Goal: Task Accomplishment & Management: Manage account settings

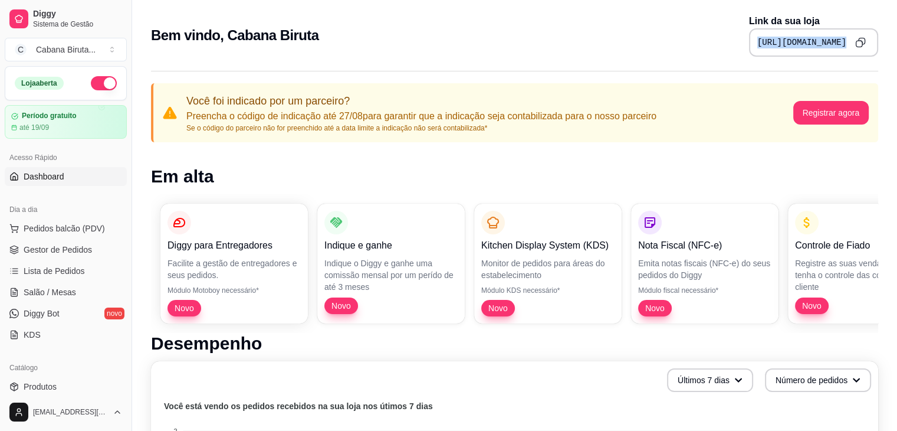
drag, startPoint x: 651, startPoint y: 41, endPoint x: 849, endPoint y: 53, distance: 198.6
click at [848, 54] on div "[URL][DOMAIN_NAME]" at bounding box center [813, 42] width 129 height 28
click at [861, 44] on icon "Copy to clipboard" at bounding box center [860, 42] width 10 height 10
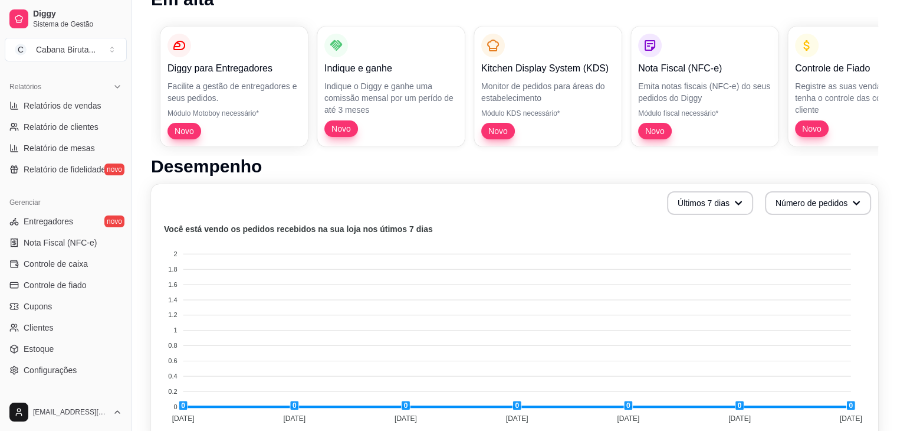
scroll to position [413, 0]
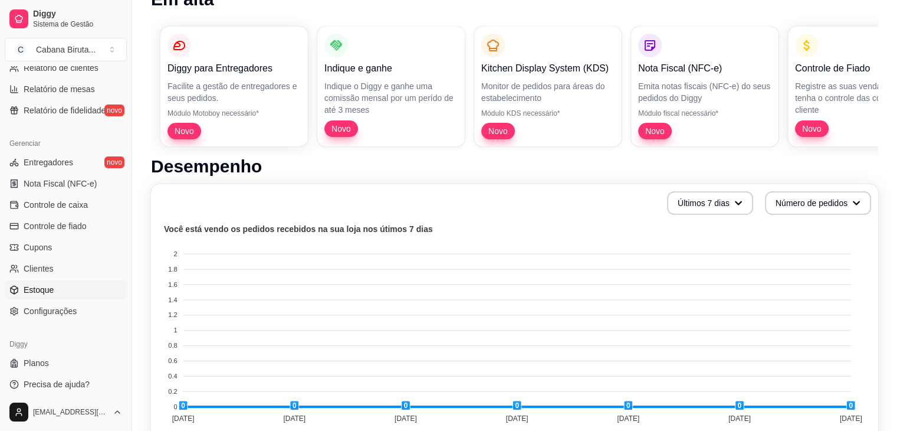
click at [38, 288] on span "Estoque" at bounding box center [39, 290] width 30 height 12
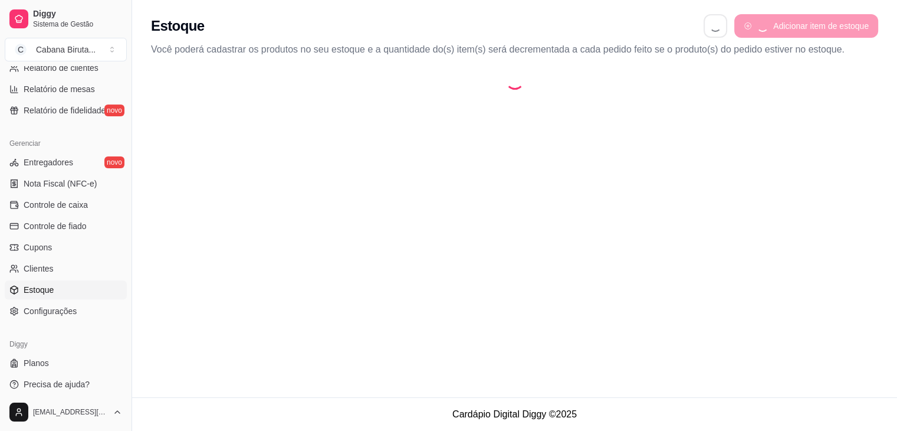
select select "QUANTITY_ORDER"
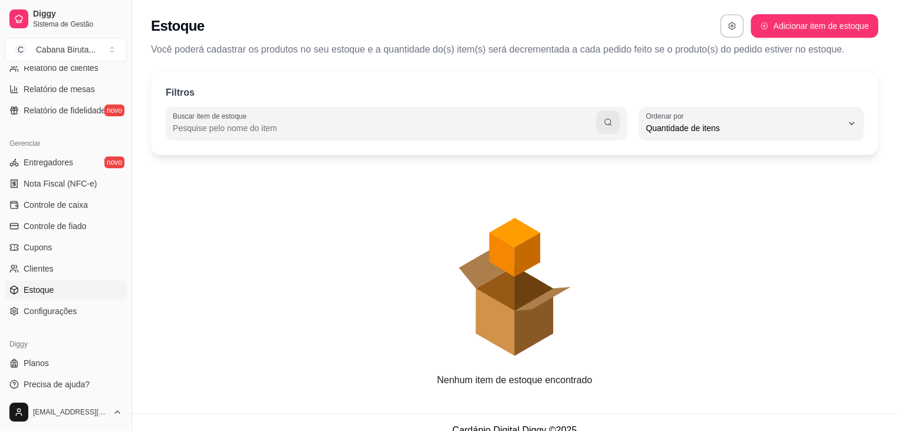
scroll to position [11, 0]
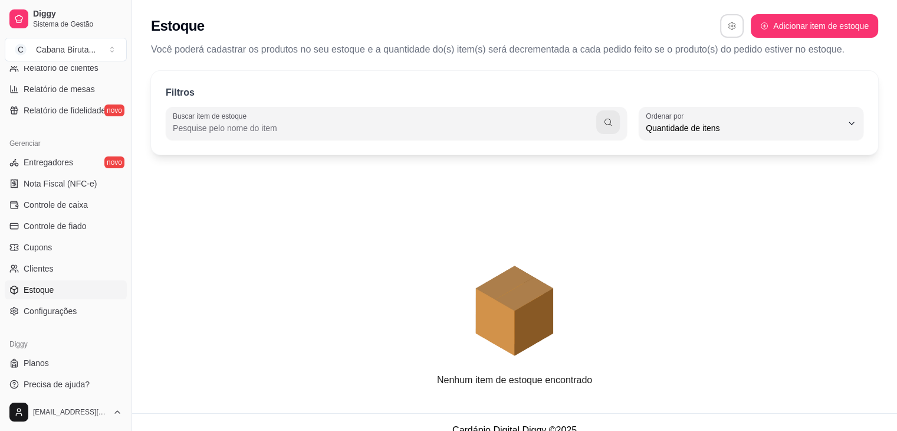
click at [731, 28] on icon "button" at bounding box center [732, 26] width 8 height 8
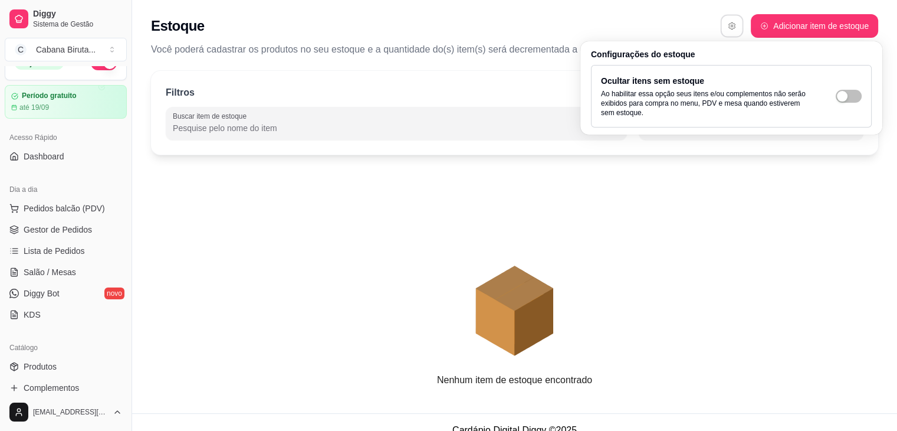
scroll to position [0, 0]
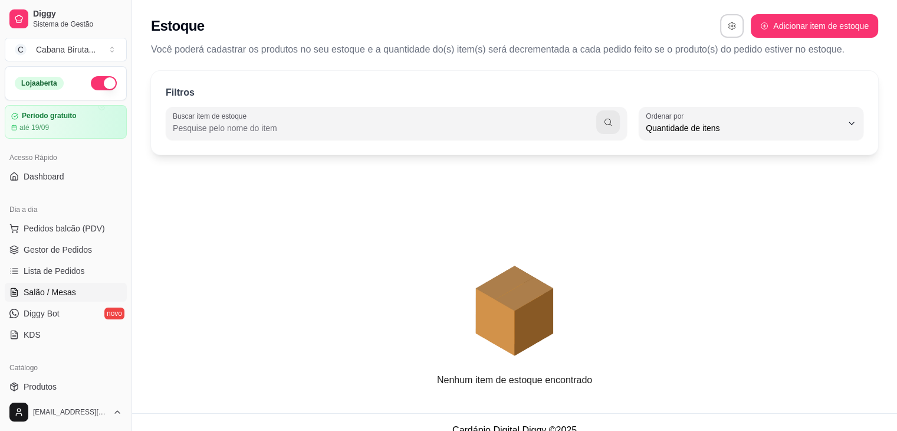
click at [61, 291] on span "Salão / Mesas" at bounding box center [50, 292] width 53 height 12
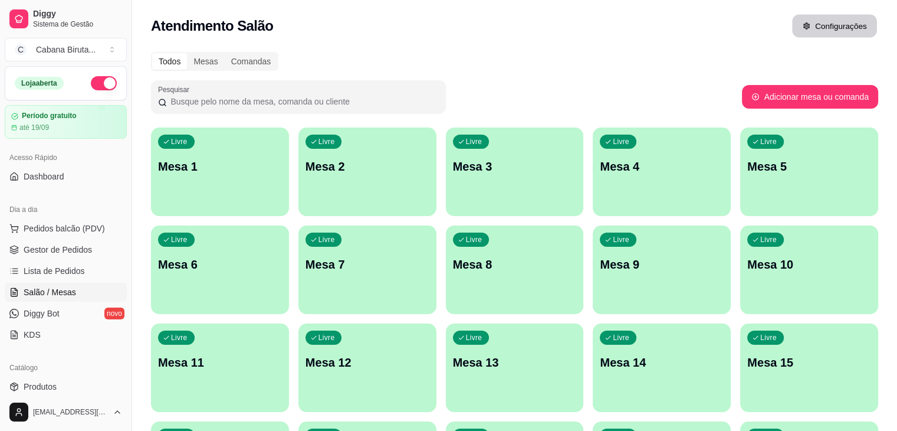
click at [833, 27] on button "Configurações" at bounding box center [834, 26] width 85 height 23
click at [229, 176] on div "Livre Mesa 1" at bounding box center [220, 164] width 138 height 74
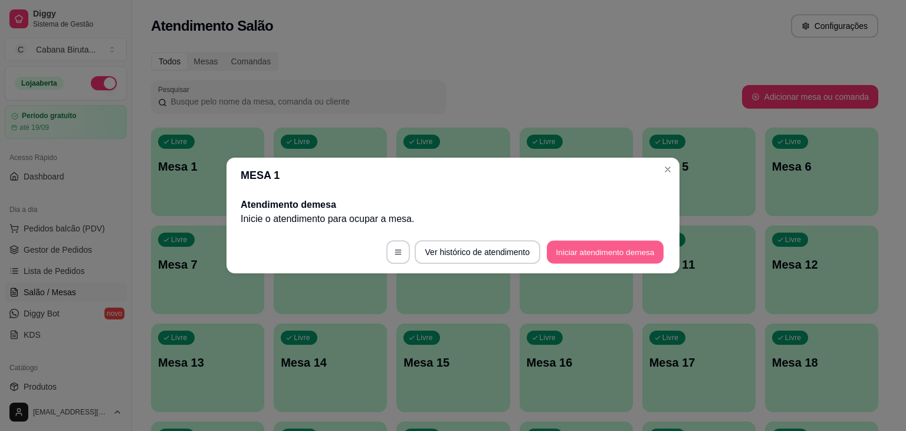
click at [595, 252] on button "Iniciar atendimento de mesa" at bounding box center [605, 252] width 117 height 23
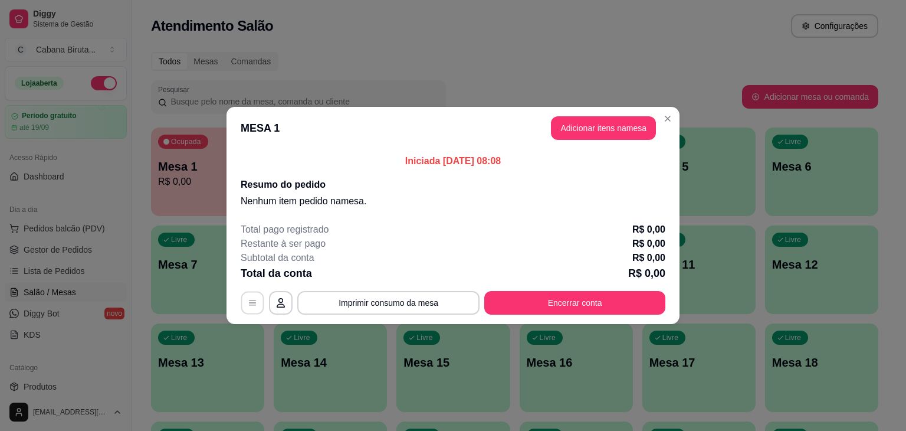
click at [253, 303] on icon "button" at bounding box center [252, 302] width 9 height 9
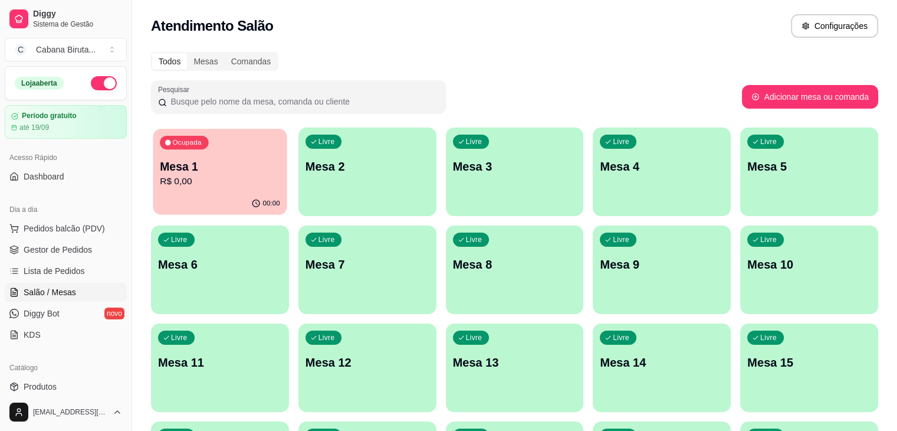
click at [229, 183] on p "R$ 0,00" at bounding box center [220, 182] width 120 height 14
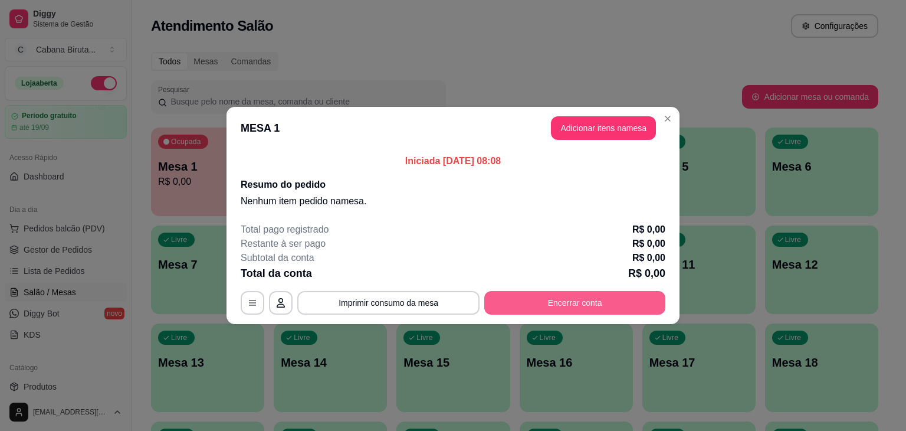
click at [570, 305] on button "Encerrar conta" at bounding box center [574, 303] width 181 height 24
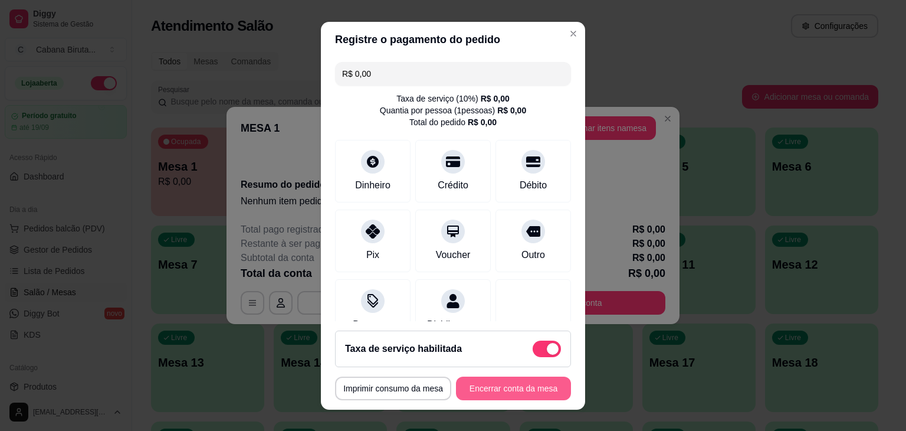
click at [502, 386] on button "Encerrar conta da mesa" at bounding box center [513, 388] width 115 height 24
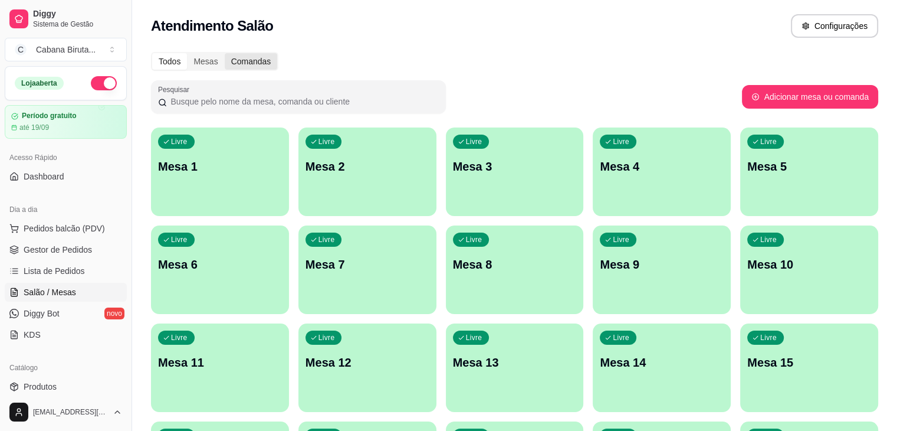
click at [255, 61] on div "Comandas" at bounding box center [251, 61] width 53 height 17
click at [225, 53] on input "Comandas" at bounding box center [225, 53] width 0 height 0
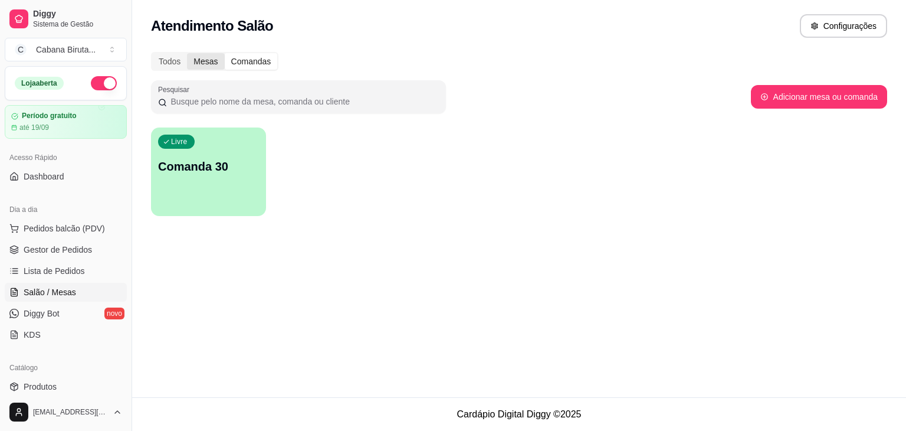
click at [200, 61] on div "Mesas" at bounding box center [205, 61] width 37 height 17
click at [187, 53] on input "Mesas" at bounding box center [187, 53] width 0 height 0
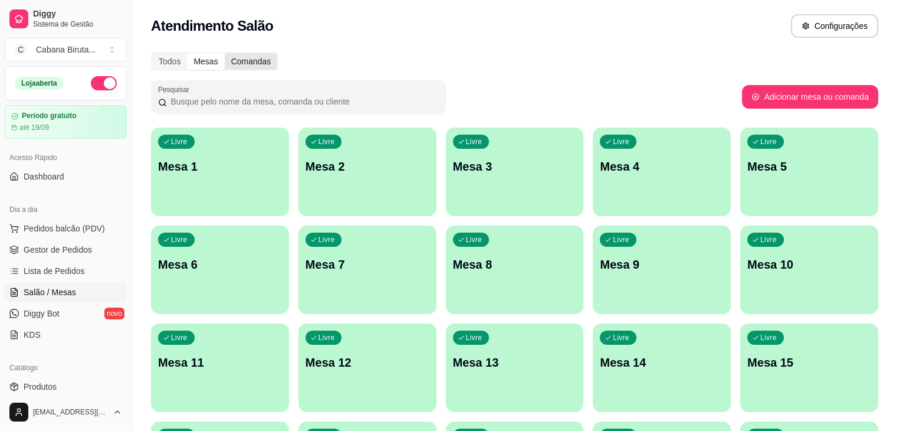
click at [248, 61] on div "Comandas" at bounding box center [251, 61] width 53 height 17
click at [225, 53] on input "Comandas" at bounding box center [225, 53] width 0 height 0
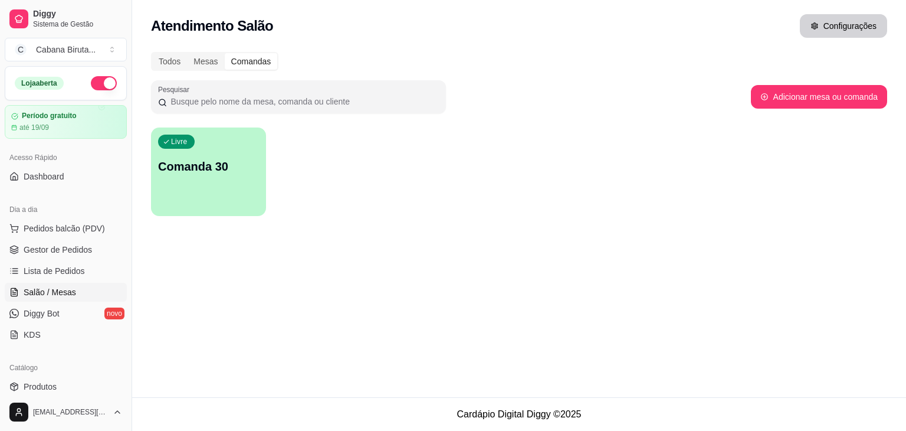
click at [826, 28] on button "Configurações" at bounding box center [843, 26] width 87 height 24
click at [214, 185] on div "Livre Comanda 30" at bounding box center [208, 164] width 115 height 74
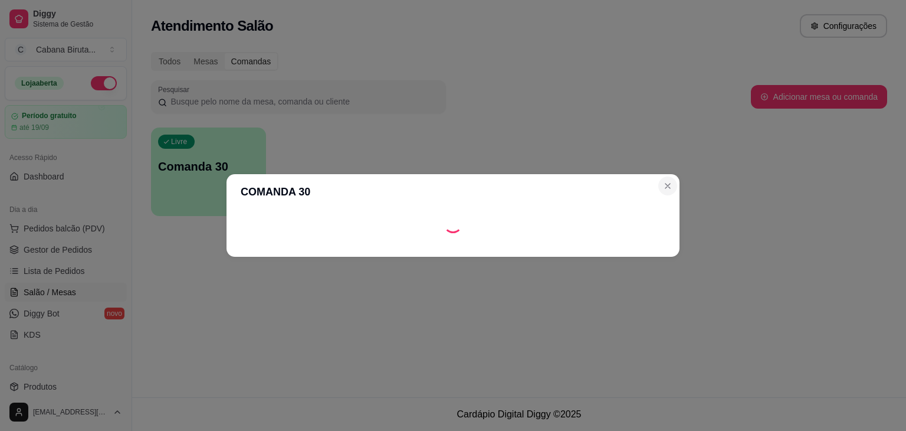
click at [667, 185] on header "COMANDA 30" at bounding box center [453, 191] width 453 height 35
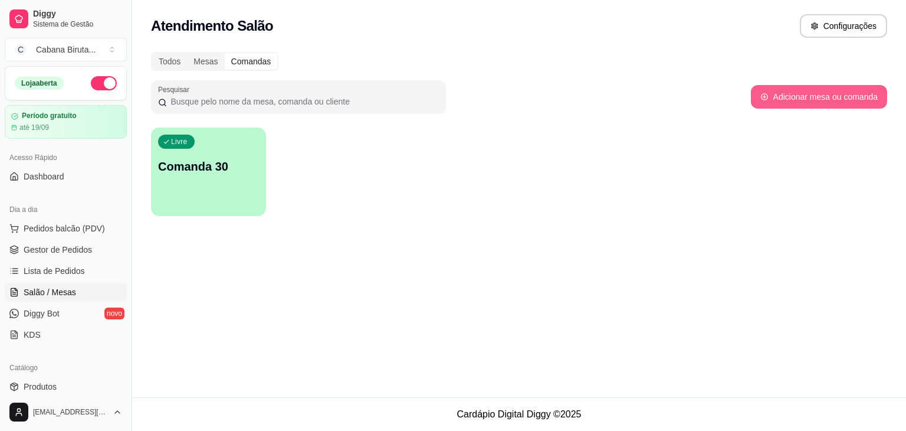
click at [824, 98] on button "Adicionar mesa ou comanda" at bounding box center [819, 97] width 136 height 24
select select "TABLE"
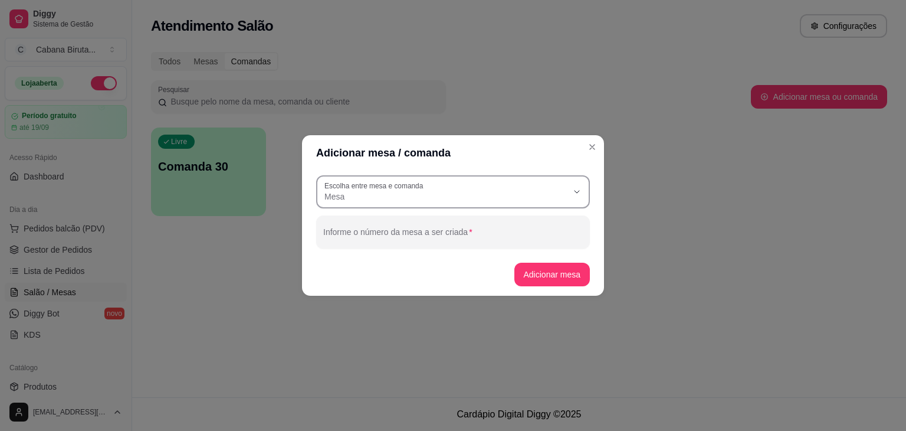
click at [573, 190] on icon "button" at bounding box center [576, 191] width 9 height 9
click at [370, 247] on span "Comanda" at bounding box center [448, 243] width 234 height 11
type input "CARD"
select select "CARD"
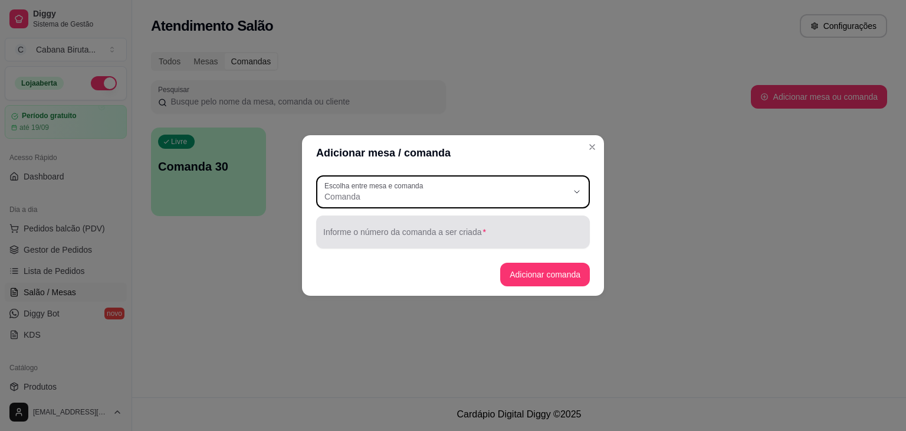
click at [497, 228] on div at bounding box center [453, 232] width 260 height 24
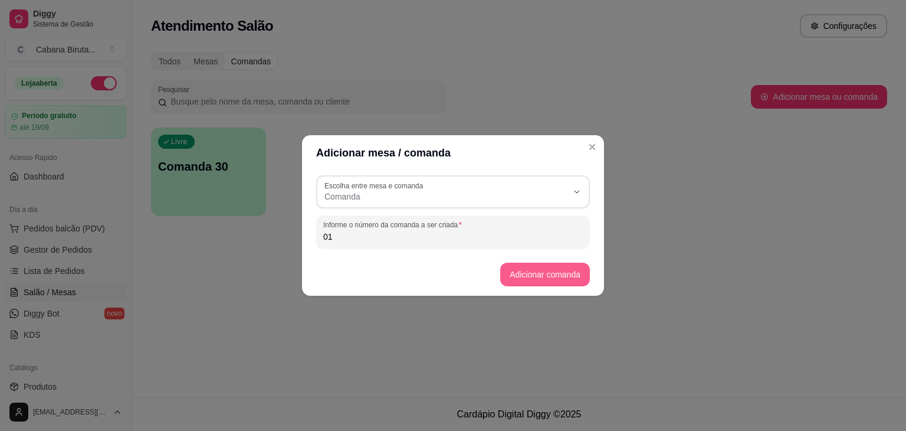
type input "01"
click at [534, 277] on button "Adicionar comanda" at bounding box center [545, 275] width 90 height 24
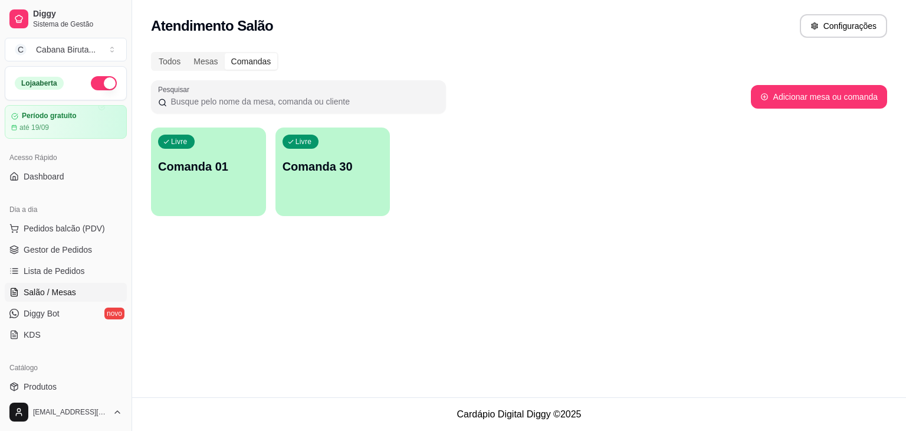
click at [311, 143] on span "Livre" at bounding box center [304, 141] width 20 height 9
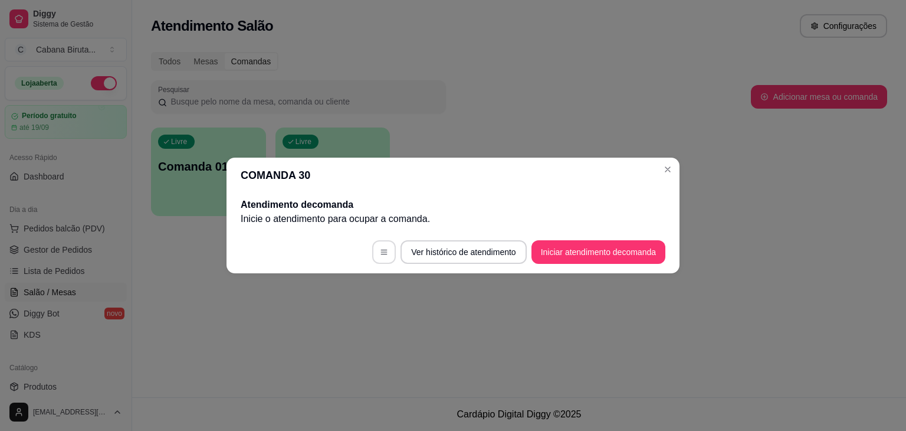
click at [382, 254] on icon "button" at bounding box center [384, 252] width 6 height 5
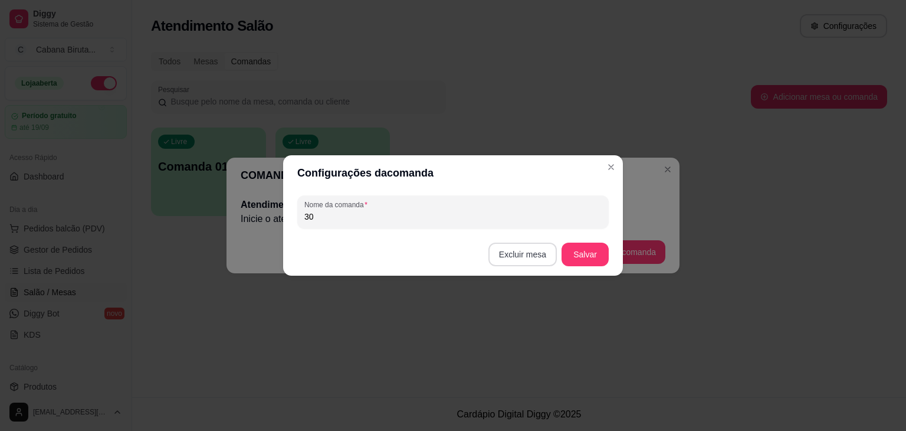
click at [519, 258] on button "Excluir mesa" at bounding box center [522, 254] width 68 height 24
click at [521, 332] on button "Confirmar" at bounding box center [525, 328] width 44 height 18
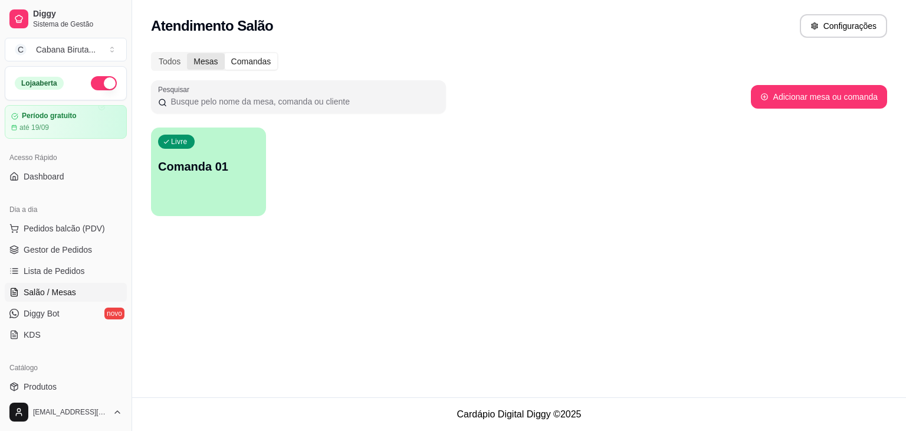
click at [206, 60] on div "Mesas" at bounding box center [205, 61] width 37 height 17
click at [187, 53] on input "Mesas" at bounding box center [187, 53] width 0 height 0
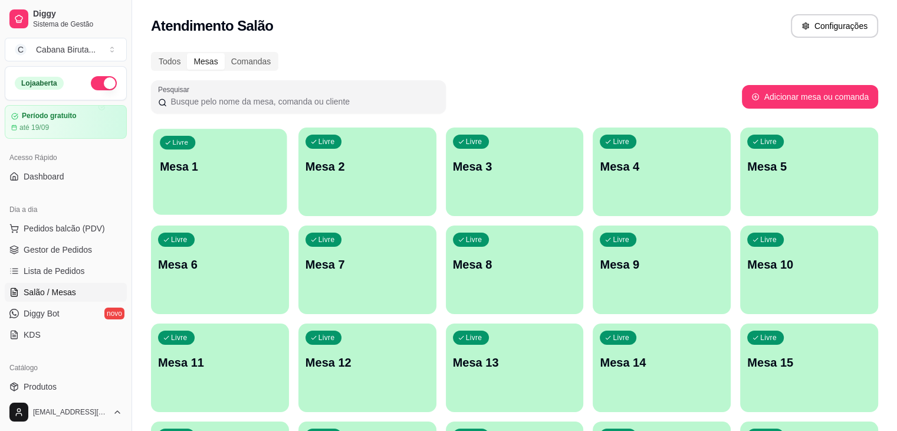
click at [252, 197] on div "Livre Mesa 1" at bounding box center [220, 165] width 134 height 72
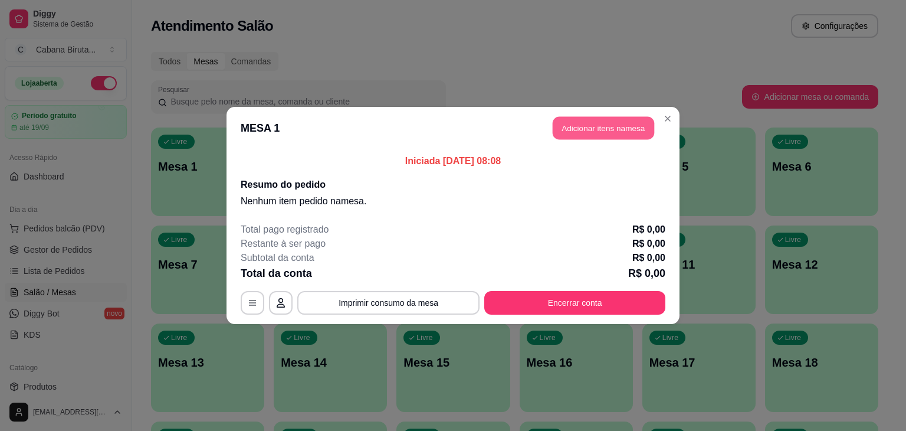
click at [592, 127] on button "Adicionar itens na mesa" at bounding box center [603, 128] width 101 height 23
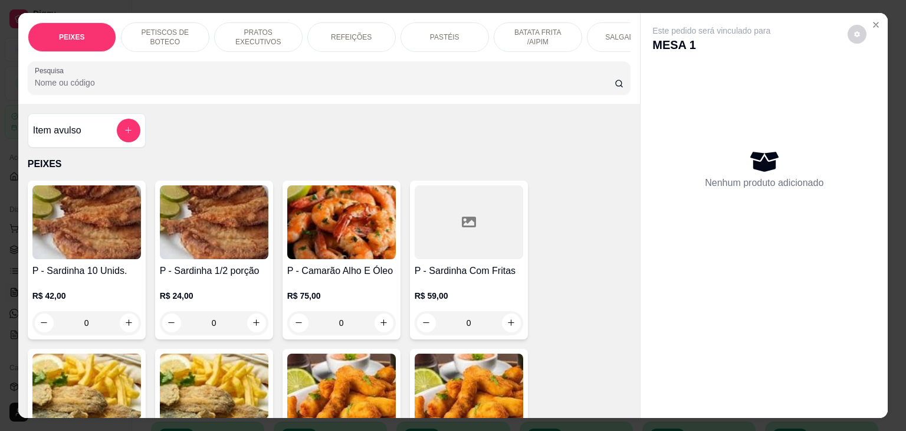
click at [333, 239] on img at bounding box center [341, 222] width 109 height 74
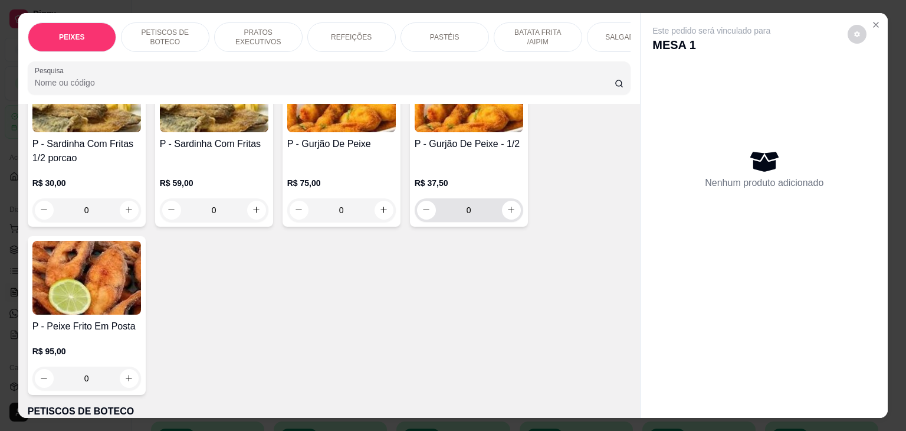
scroll to position [0, 0]
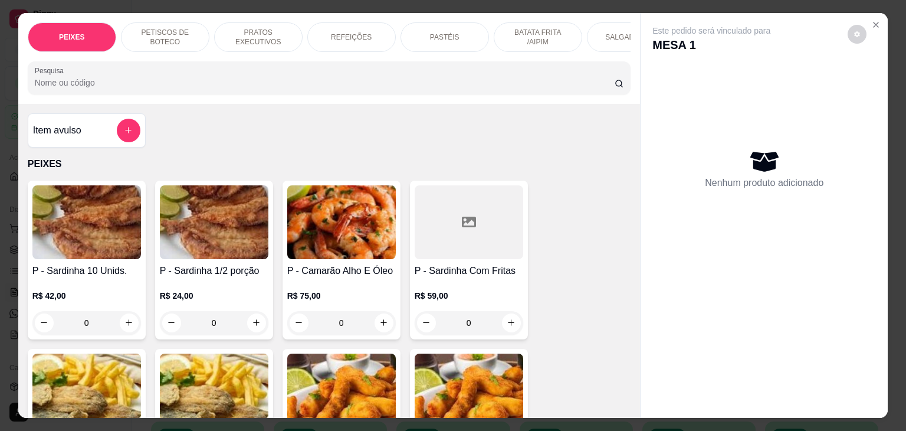
click at [146, 37] on div "PETISCOS DE BOTECO" at bounding box center [165, 36] width 88 height 29
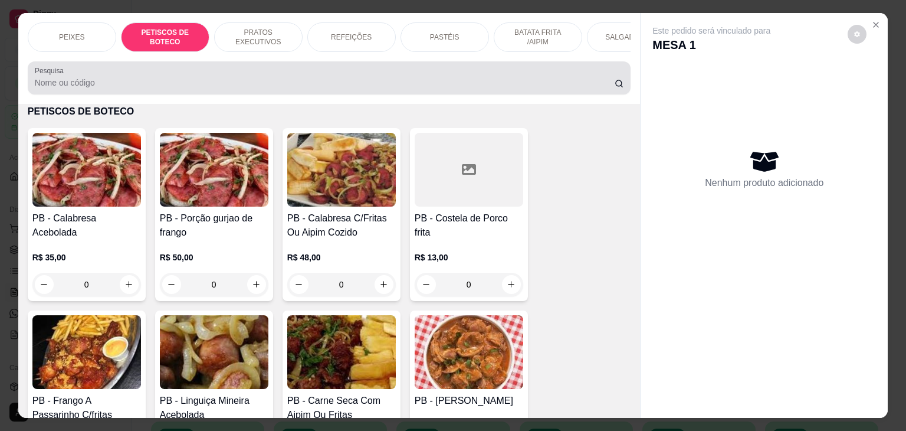
scroll to position [29, 0]
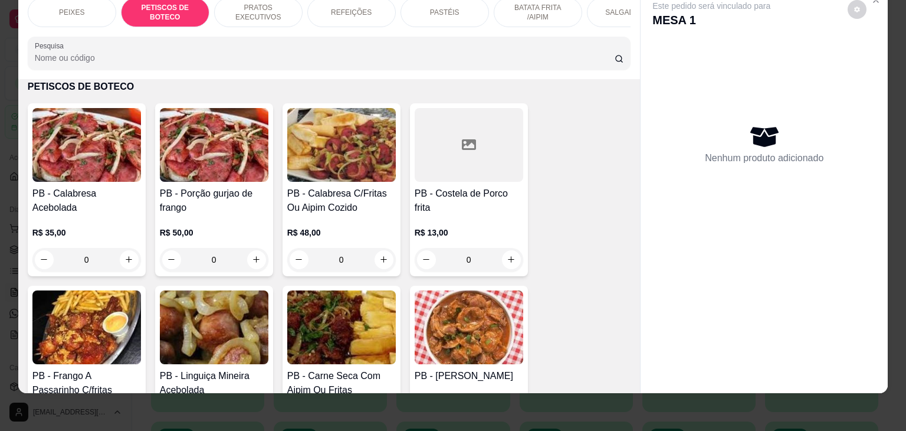
click at [267, 6] on p "PRATOS EXECUTIVOS" at bounding box center [258, 12] width 68 height 19
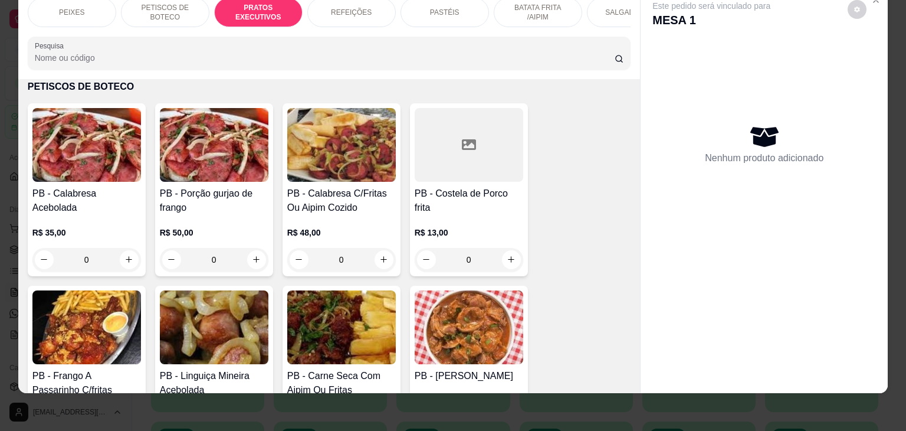
scroll to position [1319, 0]
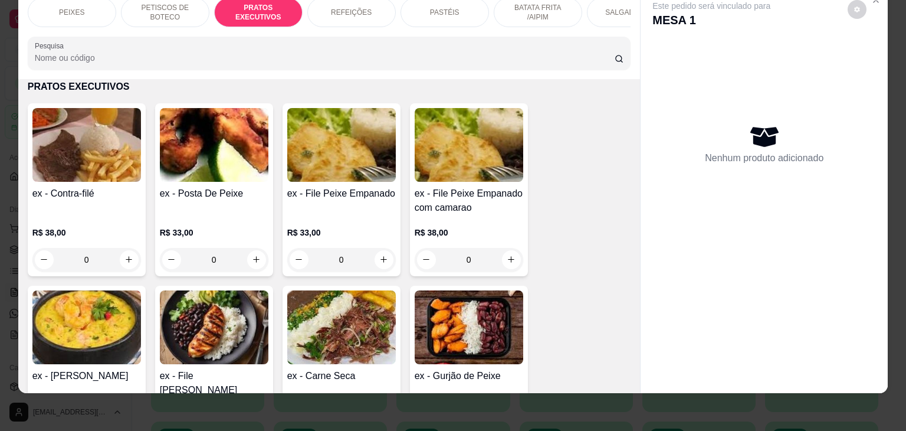
click at [351, 8] on p "REFEIÇÕES" at bounding box center [351, 12] width 41 height 9
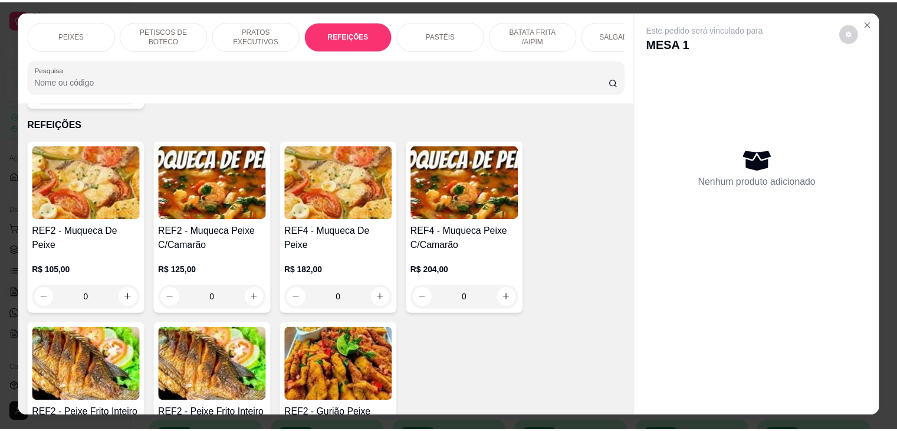
scroll to position [0, 0]
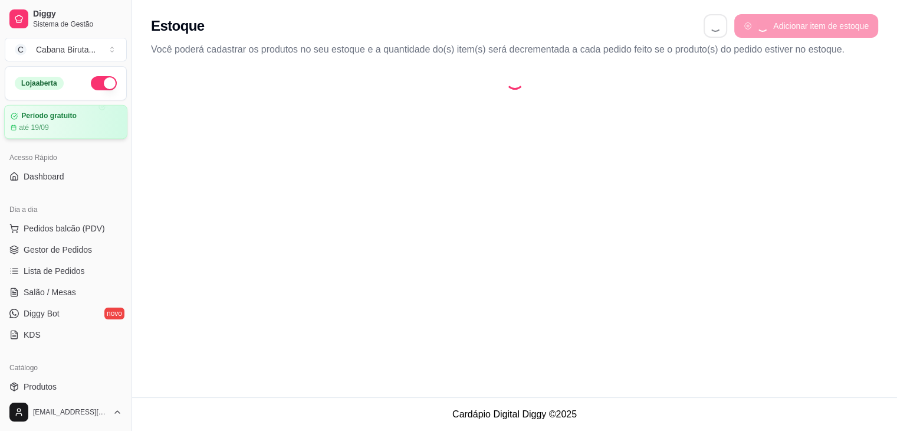
select select "QUANTITY_ORDER"
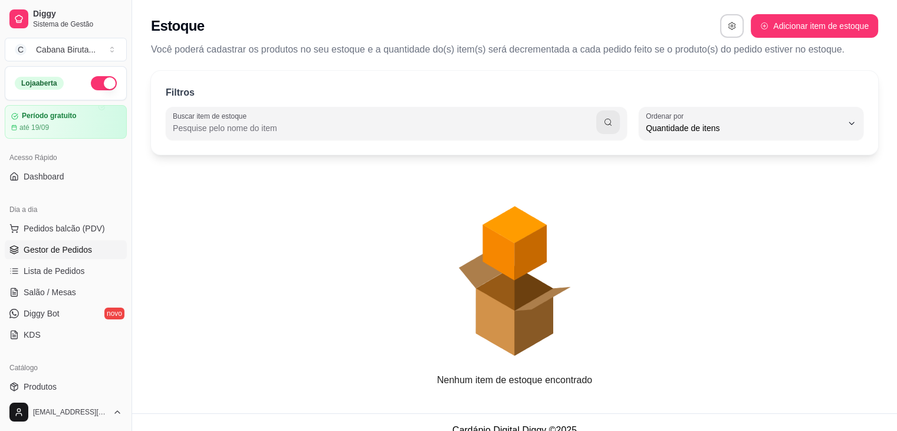
scroll to position [11, 0]
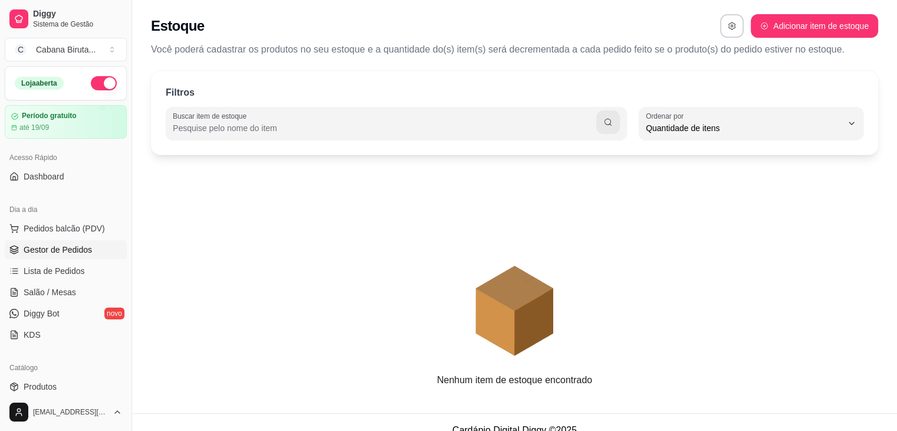
click at [59, 251] on span "Gestor de Pedidos" at bounding box center [58, 250] width 68 height 12
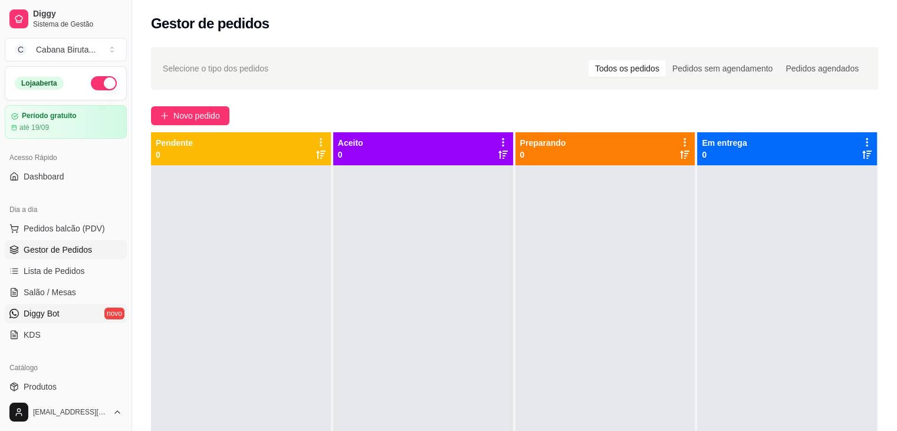
click at [46, 313] on span "Diggy Bot" at bounding box center [42, 313] width 36 height 12
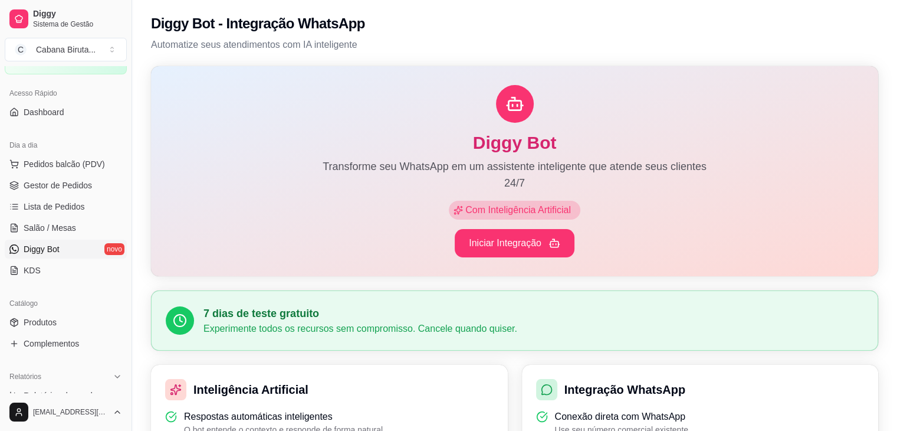
scroll to position [118, 0]
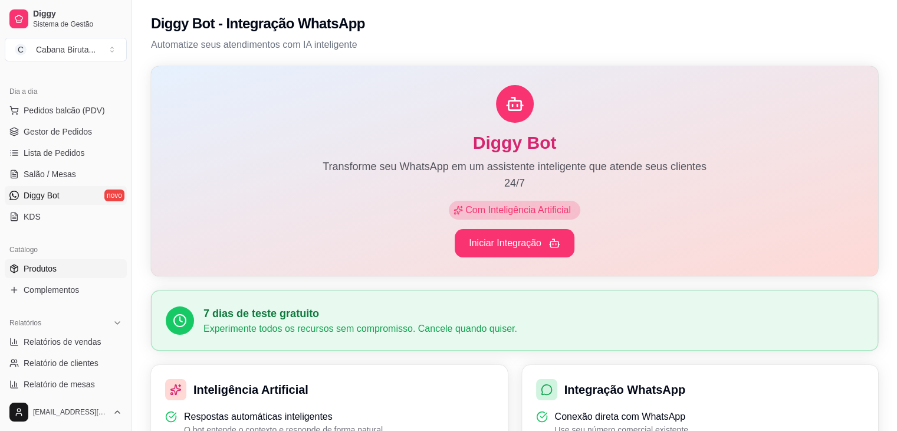
click at [42, 268] on span "Produtos" at bounding box center [40, 269] width 33 height 12
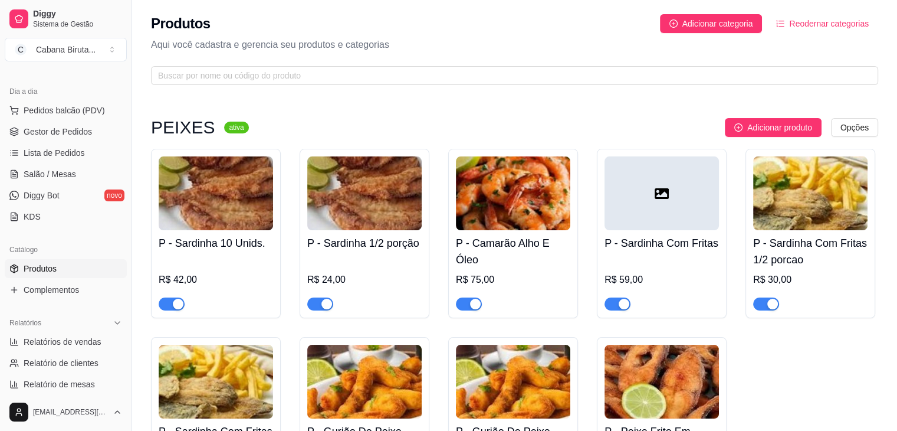
click at [168, 307] on span "button" at bounding box center [172, 303] width 26 height 13
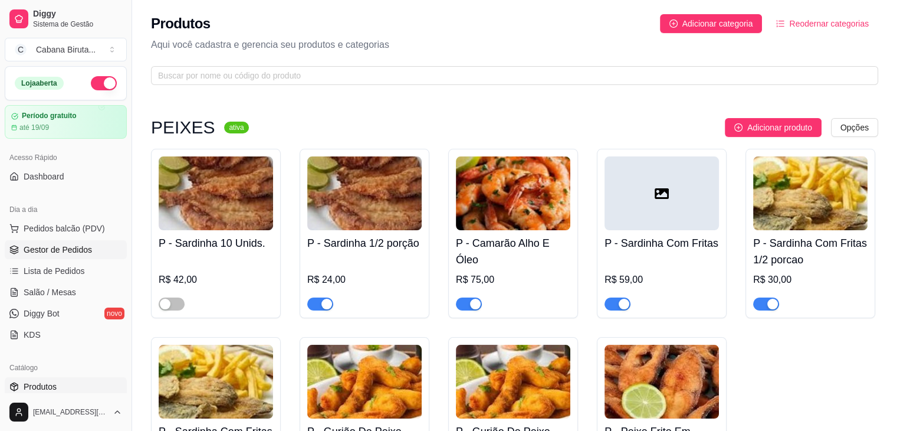
click at [53, 248] on span "Gestor de Pedidos" at bounding box center [58, 250] width 68 height 12
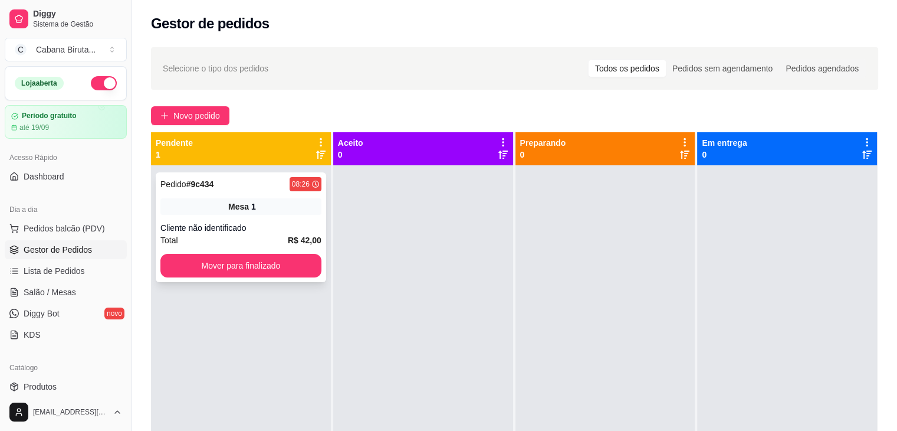
click at [251, 204] on div "1" at bounding box center [253, 207] width 5 height 12
click at [244, 265] on button "Mover para finalizado" at bounding box center [240, 266] width 161 height 24
click at [262, 209] on div "Mesa 2" at bounding box center [240, 206] width 161 height 17
click at [53, 225] on span "Pedidos balcão (PDV)" at bounding box center [64, 228] width 81 height 12
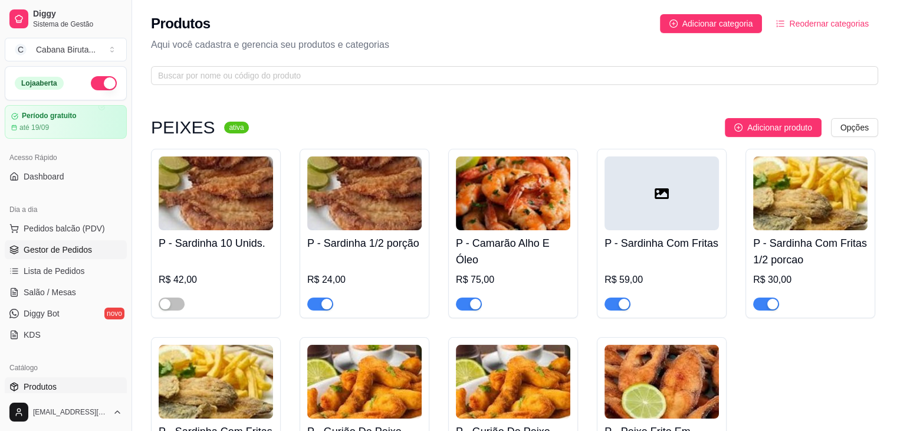
click at [61, 247] on span "Gestor de Pedidos" at bounding box center [58, 250] width 68 height 12
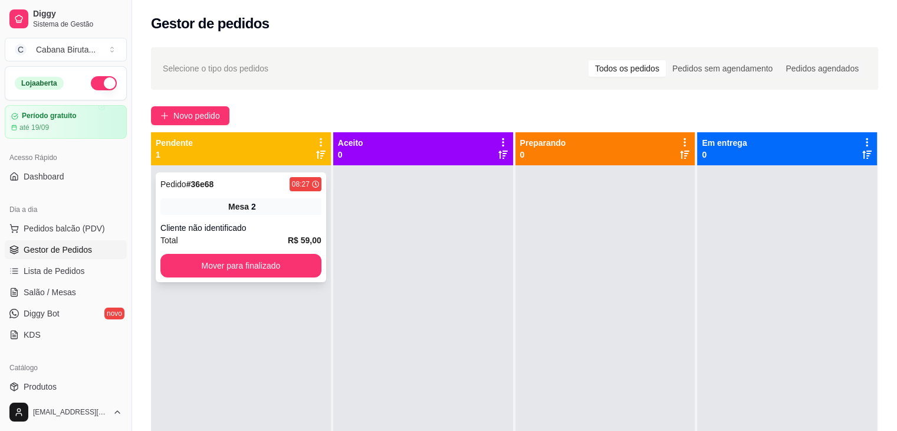
click at [222, 225] on div "Cliente não identificado" at bounding box center [240, 228] width 161 height 12
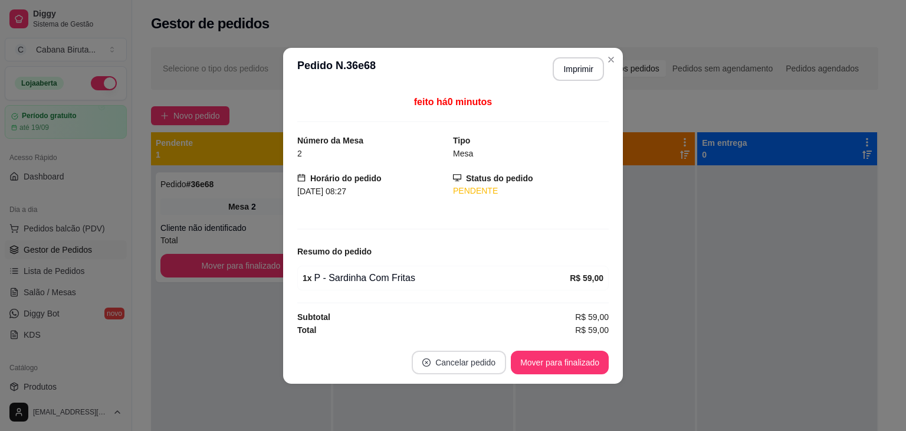
click at [474, 360] on button "Cancelar pedido" at bounding box center [459, 362] width 94 height 24
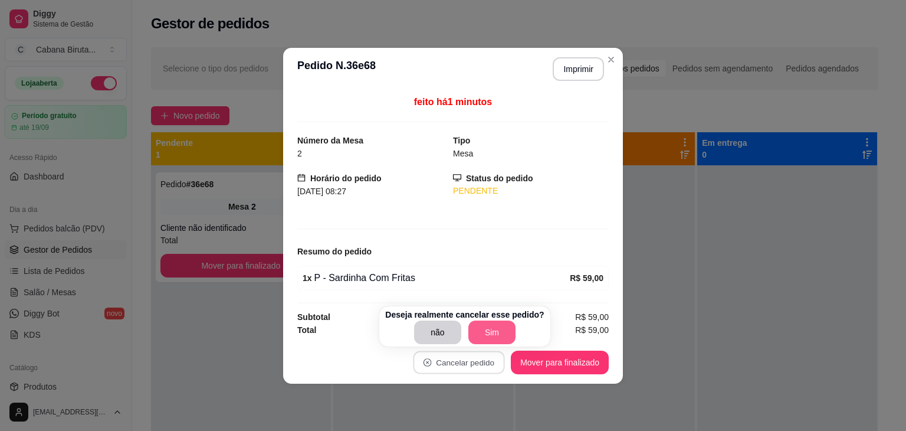
click at [488, 331] on button "Sim" at bounding box center [491, 332] width 47 height 24
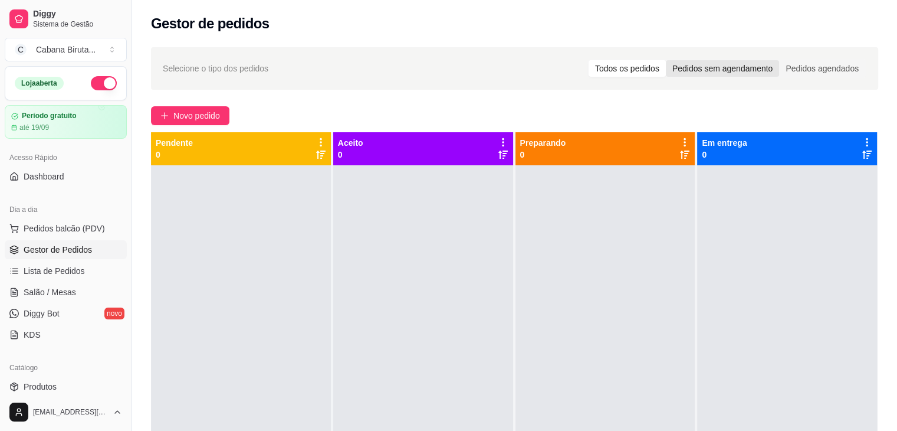
click at [727, 73] on div "Pedidos sem agendamento" at bounding box center [722, 68] width 113 height 17
click at [666, 60] on input "Pedidos sem agendamento" at bounding box center [666, 60] width 0 height 0
click at [842, 71] on div "Pedidos agendados" at bounding box center [822, 68] width 86 height 17
click at [715, 67] on div "Pedidos sem agendamento" at bounding box center [722, 68] width 113 height 17
click at [666, 60] on input "Pedidos sem agendamento" at bounding box center [666, 60] width 0 height 0
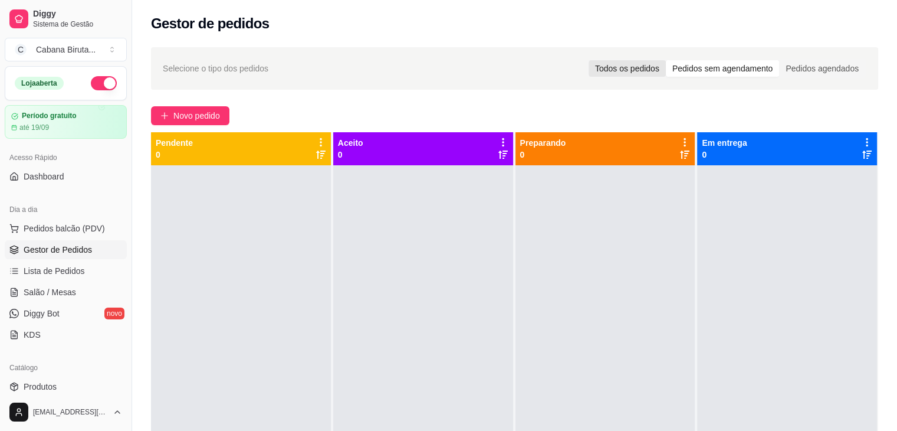
click at [621, 68] on div "Todos os pedidos" at bounding box center [627, 68] width 77 height 17
click at [589, 60] on input "Todos os pedidos" at bounding box center [589, 60] width 0 height 0
click at [65, 268] on span "Lista de Pedidos" at bounding box center [54, 271] width 61 height 12
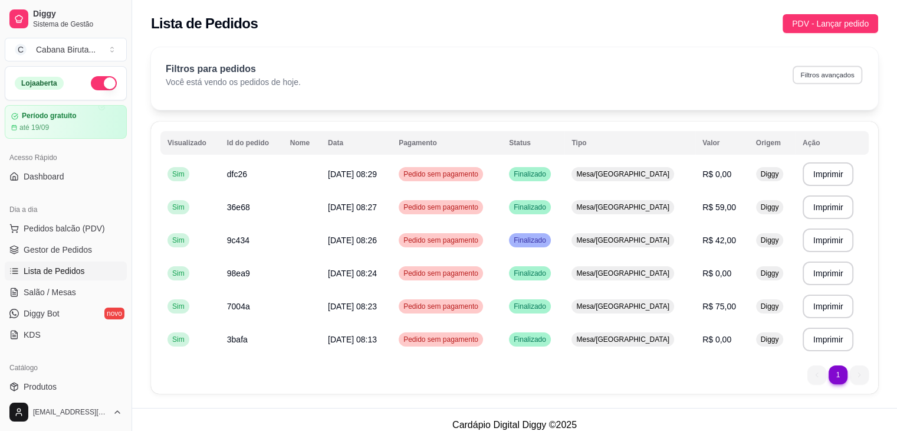
click at [828, 76] on button "Filtros avançados" at bounding box center [828, 74] width 70 height 18
select select "0"
click at [54, 291] on span "Salão / Mesas" at bounding box center [50, 292] width 53 height 12
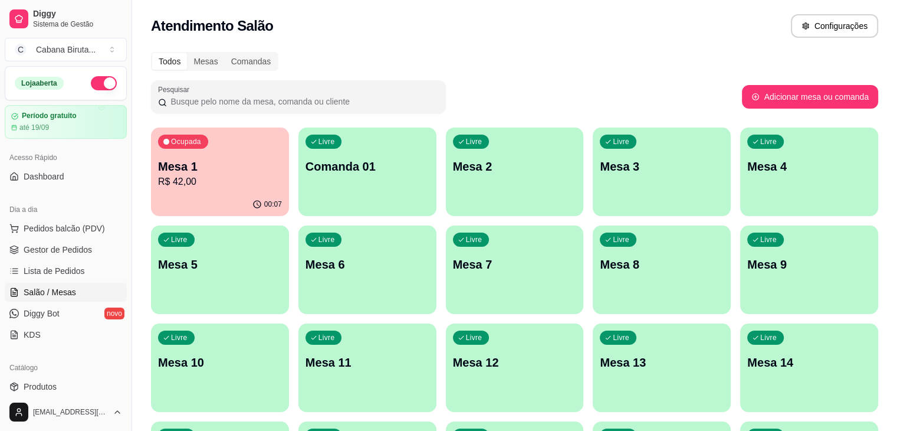
click at [236, 178] on p "R$ 42,00" at bounding box center [220, 182] width 124 height 14
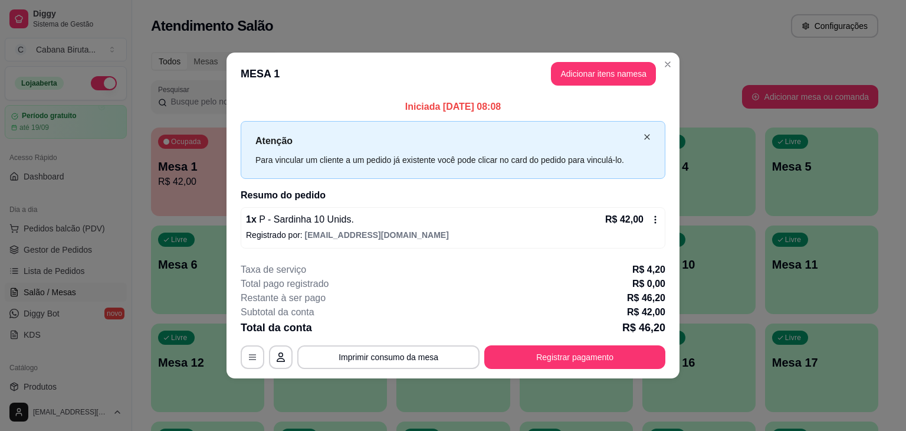
click at [647, 139] on icon "close" at bounding box center [647, 136] width 7 height 7
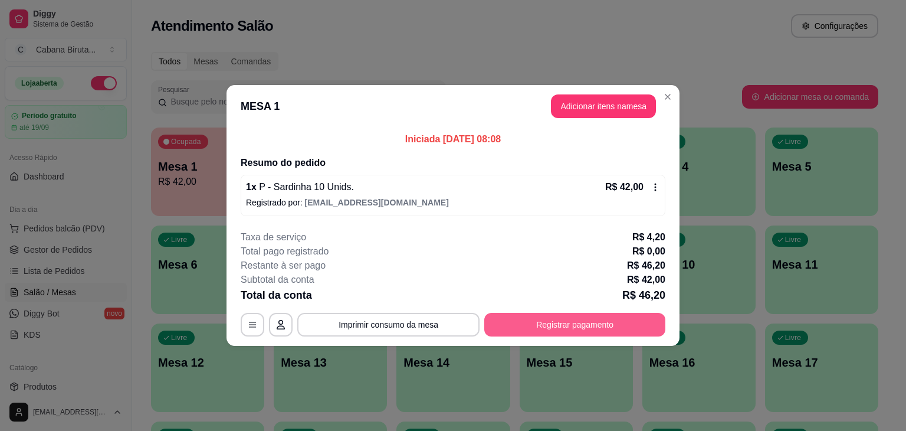
click at [578, 324] on button "Registrar pagamento" at bounding box center [574, 325] width 181 height 24
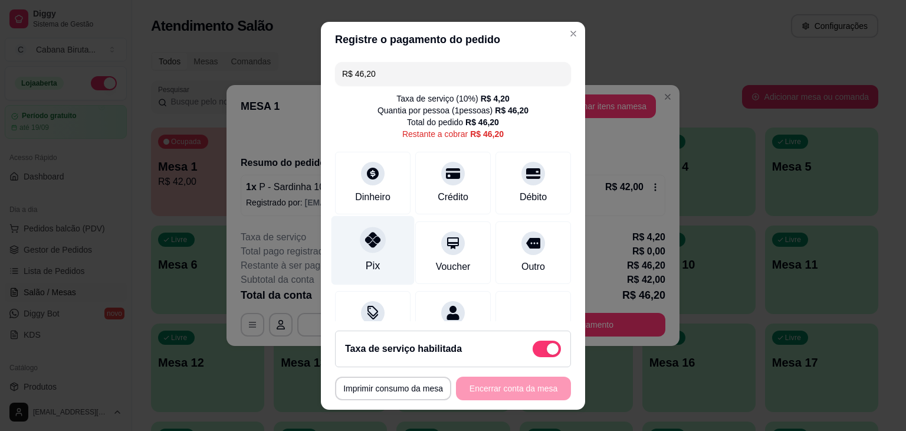
click at [370, 244] on icon at bounding box center [372, 239] width 15 height 15
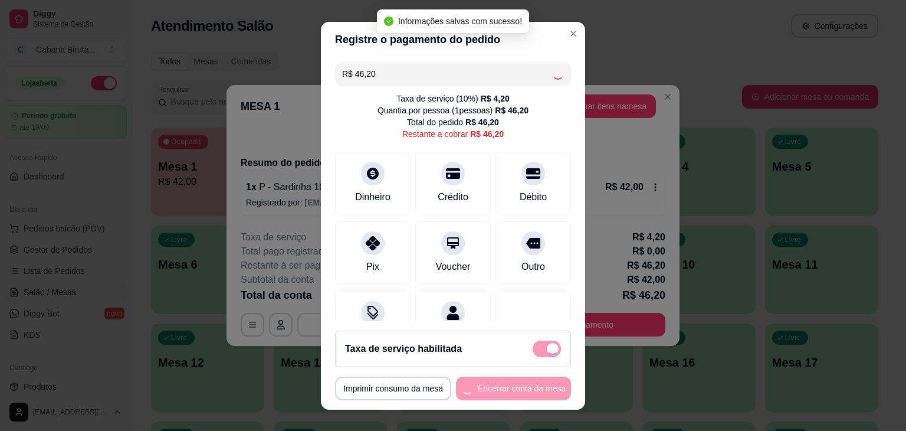
type input "R$ 0,00"
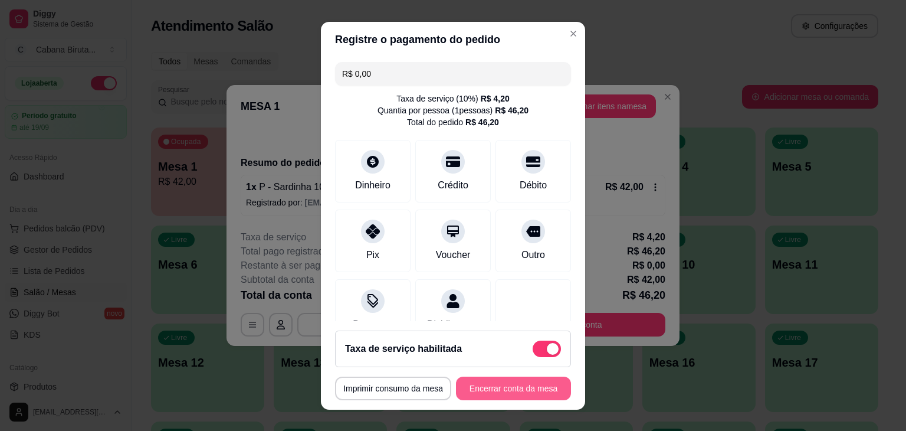
click at [498, 385] on button "Encerrar conta da mesa" at bounding box center [513, 388] width 115 height 24
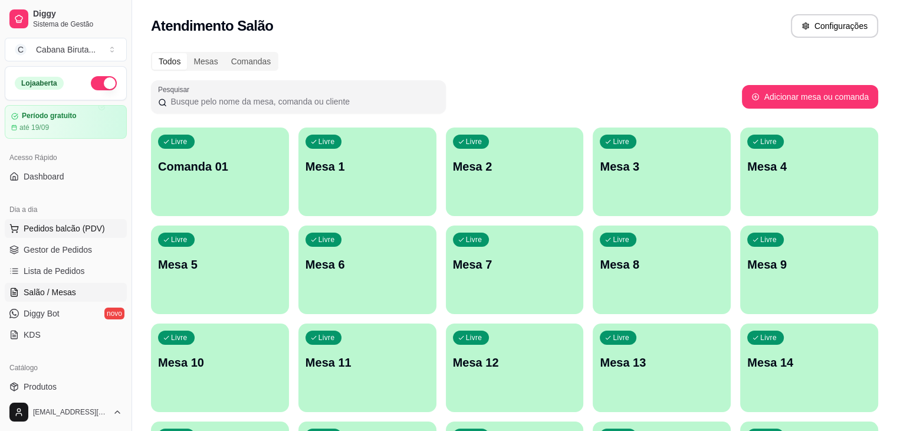
click at [60, 227] on span "Pedidos balcão (PDV)" at bounding box center [64, 228] width 81 height 12
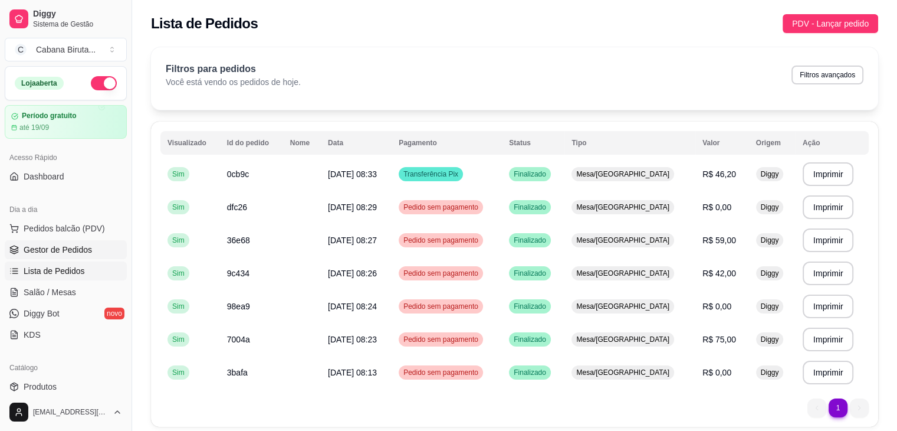
click at [61, 251] on span "Gestor de Pedidos" at bounding box center [58, 250] width 68 height 12
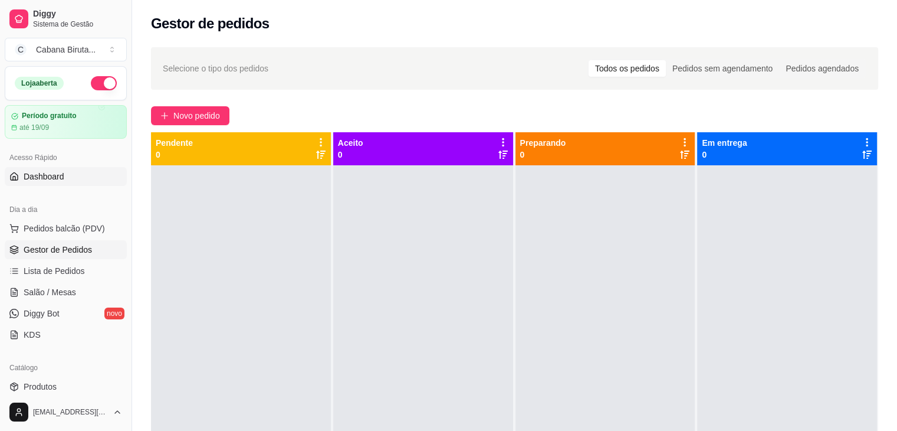
click at [50, 173] on span "Dashboard" at bounding box center [44, 176] width 41 height 12
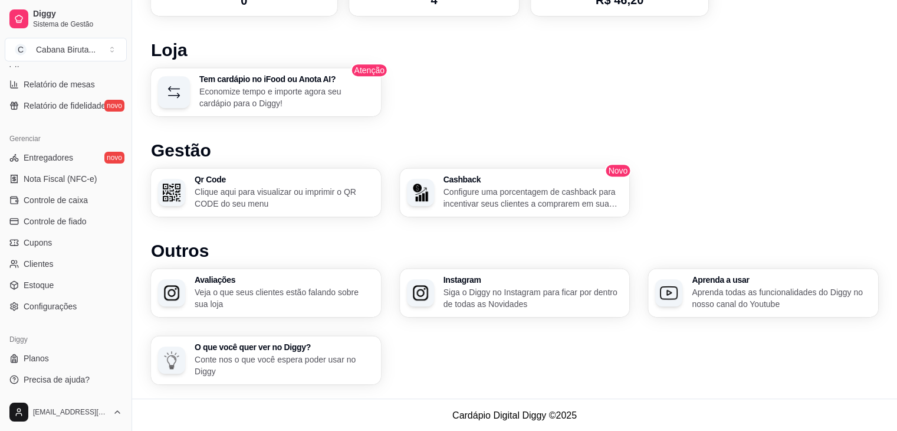
scroll to position [418, 0]
click at [52, 378] on span "Precisa de ajuda?" at bounding box center [57, 379] width 66 height 12
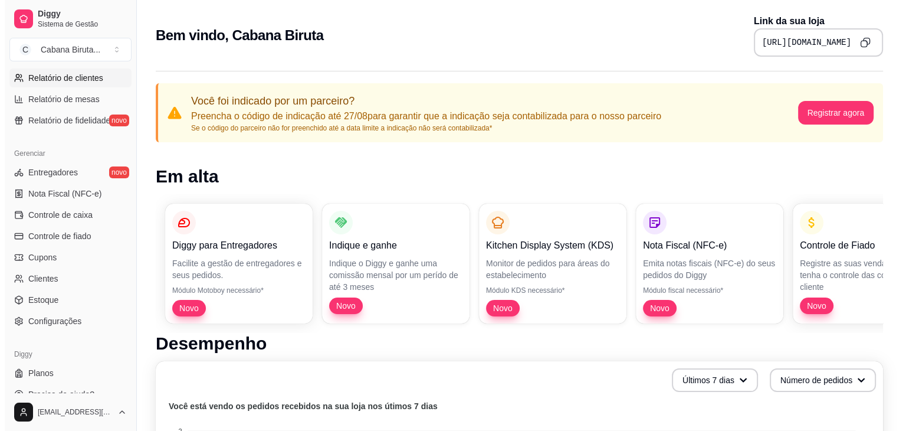
scroll to position [413, 0]
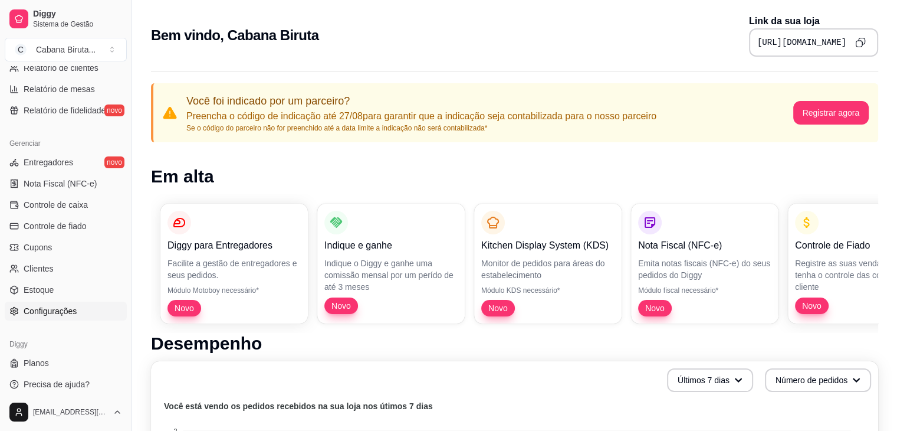
click at [76, 311] on link "Configurações" at bounding box center [66, 310] width 122 height 19
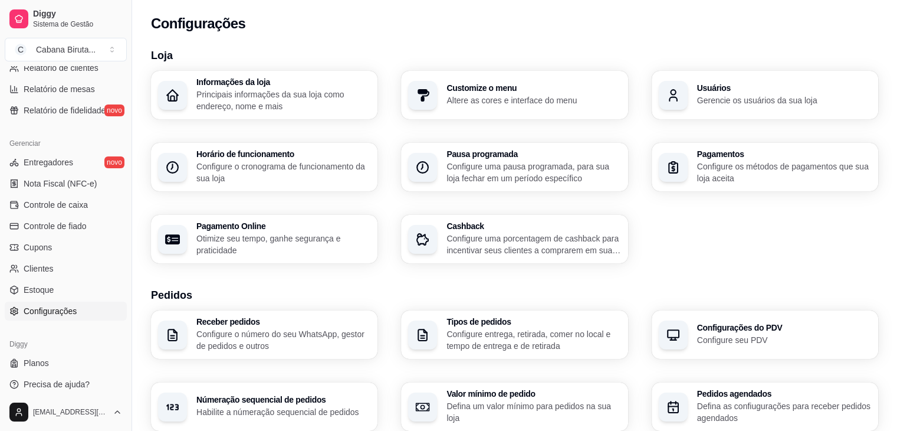
click at [736, 102] on p "Gerencie os usuários da sua loja" at bounding box center [784, 100] width 174 height 12
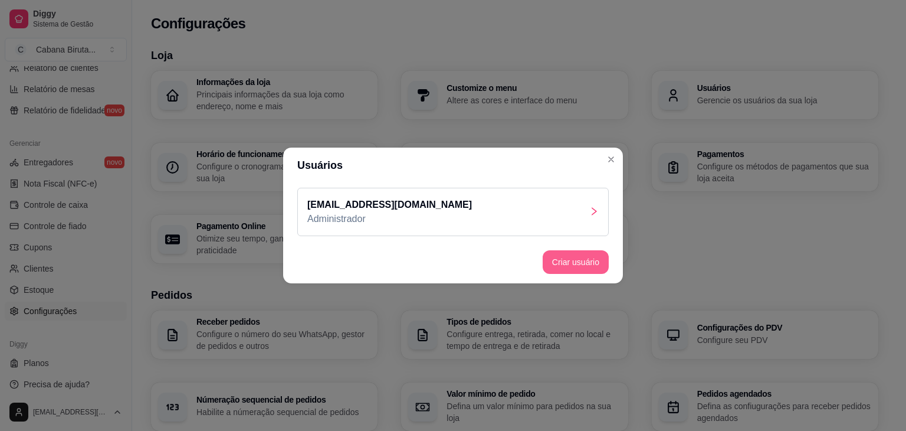
click at [576, 263] on button "Criar usuário" at bounding box center [576, 262] width 66 height 24
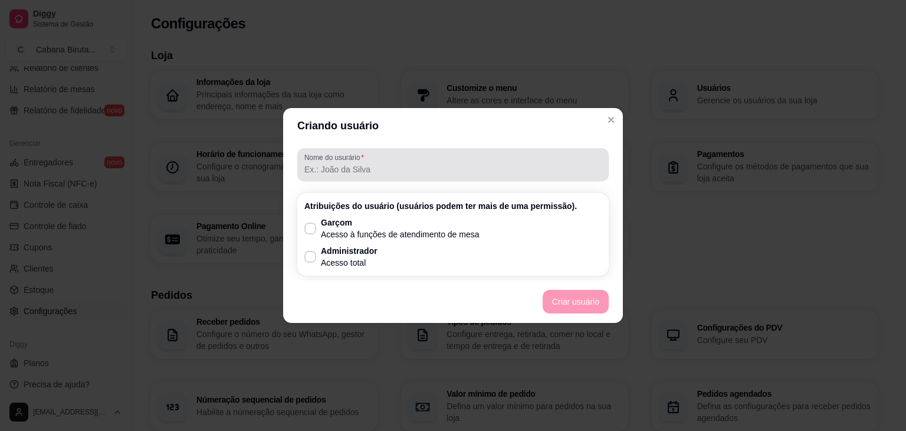
click at [412, 173] on input "Nome do usurário" at bounding box center [452, 169] width 297 height 12
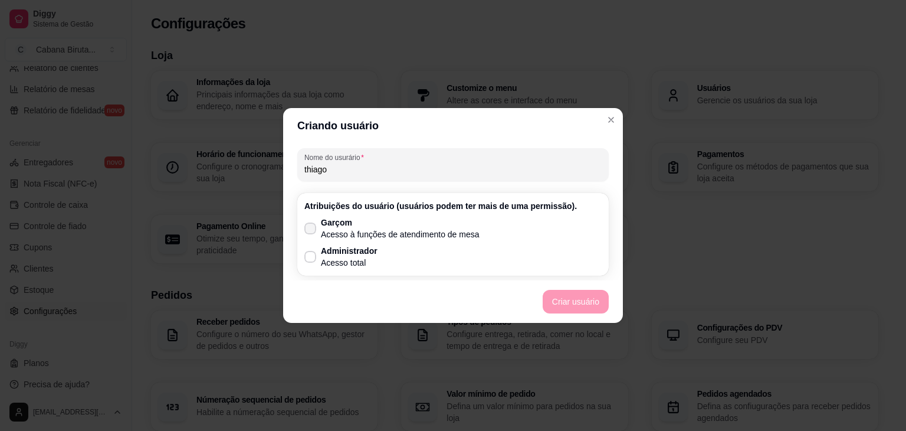
type input "thiago"
click at [310, 230] on icon at bounding box center [310, 228] width 9 height 7
click at [310, 231] on input "Garçom Acesso à funções de atendimento de mesa" at bounding box center [308, 235] width 8 height 8
checkbox input "true"
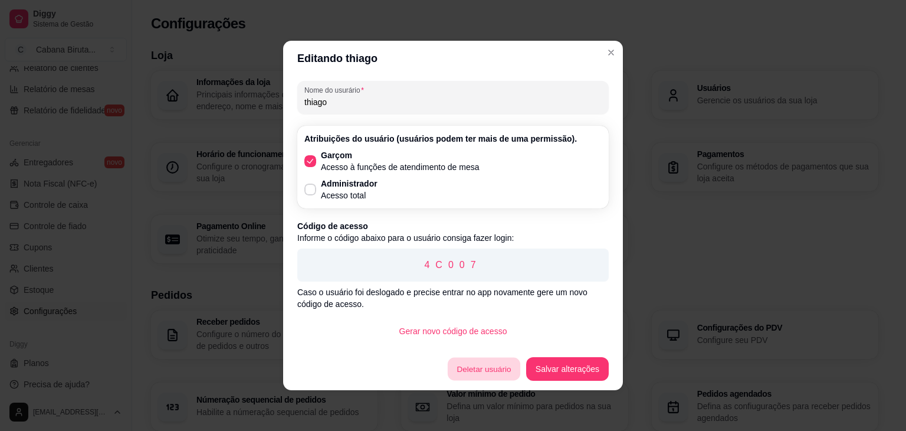
click at [496, 366] on button "Deletar usuário" at bounding box center [484, 368] width 73 height 23
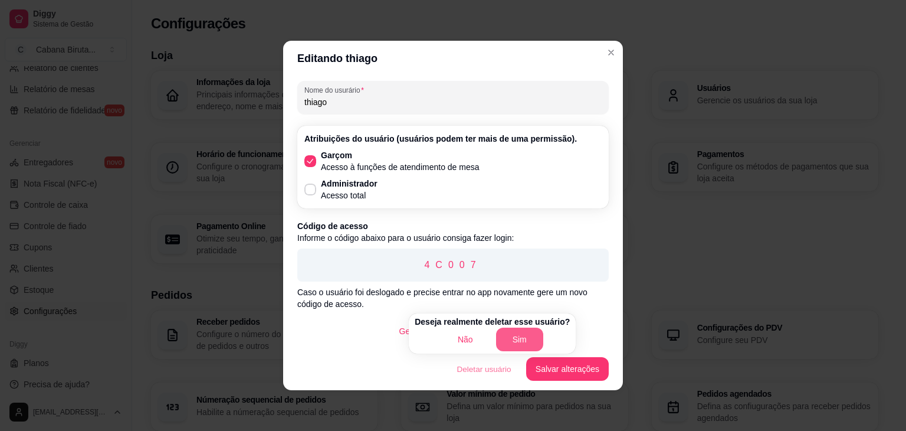
click at [519, 340] on button "Sim" at bounding box center [519, 339] width 47 height 24
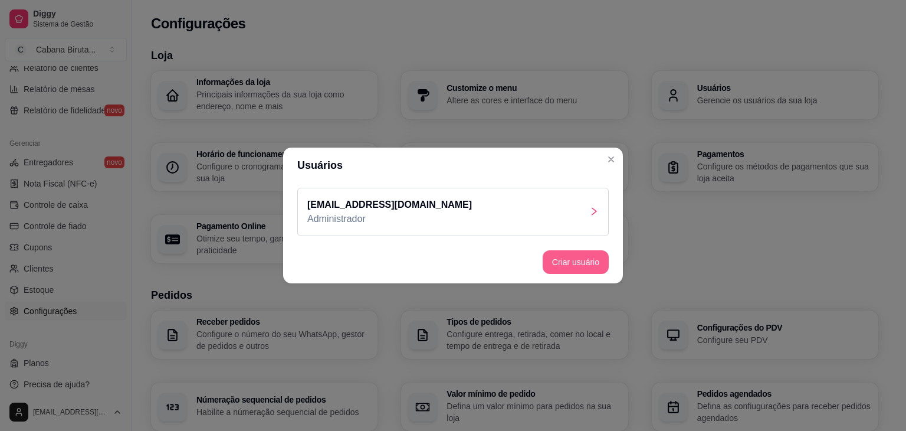
click at [588, 261] on button "Criar usuário" at bounding box center [576, 262] width 66 height 24
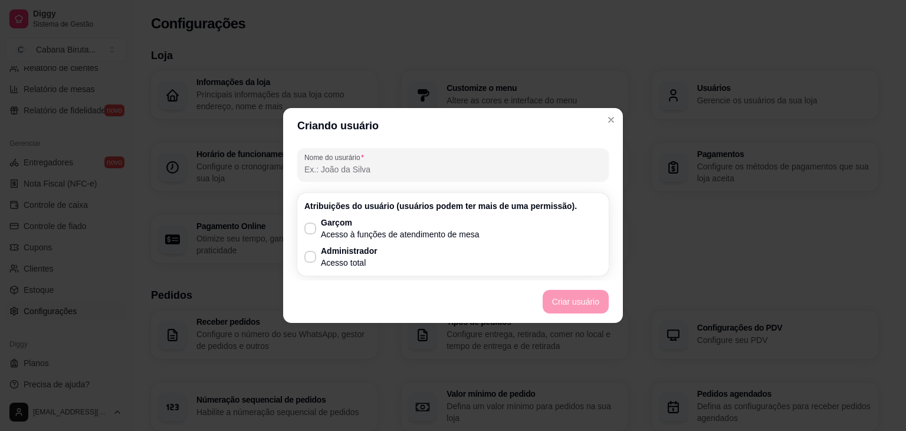
click at [393, 169] on input "Nome do usurário" at bounding box center [452, 169] width 297 height 12
type input "joão"
click at [310, 231] on icon at bounding box center [310, 228] width 9 height 7
click at [310, 231] on input "Garçom Acesso à funções de atendimento de mesa" at bounding box center [308, 235] width 8 height 8
checkbox input "true"
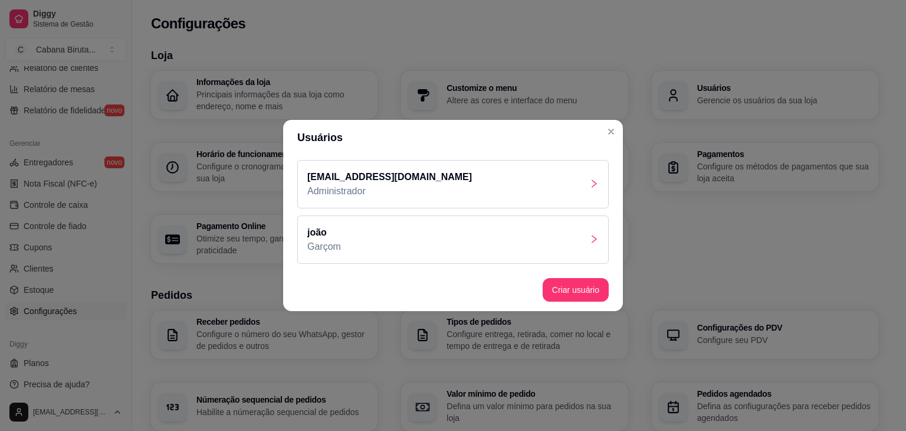
click at [500, 242] on div "joão Garçom" at bounding box center [452, 239] width 311 height 48
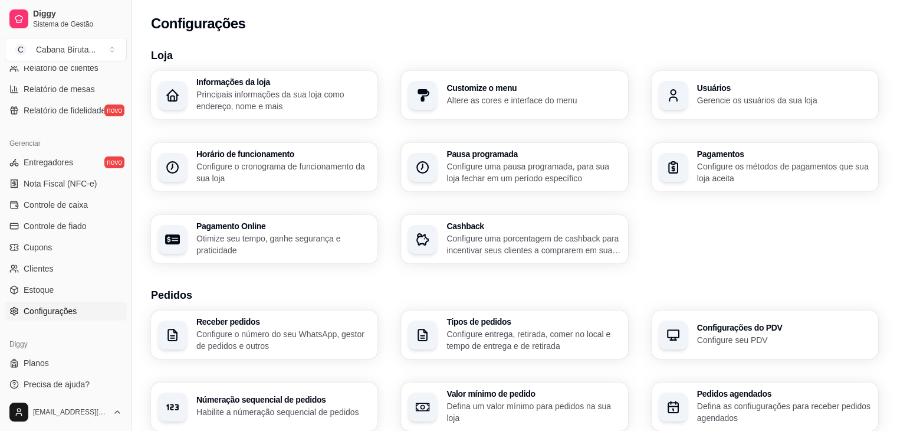
click at [323, 396] on h3 "Númeração sequencial de pedidos" at bounding box center [283, 399] width 174 height 8
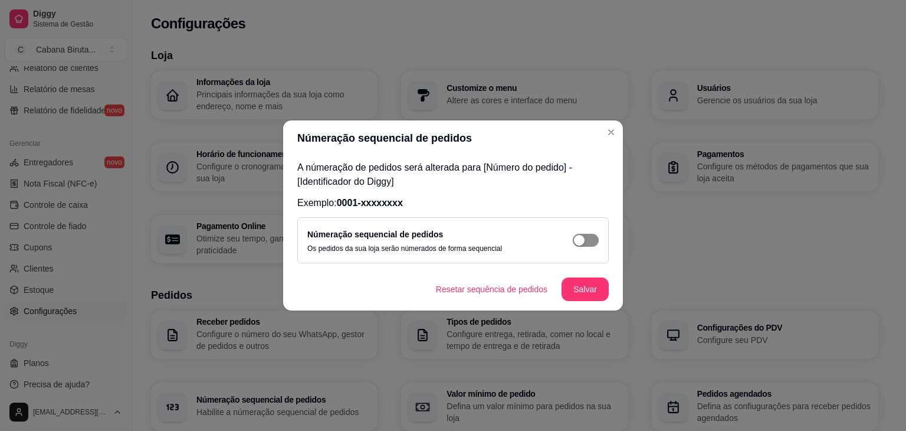
click at [586, 241] on span "button" at bounding box center [586, 240] width 26 height 13
click at [580, 291] on button "Salvar" at bounding box center [585, 289] width 46 height 23
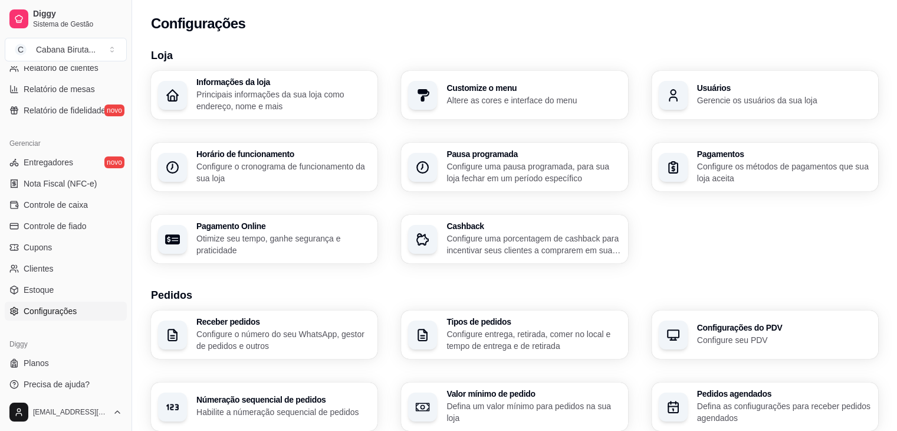
click at [495, 339] on p "Configure entrega, retirada, comer no local e tempo de entrega e de retirada" at bounding box center [534, 340] width 174 height 24
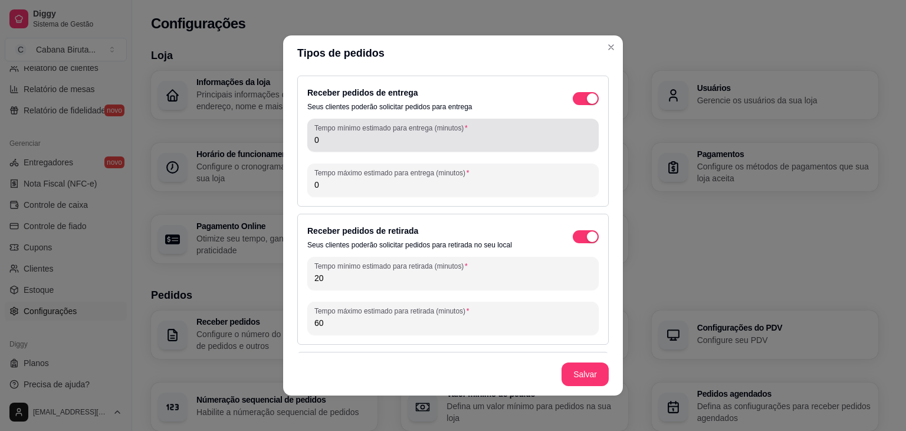
click at [318, 141] on input "0" at bounding box center [452, 140] width 277 height 12
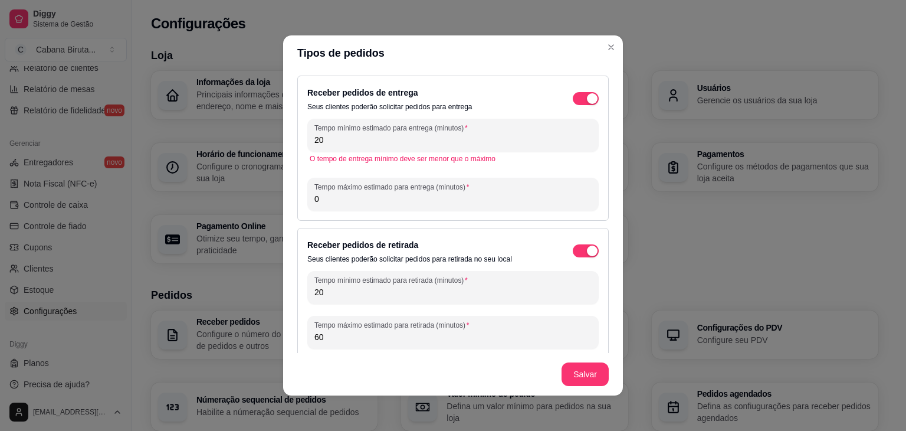
type input "20"
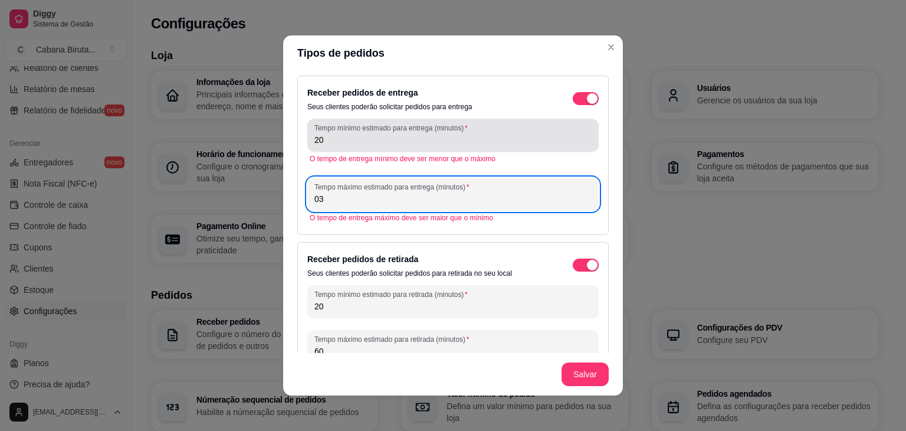
type input "0"
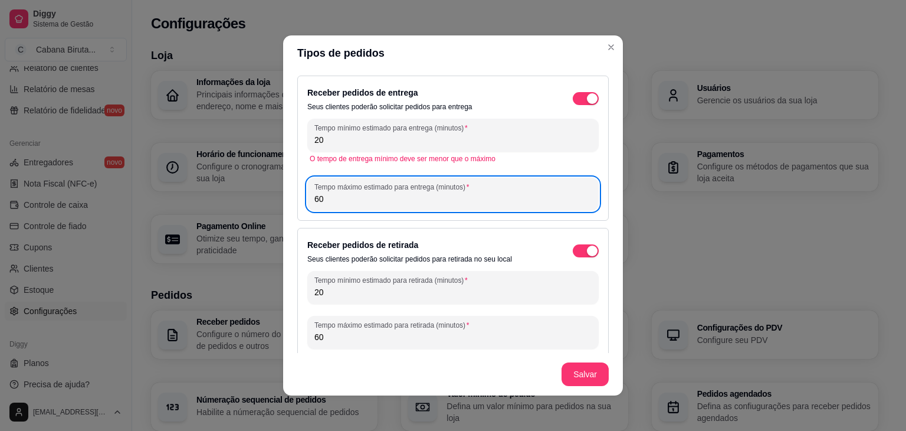
type input "60"
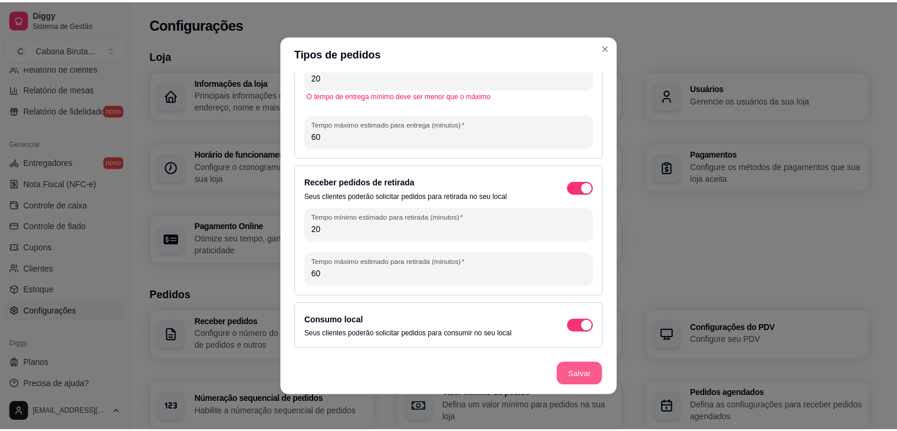
scroll to position [49, 0]
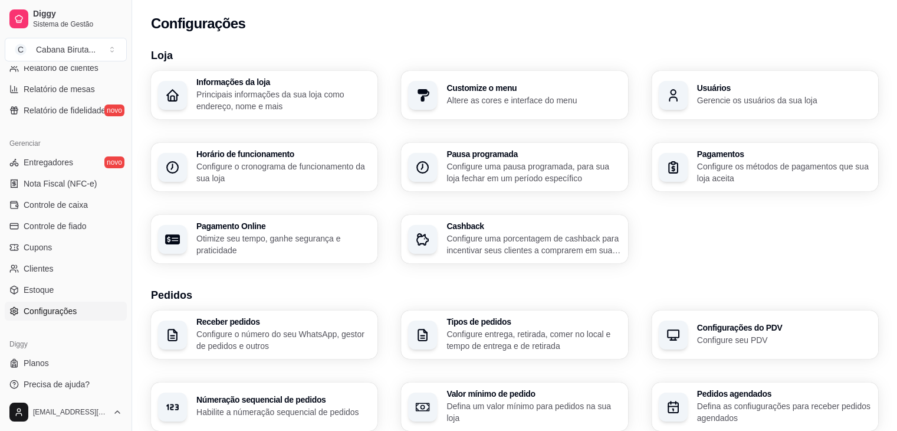
click at [721, 341] on p "Configure seu PDV" at bounding box center [784, 340] width 174 height 12
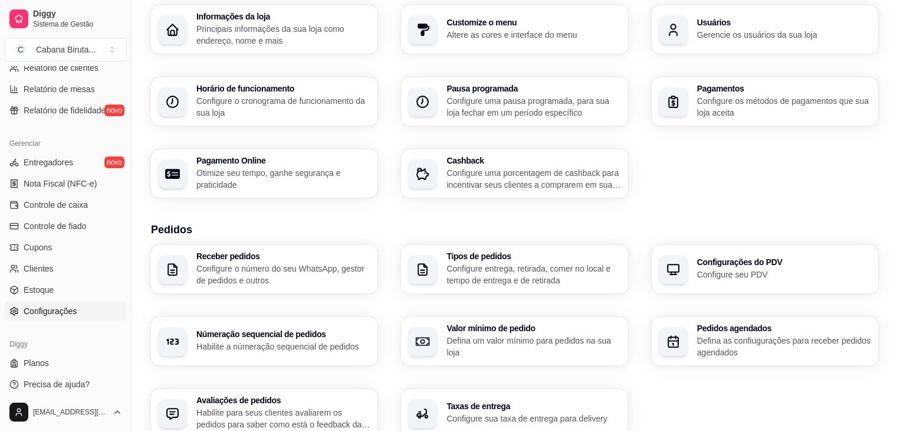
scroll to position [59, 0]
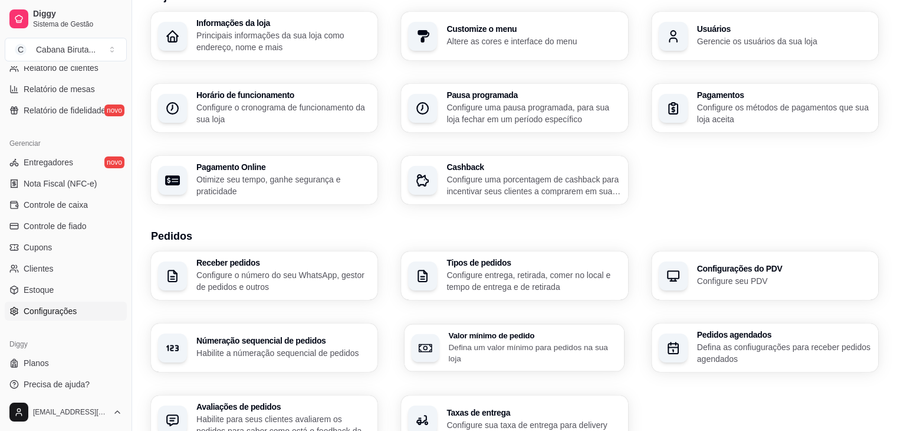
click at [524, 352] on p "Defina um valor mínimo para pedidos na sua loja" at bounding box center [533, 352] width 169 height 23
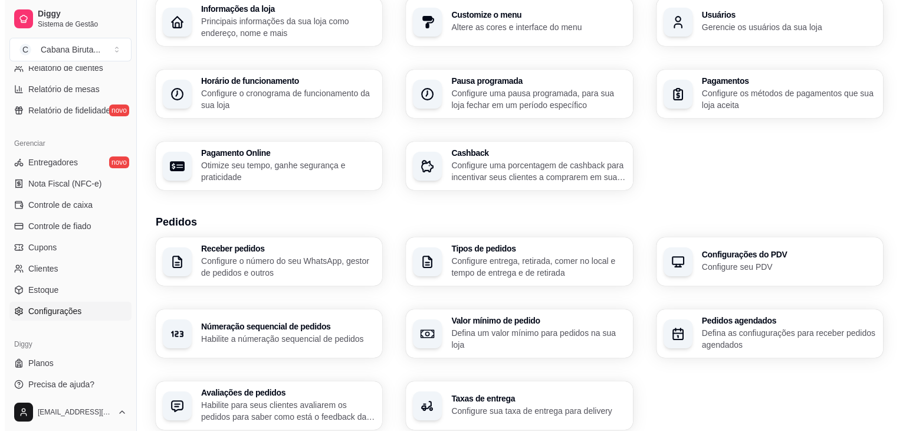
scroll to position [118, 0]
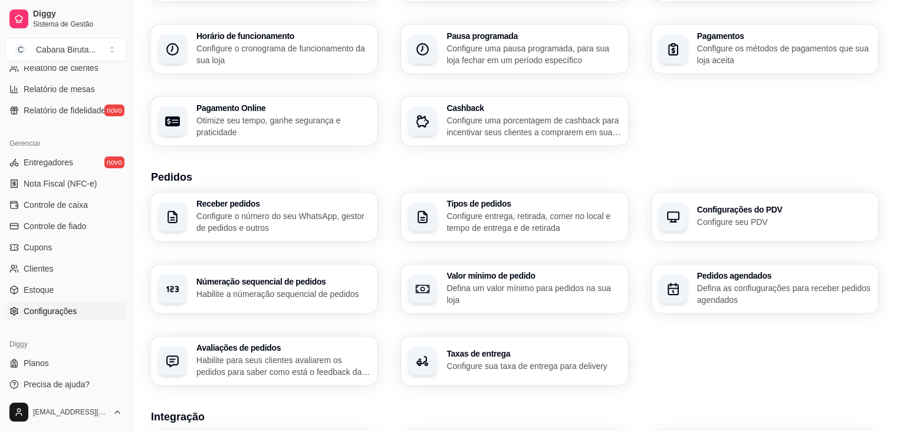
click at [318, 218] on p "Configure o número do seu WhatsApp, gestor de pedidos e outros" at bounding box center [283, 222] width 174 height 24
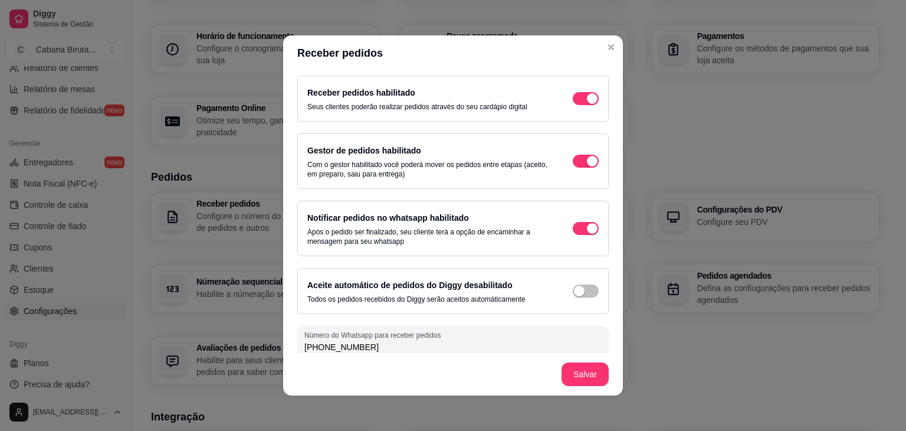
scroll to position [9, 0]
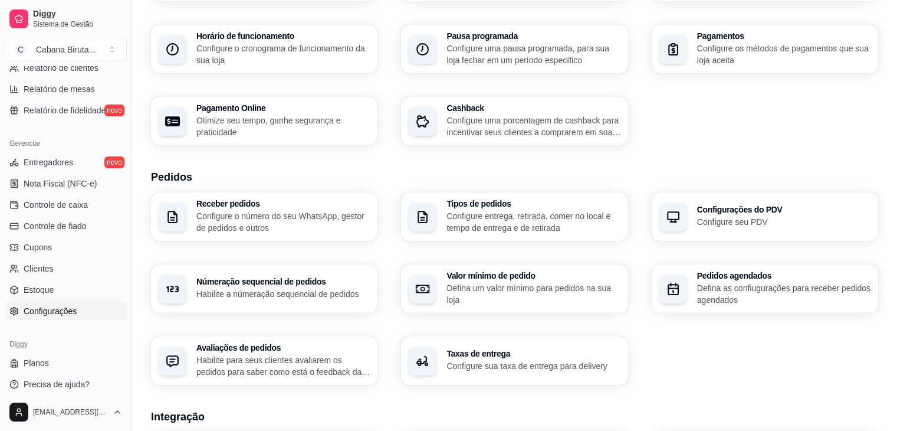
click at [529, 218] on p "Configure entrega, retirada, comer no local e tempo de entrega e de retirada" at bounding box center [534, 222] width 174 height 24
click at [303, 215] on p "Configure o número do seu WhatsApp, gestor de pedidos e outros" at bounding box center [282, 221] width 169 height 23
click at [729, 221] on p "Configure seu PDV" at bounding box center [784, 222] width 174 height 12
click at [792, 277] on h3 "Pedidos agendados" at bounding box center [784, 275] width 174 height 8
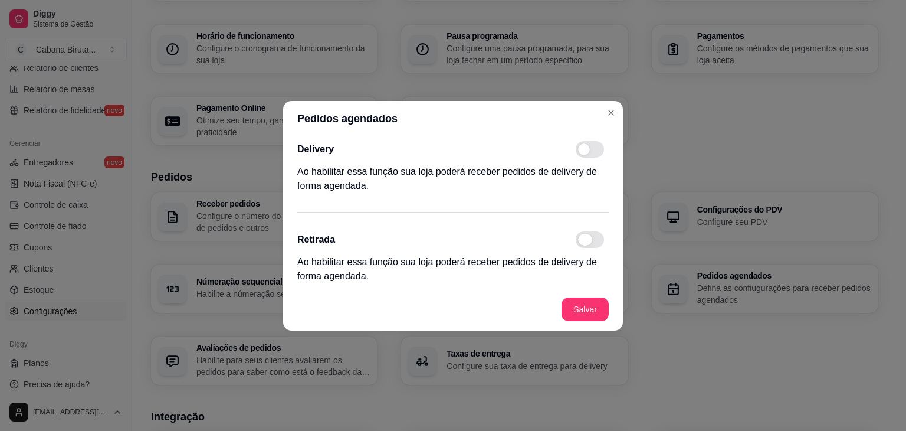
click at [595, 241] on span at bounding box center [590, 239] width 28 height 17
click at [583, 241] on input "checkbox" at bounding box center [579, 245] width 8 height 8
checkbox input "true"
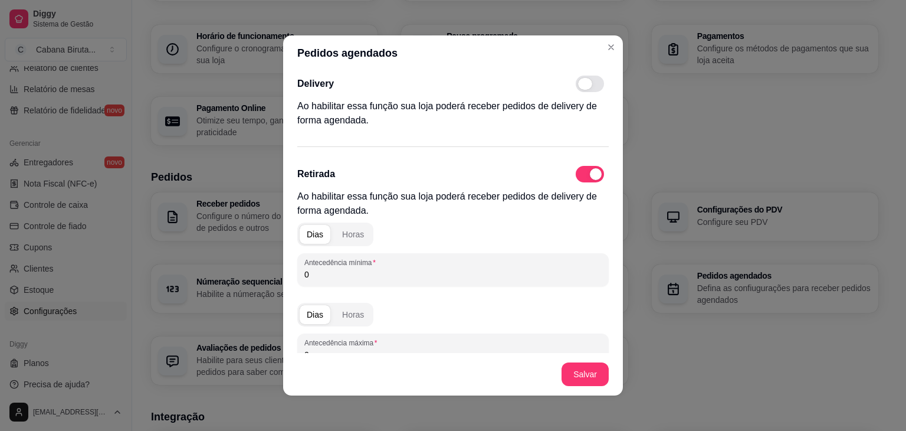
click at [585, 86] on span at bounding box center [590, 84] width 28 height 17
click at [583, 86] on input "checkbox" at bounding box center [579, 90] width 8 height 8
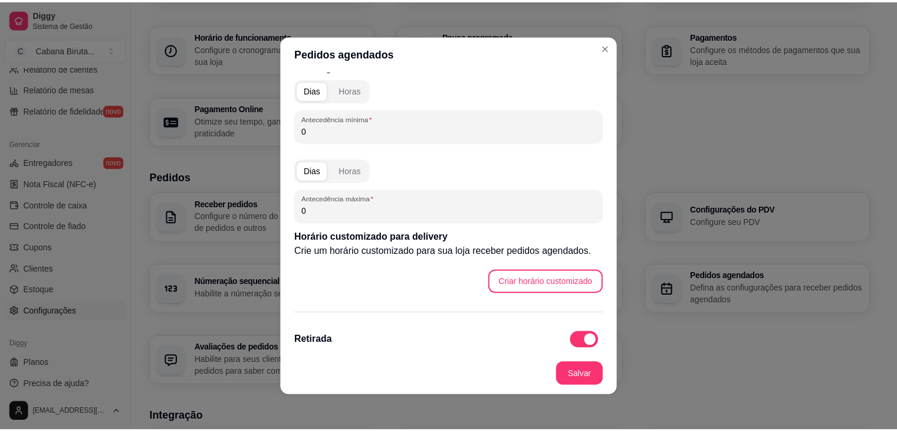
scroll to position [0, 0]
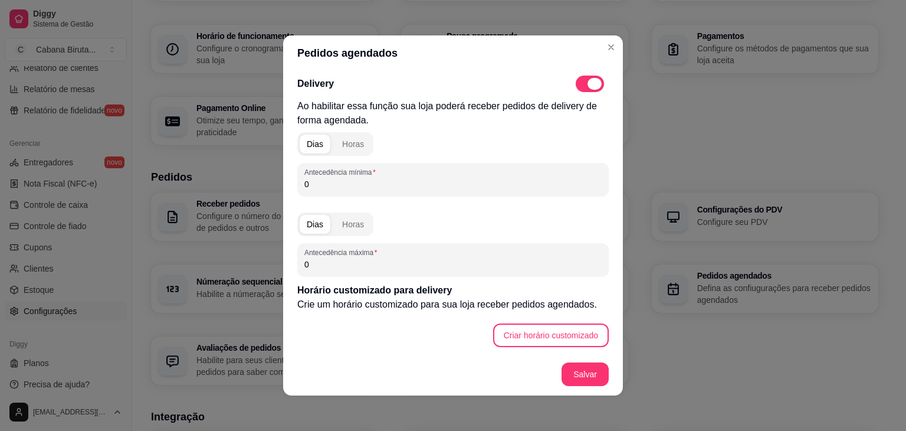
click at [576, 86] on span at bounding box center [590, 84] width 28 height 17
click at [575, 86] on input "checkbox" at bounding box center [579, 90] width 8 height 8
checkbox input "false"
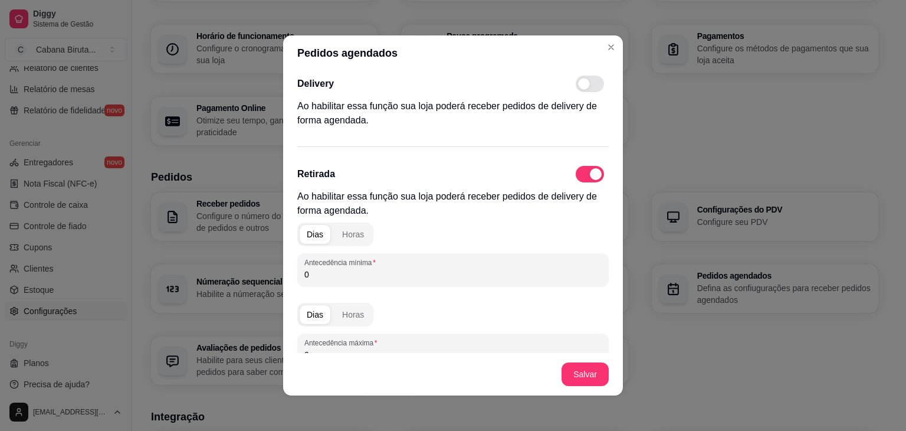
click at [576, 175] on span at bounding box center [590, 174] width 28 height 17
click at [575, 176] on input "checkbox" at bounding box center [579, 180] width 8 height 8
checkbox input "false"
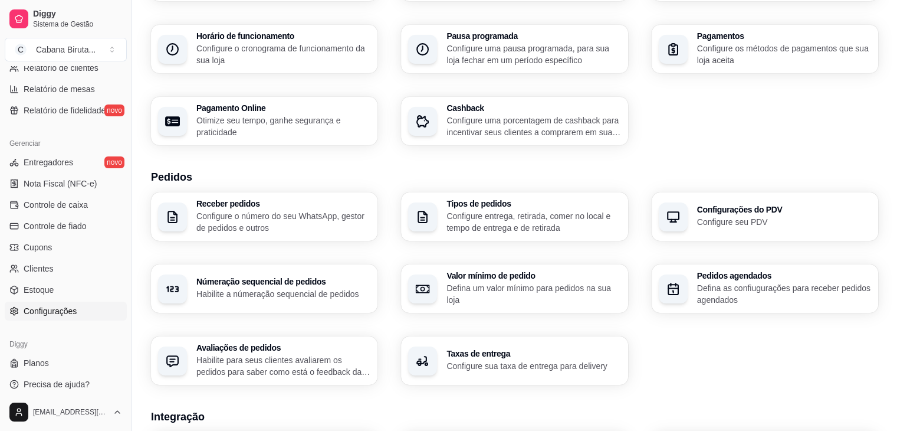
click at [294, 352] on div "Avaliações de pedidos Habilite para seus clientes avaliarem os pedidos para sab…" at bounding box center [283, 360] width 174 height 34
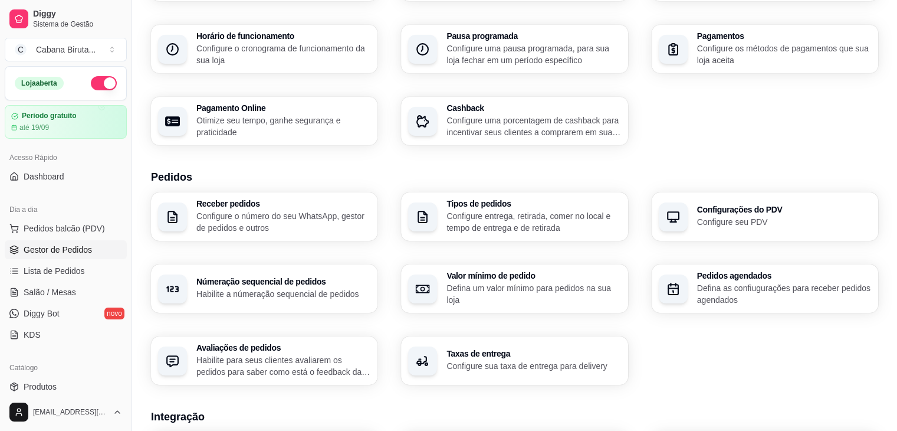
click at [61, 248] on span "Gestor de Pedidos" at bounding box center [58, 250] width 68 height 12
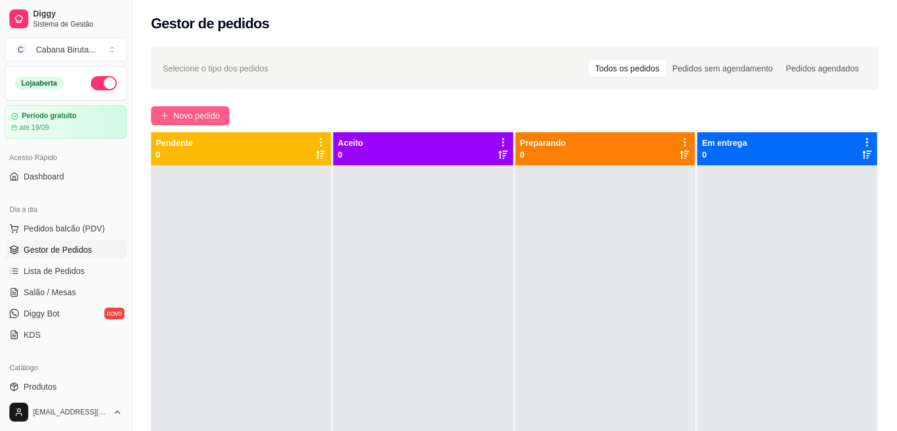
click at [195, 117] on span "Novo pedido" at bounding box center [196, 115] width 47 height 13
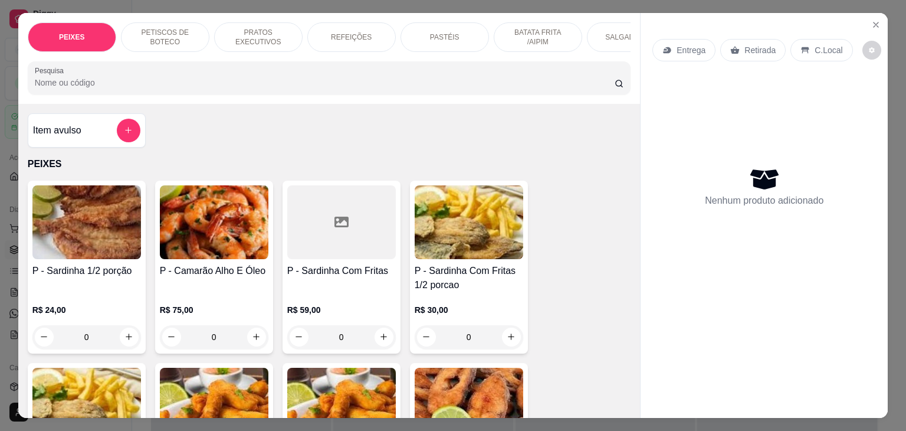
click at [221, 233] on img at bounding box center [214, 222] width 109 height 74
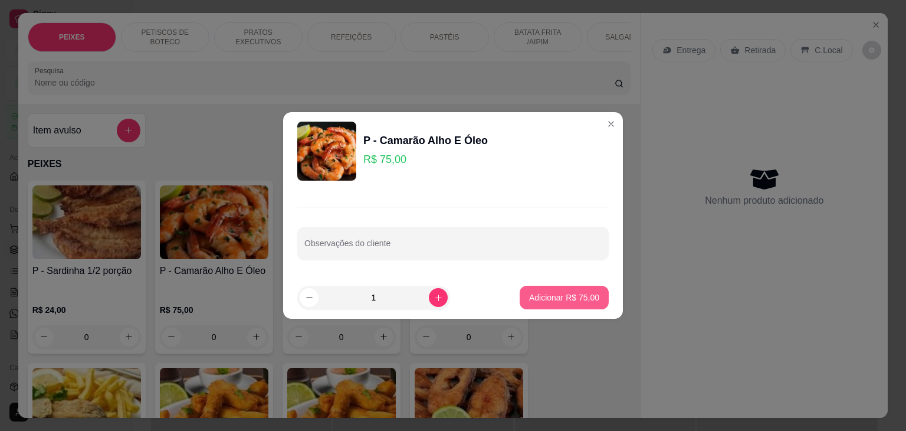
click at [543, 294] on p "Adicionar R$ 75,00" at bounding box center [564, 297] width 70 height 12
type input "1"
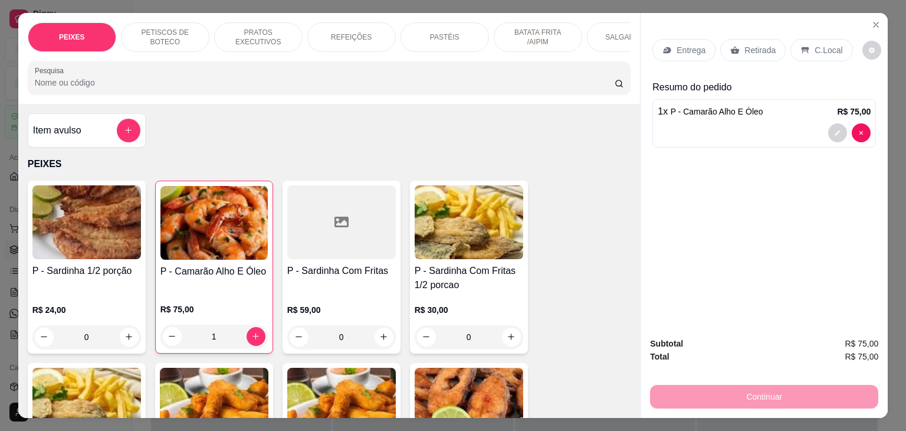
click at [747, 391] on div "Continuar" at bounding box center [764, 395] width 228 height 27
click at [742, 393] on div "Continuar" at bounding box center [764, 395] width 228 height 27
click at [817, 44] on p "C.Local" at bounding box center [829, 50] width 28 height 12
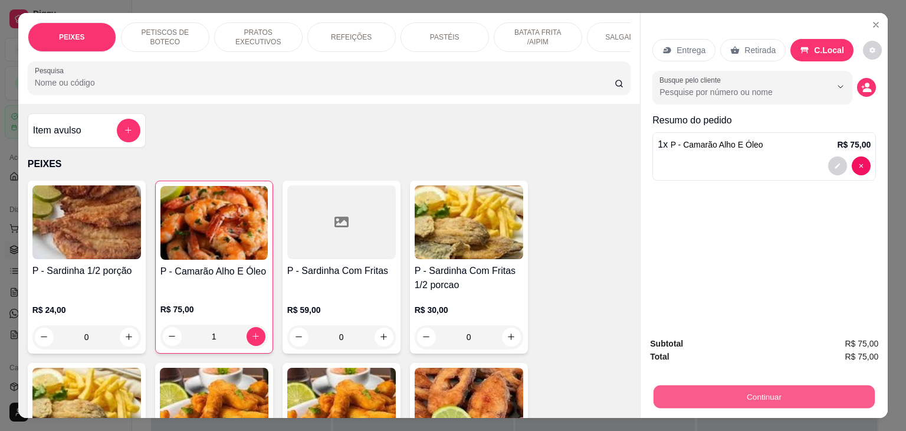
click at [775, 388] on button "Continuar" at bounding box center [764, 396] width 221 height 23
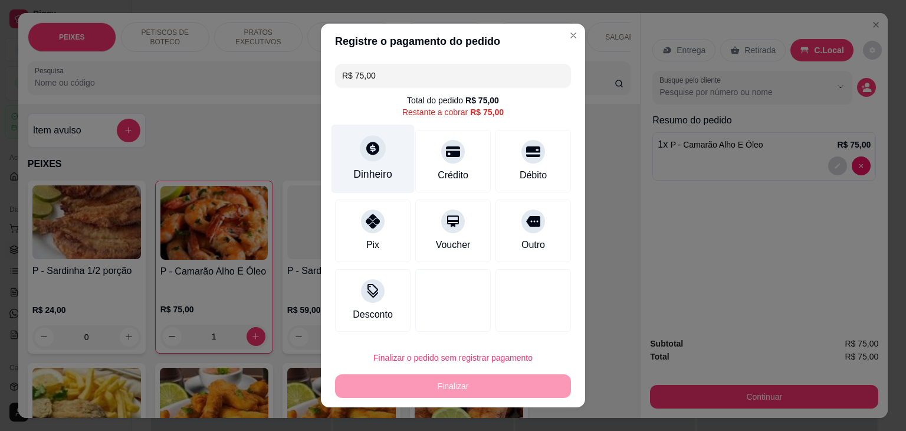
click at [368, 166] on div "Dinheiro" at bounding box center [372, 173] width 39 height 15
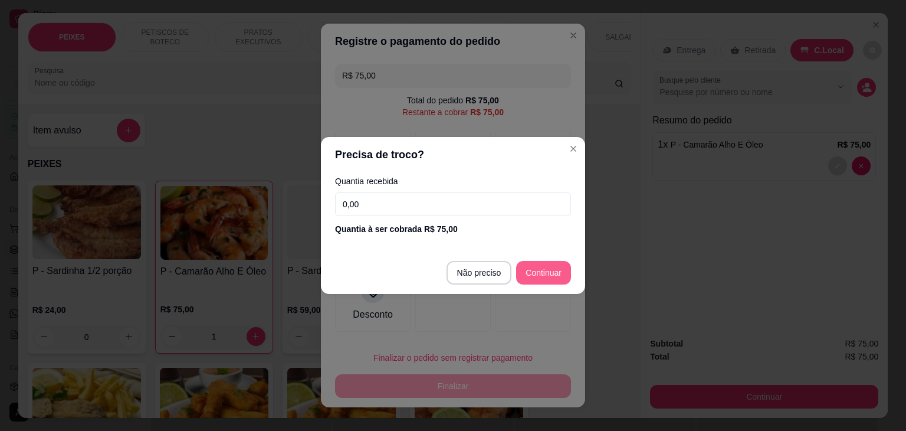
type input "R$ 0,00"
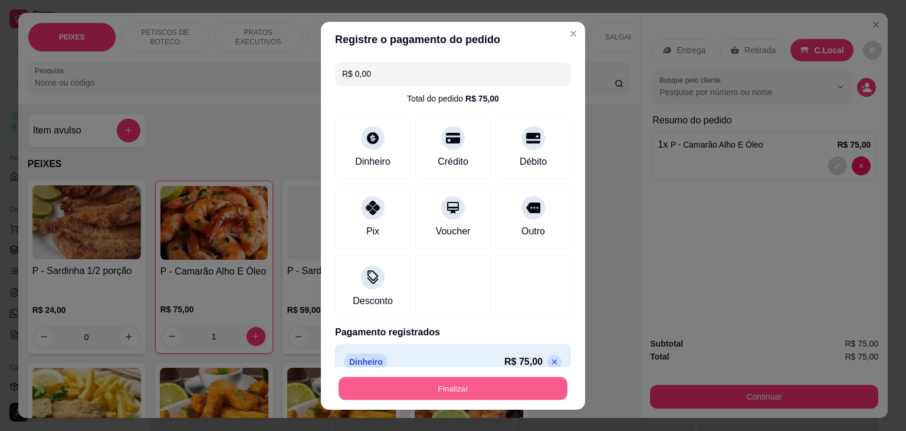
click at [441, 385] on button "Finalizar" at bounding box center [453, 387] width 229 height 23
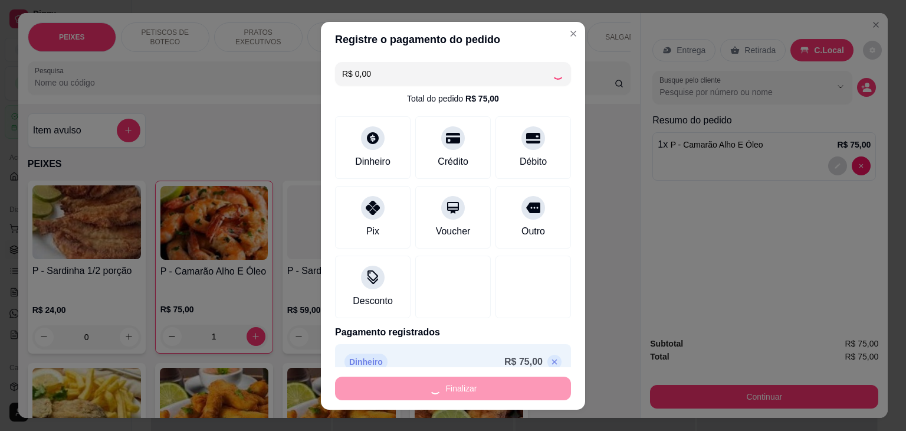
type input "0"
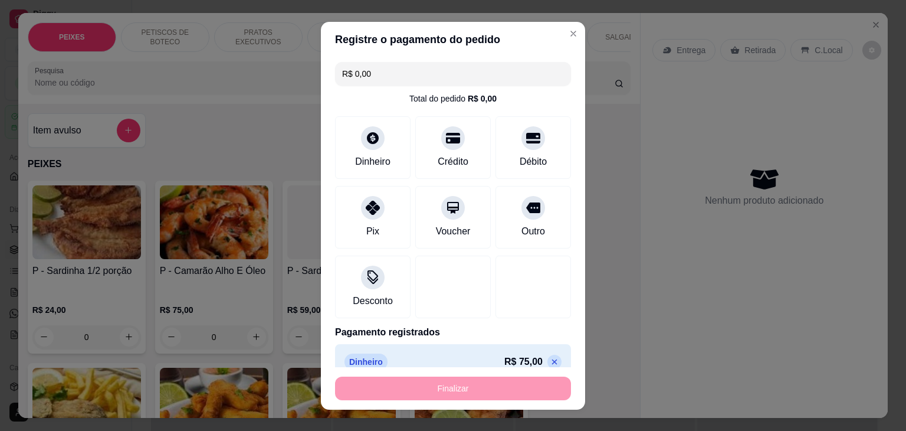
type input "-R$ 75,00"
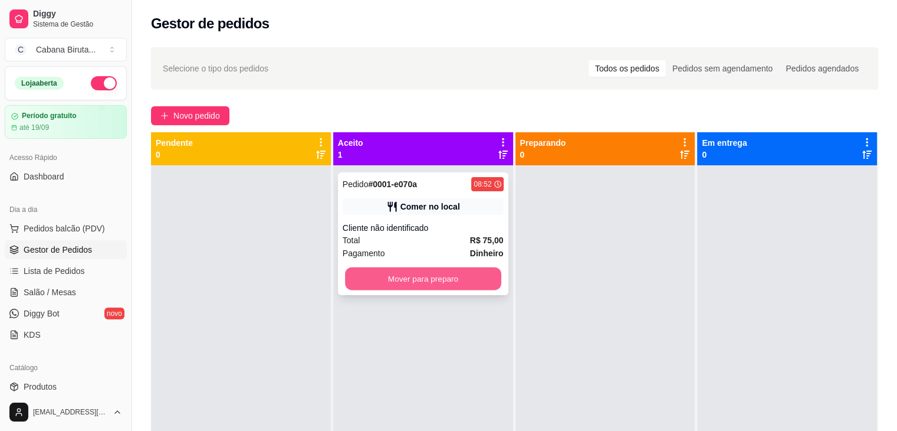
click at [434, 275] on button "Mover para preparo" at bounding box center [423, 278] width 156 height 23
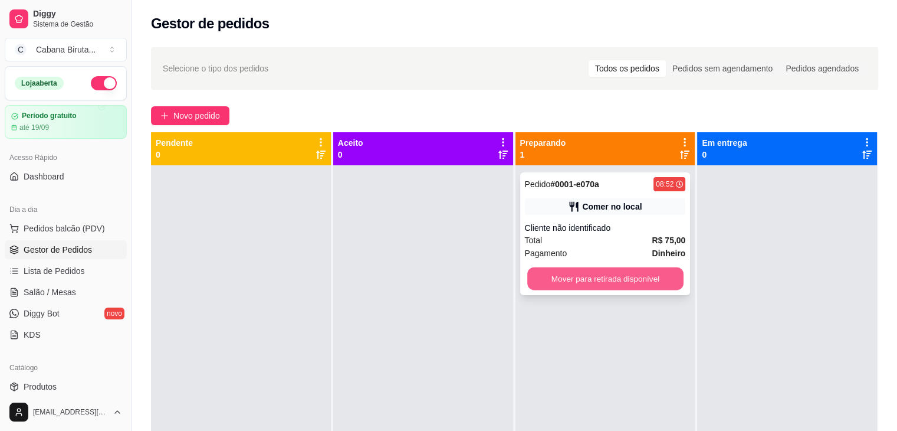
click at [604, 277] on button "Mover para retirada disponível" at bounding box center [605, 278] width 156 height 23
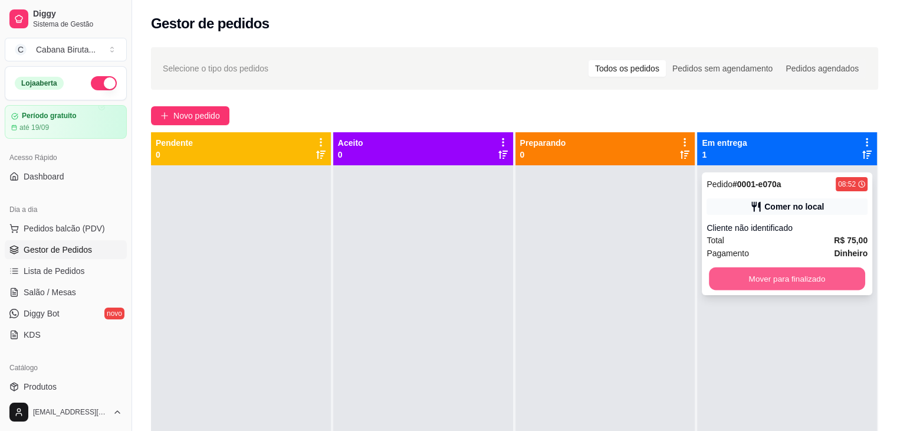
click at [774, 281] on button "Mover para finalizado" at bounding box center [787, 278] width 156 height 23
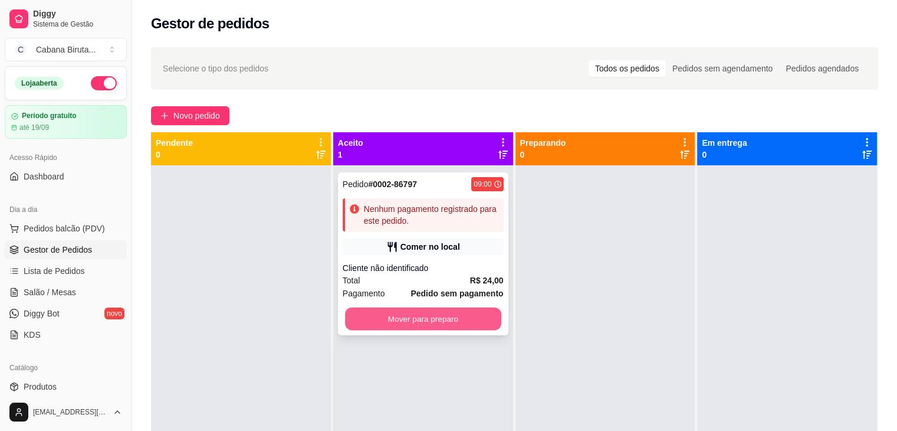
click at [416, 319] on button "Mover para preparo" at bounding box center [423, 318] width 156 height 23
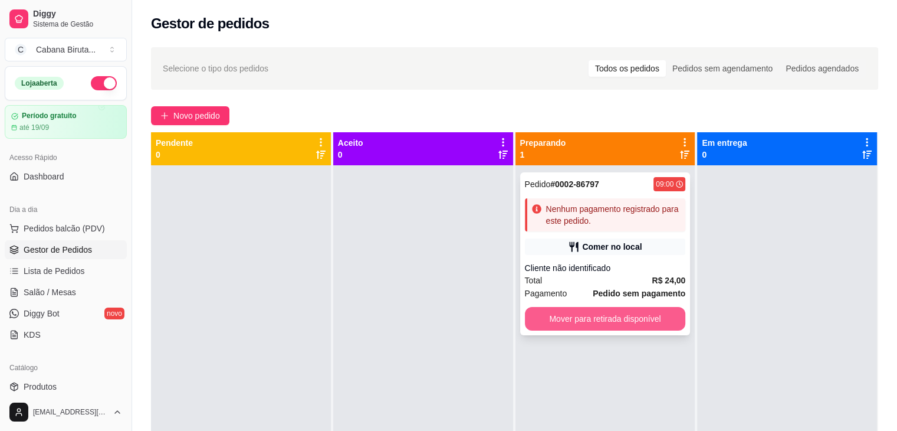
click at [576, 321] on button "Mover para retirada disponível" at bounding box center [605, 319] width 161 height 24
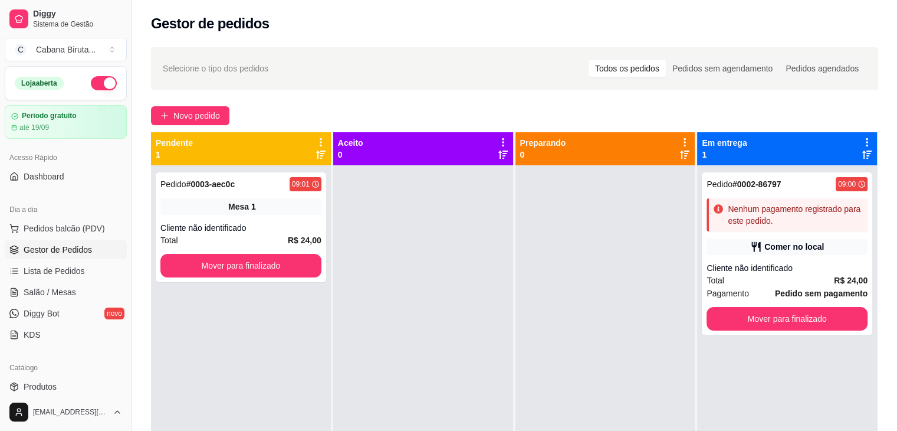
click at [317, 155] on icon at bounding box center [320, 154] width 9 height 9
click at [320, 142] on icon at bounding box center [321, 142] width 2 height 8
click at [375, 198] on div at bounding box center [423, 380] width 180 height 431
click at [317, 154] on icon at bounding box center [320, 154] width 9 height 9
click at [319, 140] on icon at bounding box center [321, 142] width 11 height 11
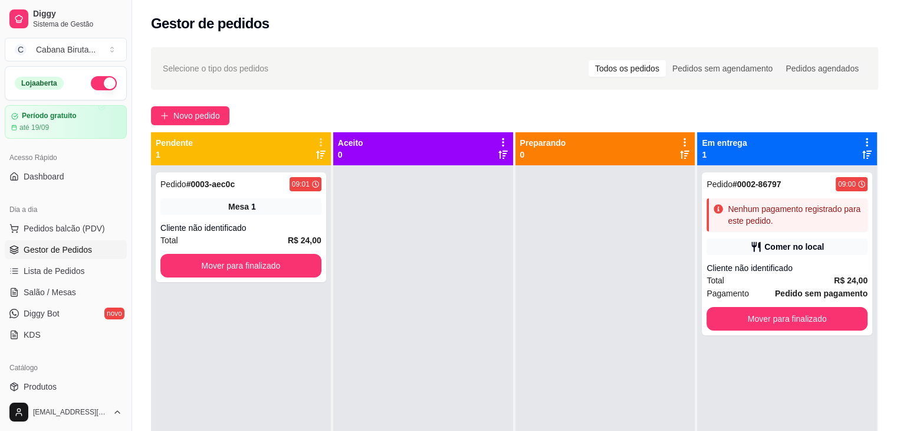
click at [375, 184] on div at bounding box center [423, 380] width 180 height 431
click at [316, 156] on icon at bounding box center [320, 154] width 9 height 9
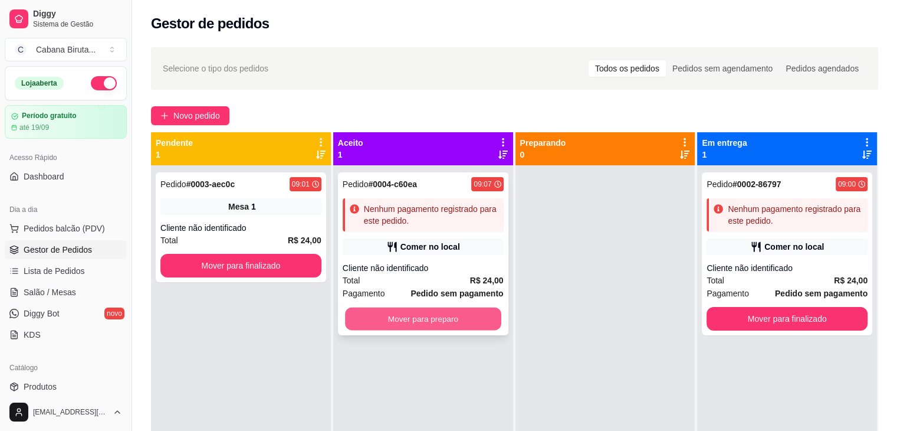
click at [422, 317] on button "Mover para preparo" at bounding box center [423, 318] width 156 height 23
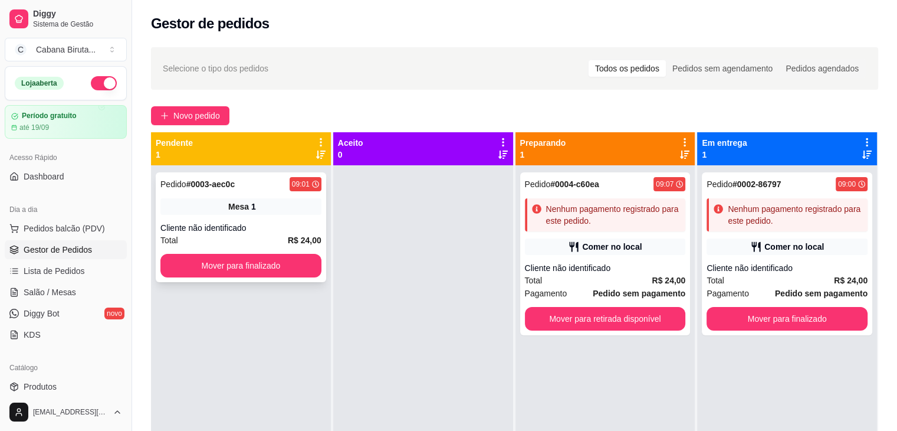
click at [201, 211] on div "Mesa 1" at bounding box center [240, 206] width 161 height 17
click at [498, 156] on icon at bounding box center [502, 154] width 9 height 8
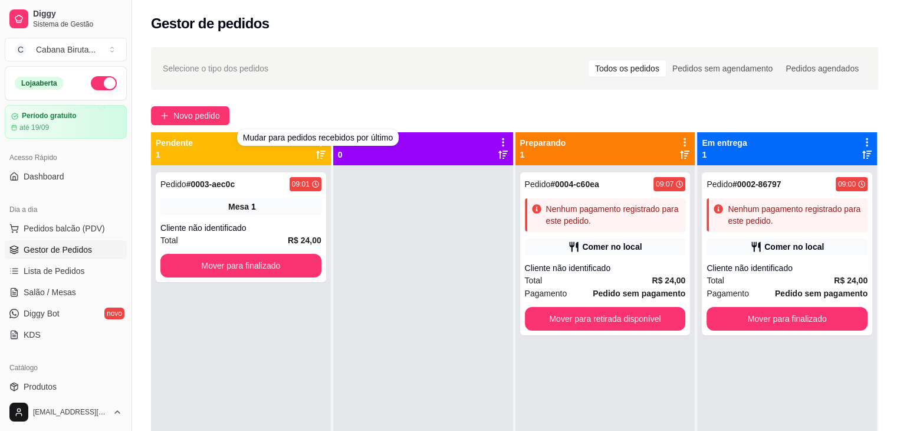
click at [320, 155] on icon at bounding box center [320, 154] width 9 height 8
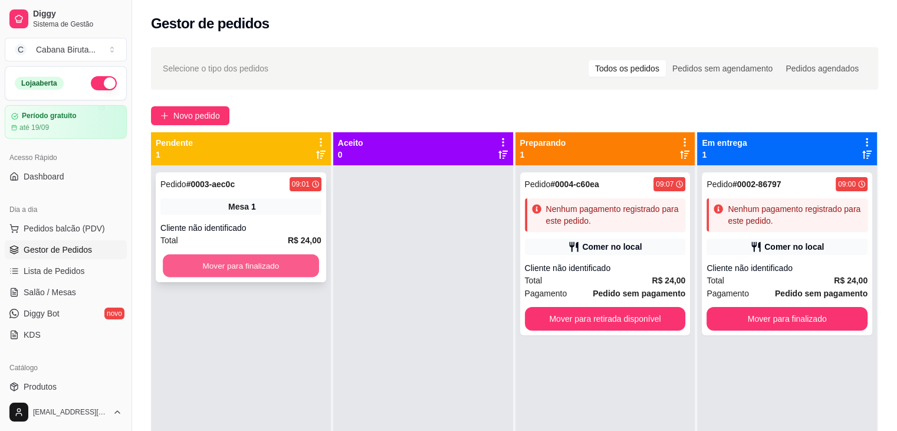
click at [238, 268] on button "Mover para finalizado" at bounding box center [241, 265] width 156 height 23
click at [238, 268] on div "Mover para finalizado" at bounding box center [240, 266] width 161 height 24
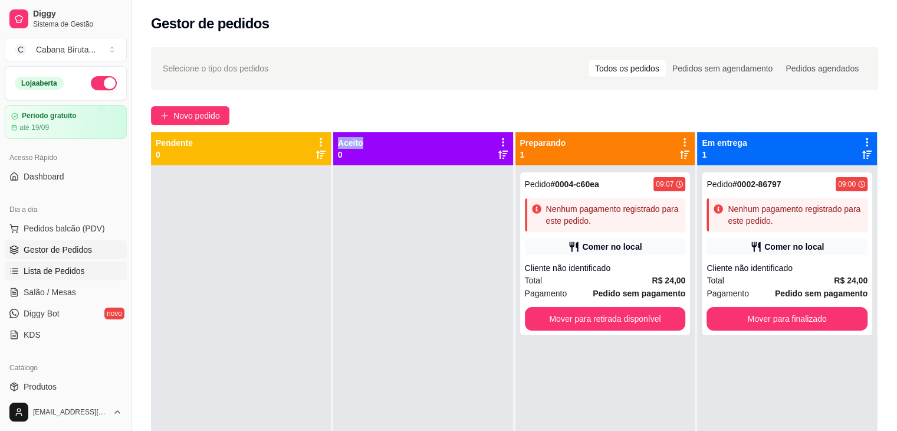
click at [59, 269] on span "Lista de Pedidos" at bounding box center [54, 271] width 61 height 12
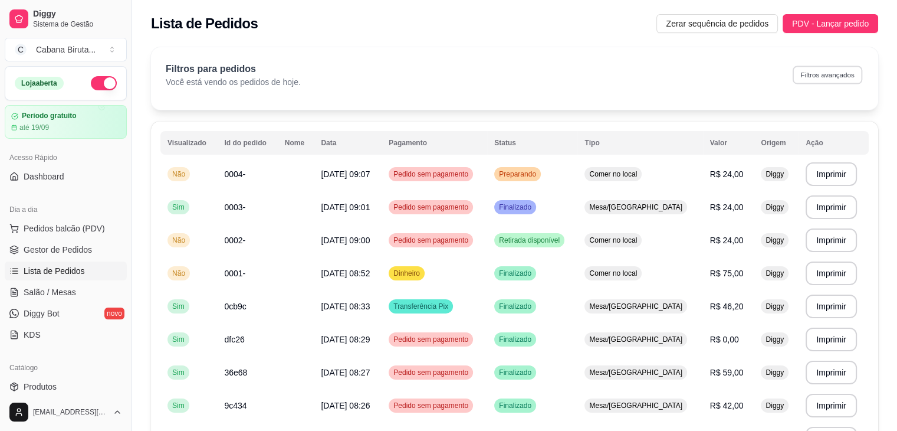
click at [831, 74] on button "Filtros avançados" at bounding box center [828, 74] width 70 height 18
select select "0"
click at [63, 231] on span "Pedidos balcão (PDV)" at bounding box center [64, 228] width 81 height 12
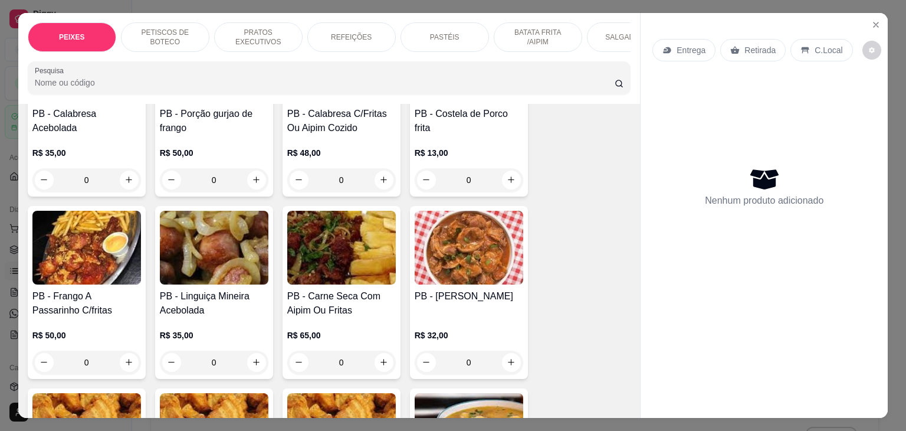
scroll to position [472, 0]
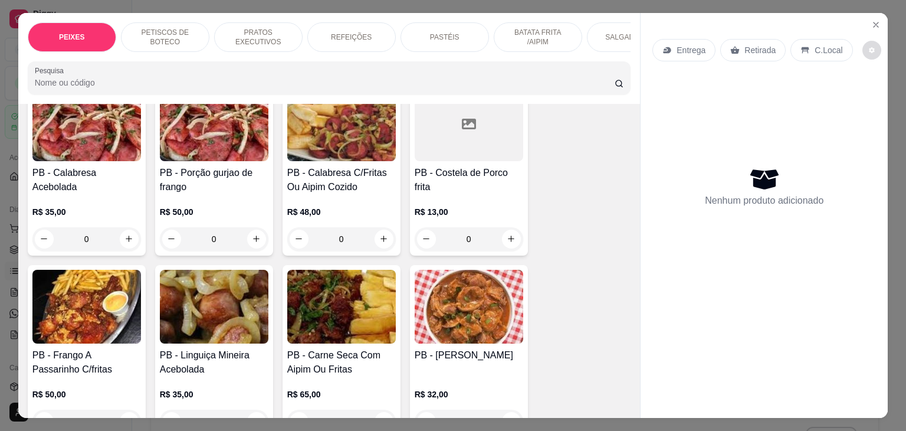
click at [868, 47] on icon "decrease-product-quantity" at bounding box center [871, 50] width 7 height 7
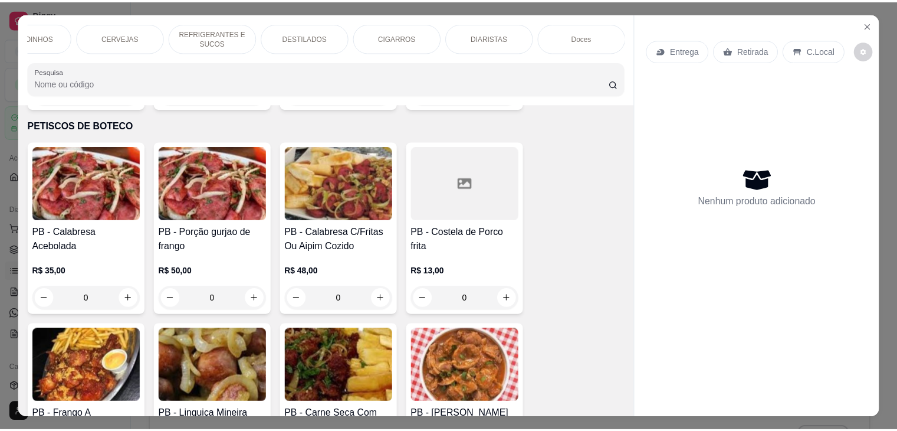
scroll to position [0, 0]
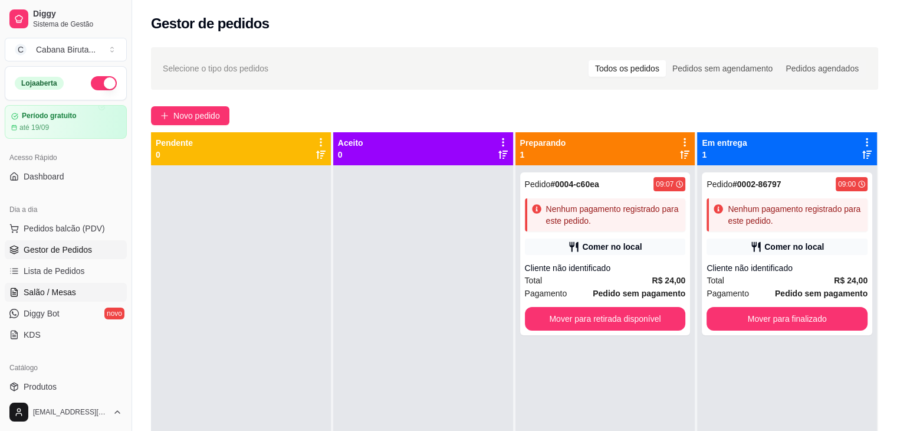
click at [51, 293] on span "Salão / Mesas" at bounding box center [50, 292] width 53 height 12
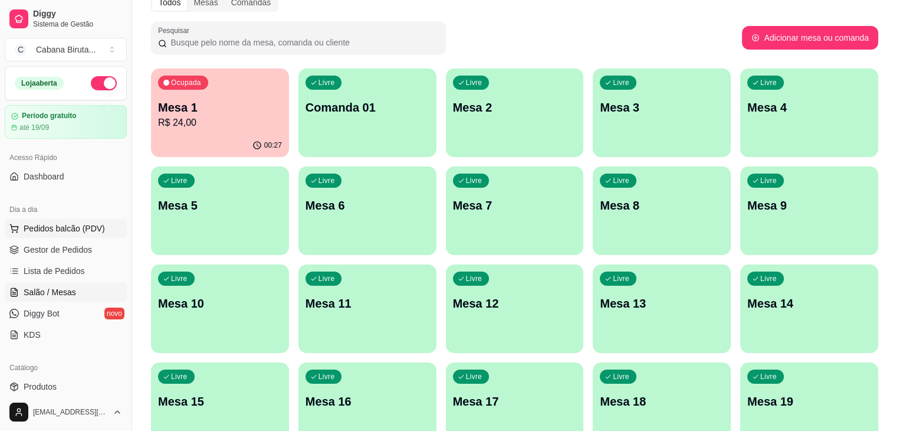
scroll to position [118, 0]
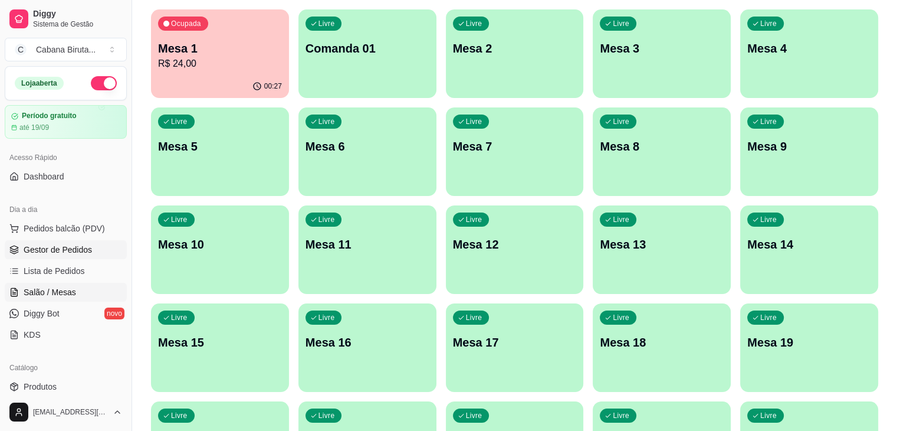
click at [49, 251] on span "Gestor de Pedidos" at bounding box center [58, 250] width 68 height 12
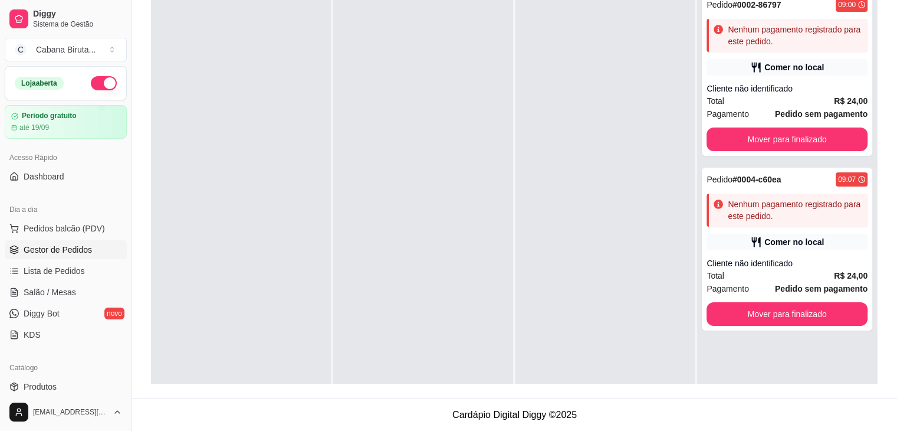
scroll to position [33, 0]
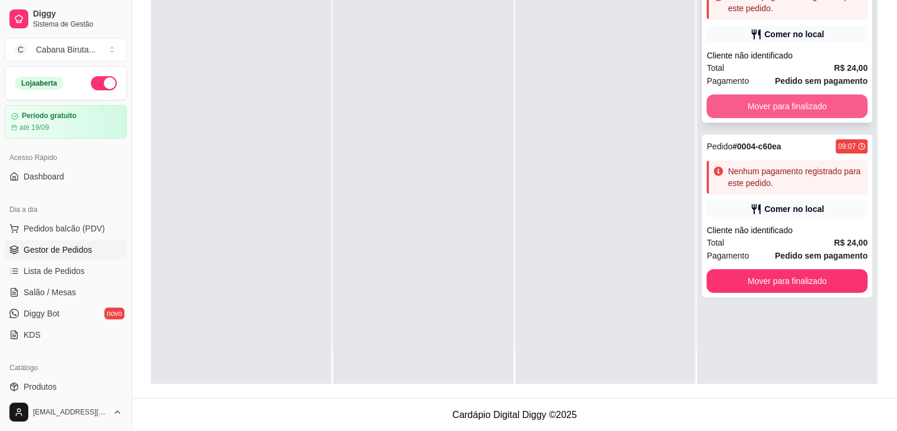
click at [772, 107] on button "Mover para finalizado" at bounding box center [787, 106] width 161 height 24
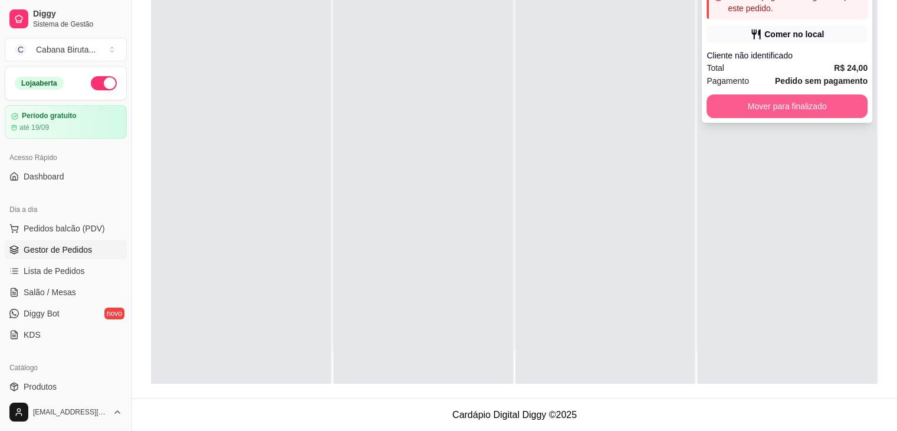
click at [779, 110] on button "Mover para finalizado" at bounding box center [787, 106] width 161 height 24
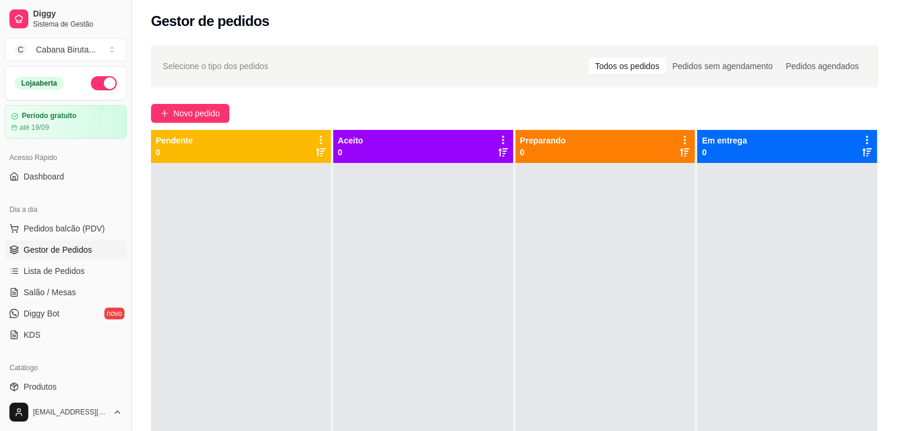
scroll to position [0, 0]
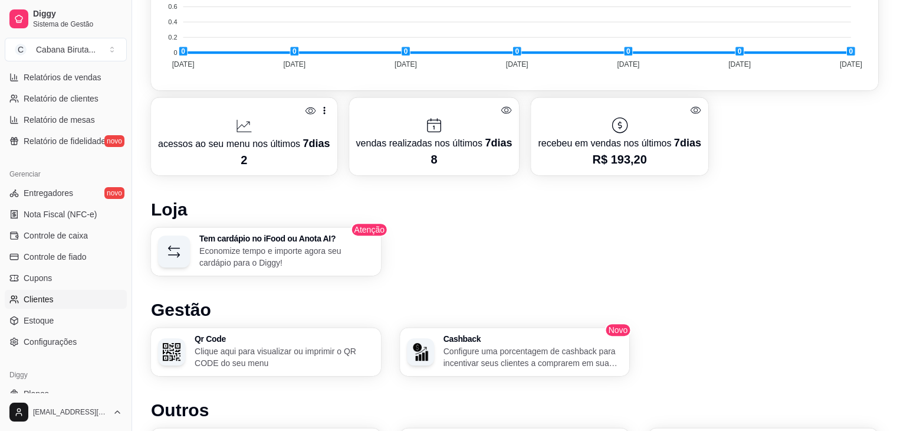
scroll to position [418, 0]
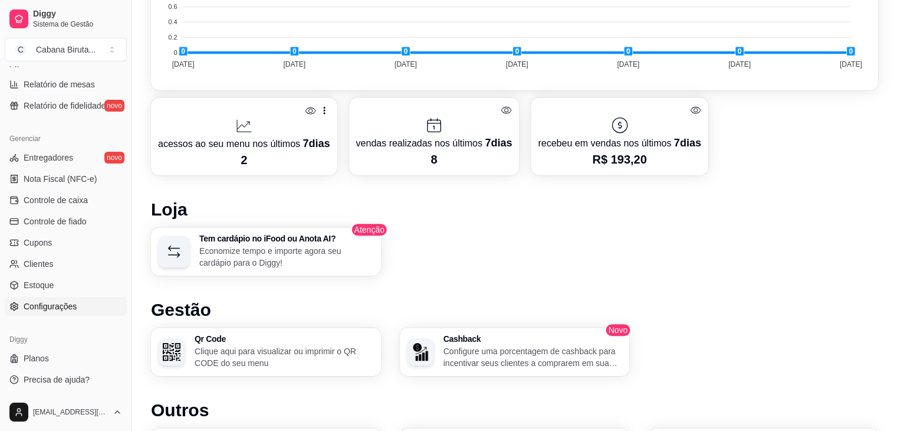
click at [50, 307] on span "Configurações" at bounding box center [50, 306] width 53 height 12
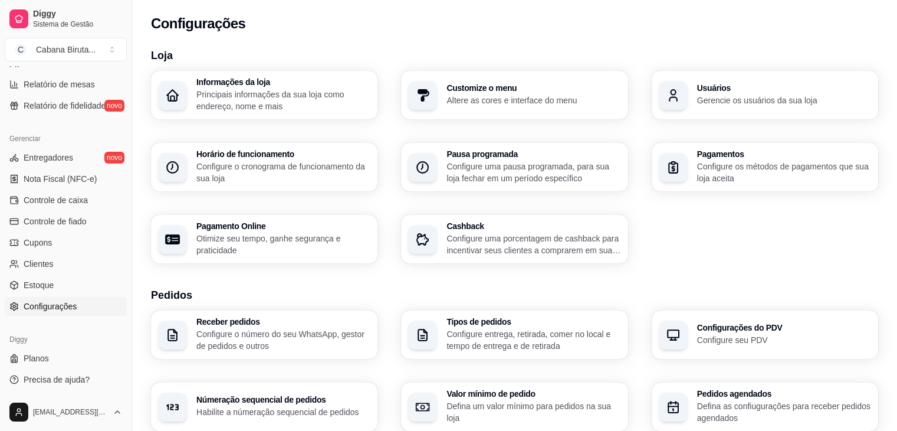
click at [772, 100] on p "Gerencie os usuários da sua loja" at bounding box center [784, 100] width 174 height 12
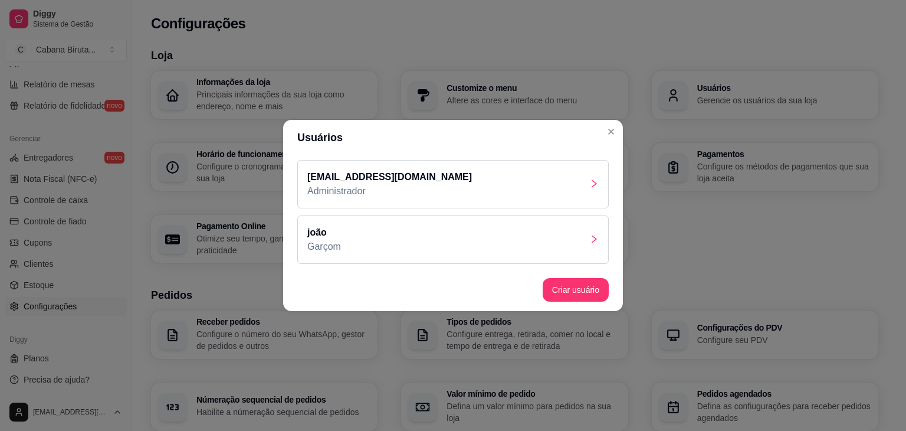
click at [454, 180] on div "[EMAIL_ADDRESS][DOMAIN_NAME] Administrador" at bounding box center [452, 184] width 311 height 48
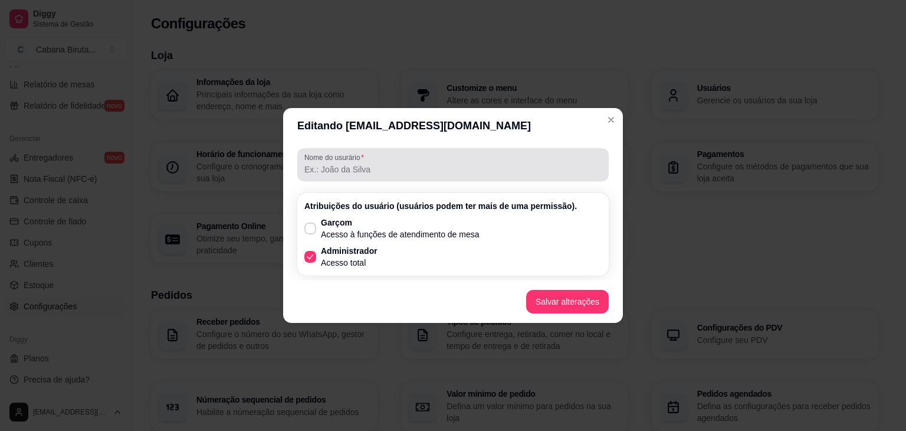
click at [421, 175] on input "Nome do usurário" at bounding box center [452, 169] width 297 height 12
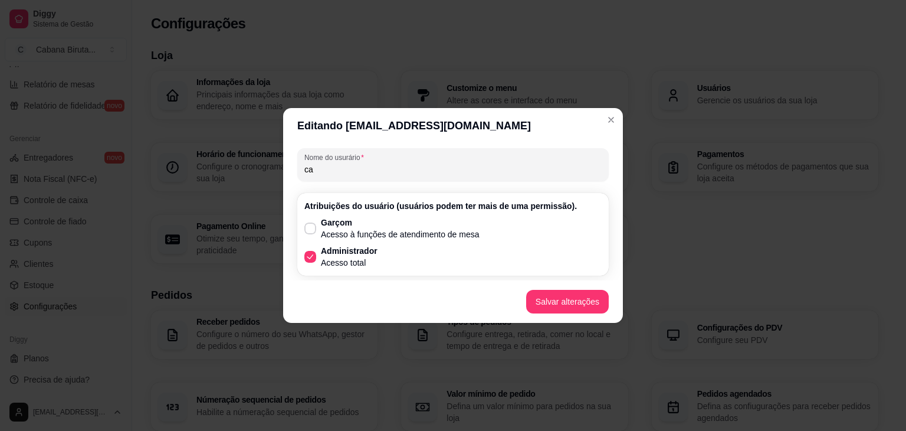
type input "c"
type input "fatima"
click at [560, 301] on button "Salvar alterações" at bounding box center [567, 302] width 83 height 24
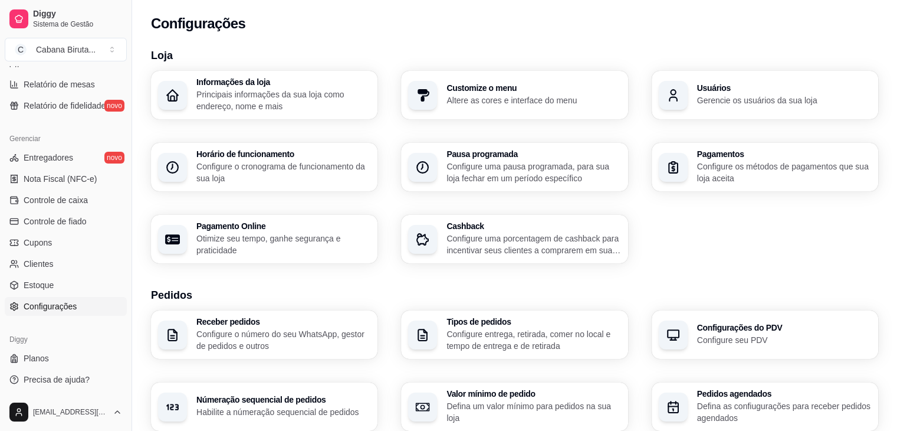
click at [708, 93] on div "Usuários Gerencie os usuários da sua loja" at bounding box center [784, 95] width 174 height 22
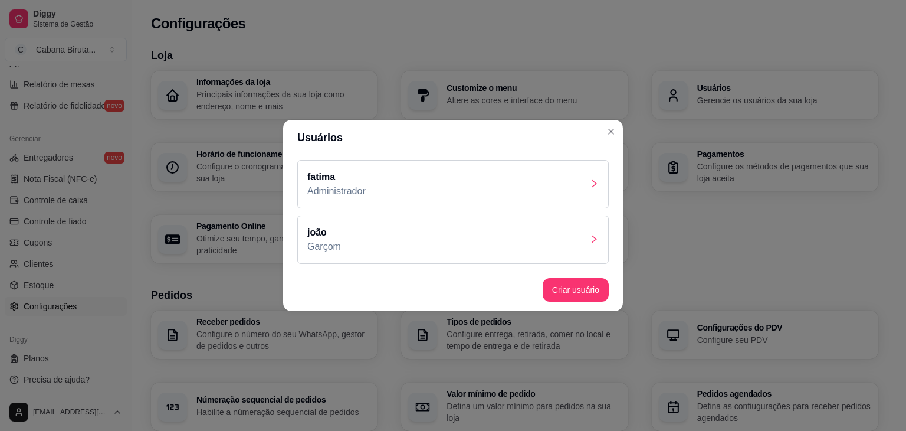
click at [560, 189] on div "fatima Administrador" at bounding box center [452, 184] width 311 height 48
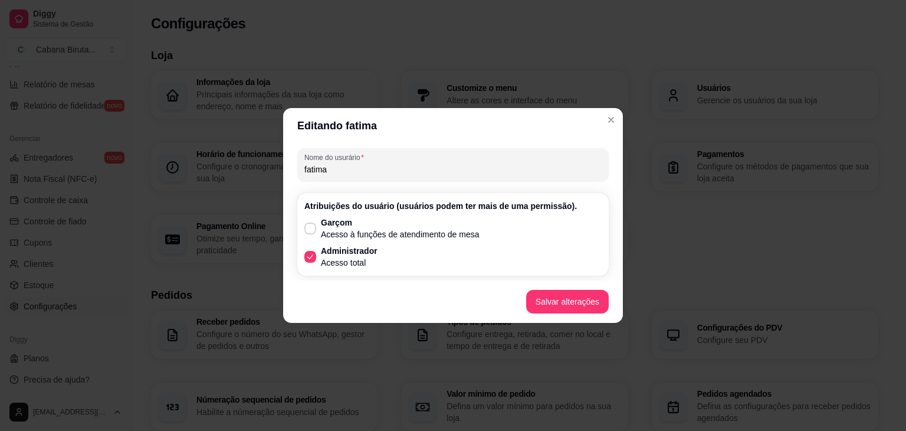
click at [344, 168] on input "fatima" at bounding box center [452, 169] width 297 height 12
type input "f"
type input "joao"
click at [309, 227] on icon at bounding box center [310, 228] width 9 height 7
click at [309, 231] on input "Garçom Acesso à funções de atendimento de mesa" at bounding box center [308, 235] width 8 height 8
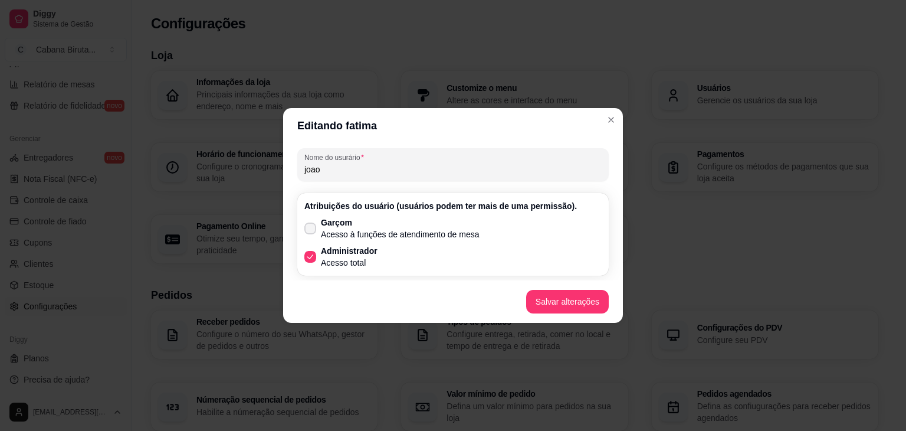
checkbox input "true"
click at [564, 306] on button "Salvar alterações" at bounding box center [567, 301] width 80 height 23
click at [313, 257] on icon at bounding box center [310, 256] width 9 height 7
click at [311, 259] on input "Administrador Acesso total" at bounding box center [308, 263] width 8 height 8
checkbox input "false"
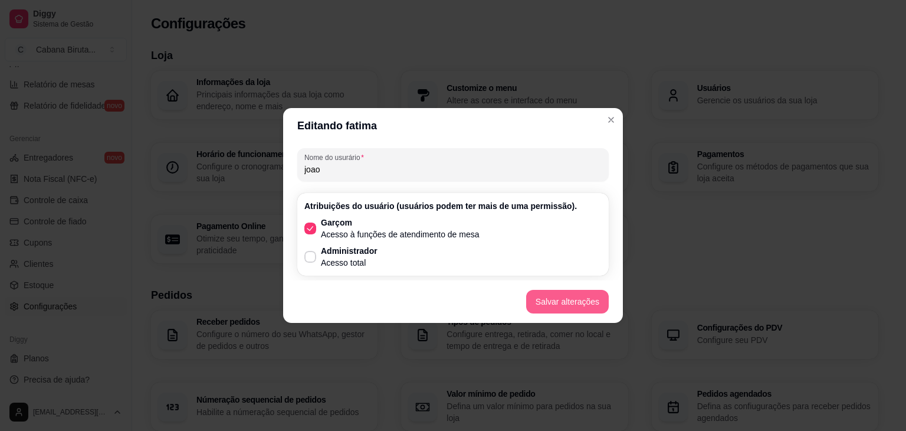
click at [560, 300] on button "Salvar alterações" at bounding box center [567, 302] width 83 height 24
click at [329, 170] on input "joao" at bounding box center [452, 169] width 297 height 12
type input "j"
type input "cabana"
click at [311, 254] on icon at bounding box center [310, 256] width 9 height 7
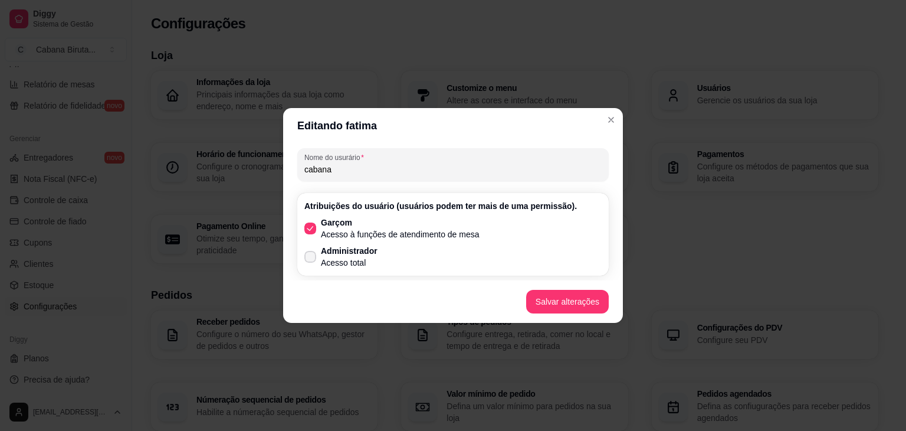
click at [311, 259] on input "Administrador Acesso total" at bounding box center [308, 263] width 8 height 8
checkbox input "true"
click at [311, 229] on icon at bounding box center [310, 228] width 9 height 7
click at [311, 231] on input "Garçom Acesso à funções de atendimento de mesa" at bounding box center [308, 235] width 8 height 8
checkbox input "false"
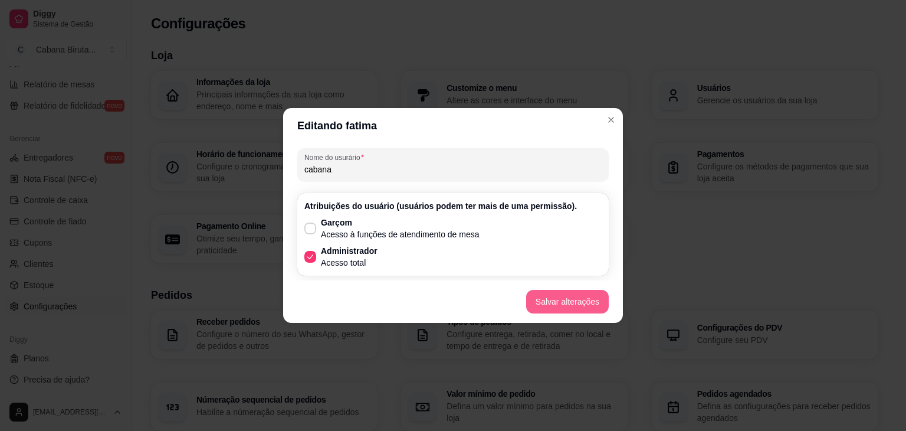
click at [573, 302] on button "Salvar alterações" at bounding box center [567, 302] width 83 height 24
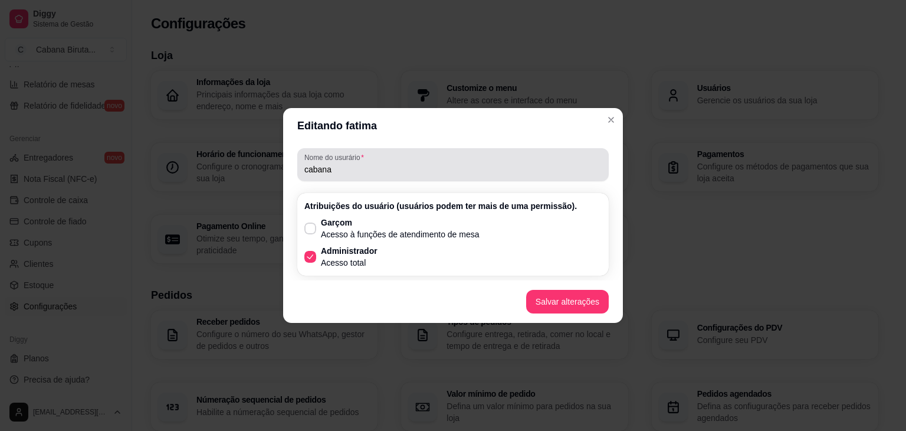
click at [335, 170] on input "cabana" at bounding box center [452, 169] width 297 height 12
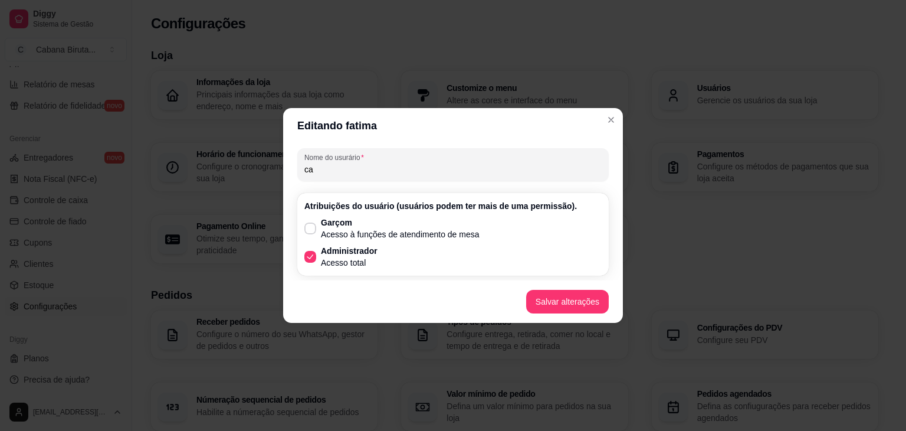
type input "c"
type input "joao"
click at [311, 225] on icon at bounding box center [310, 228] width 9 height 7
click at [311, 231] on input "Garçom Acesso à funções de atendimento de mesa" at bounding box center [308, 235] width 8 height 8
checkbox input "true"
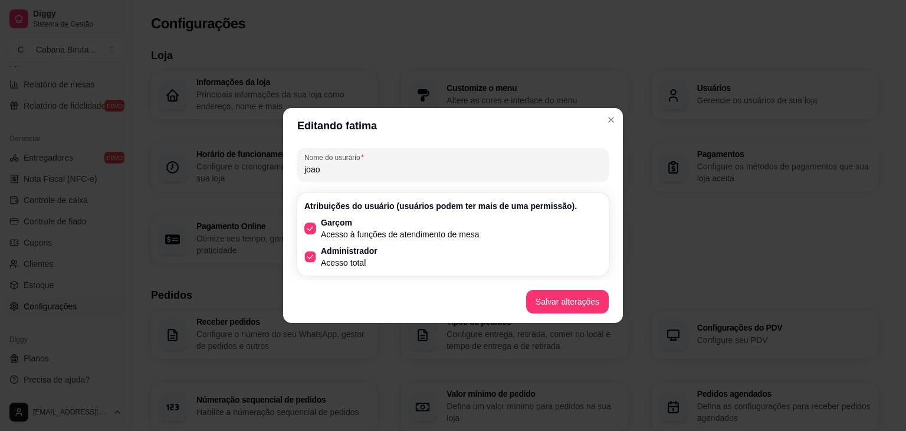
click at [309, 260] on icon at bounding box center [310, 256] width 9 height 6
click at [309, 260] on input "Administrador Acesso total" at bounding box center [308, 263] width 8 height 8
checkbox input "false"
click at [558, 300] on button "Salvar alterações" at bounding box center [567, 302] width 83 height 24
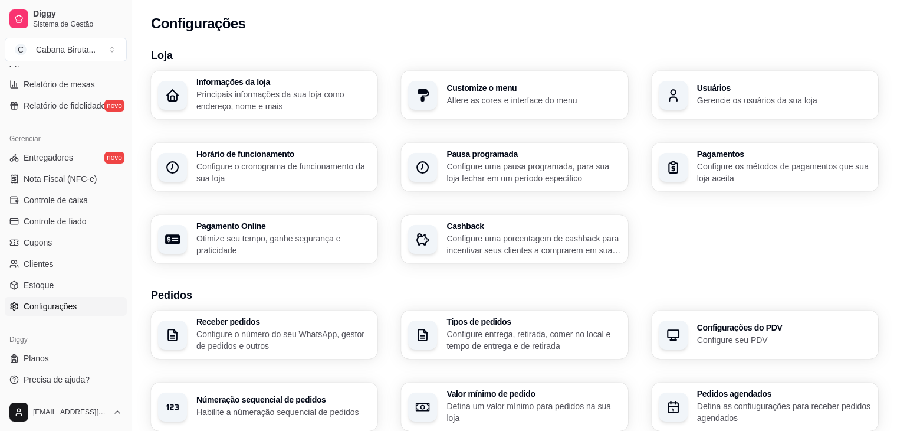
click at [59, 309] on span "Configurações" at bounding box center [50, 306] width 53 height 12
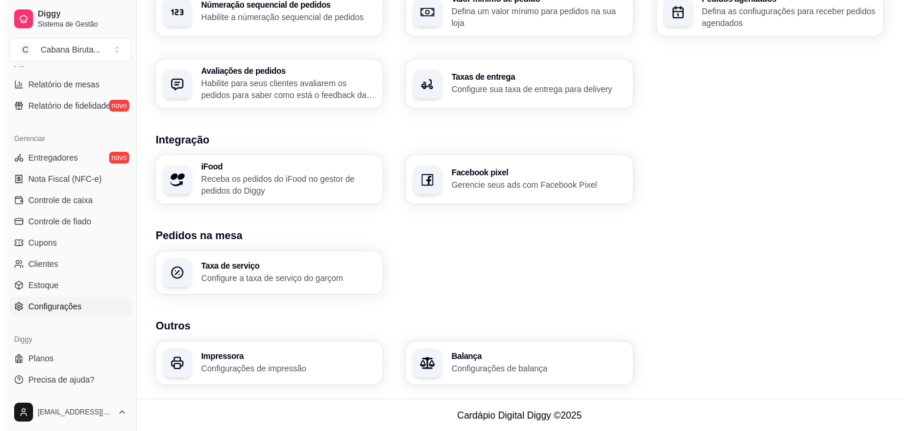
scroll to position [396, 0]
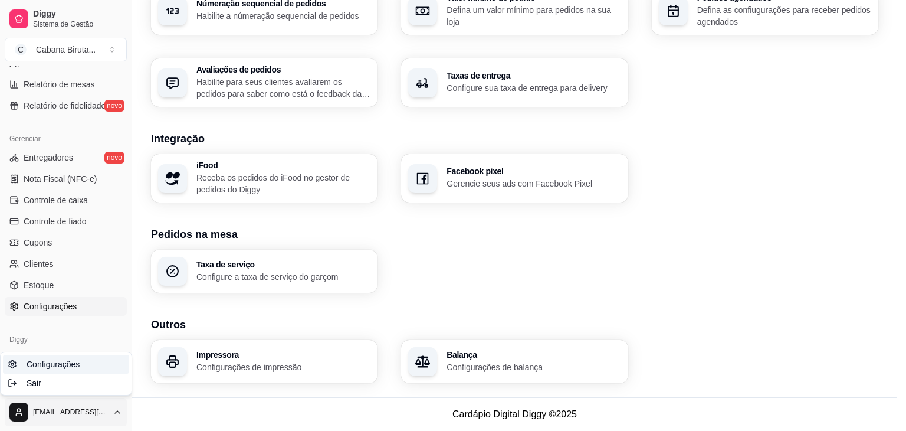
click at [54, 362] on span "Configurações" at bounding box center [53, 364] width 53 height 12
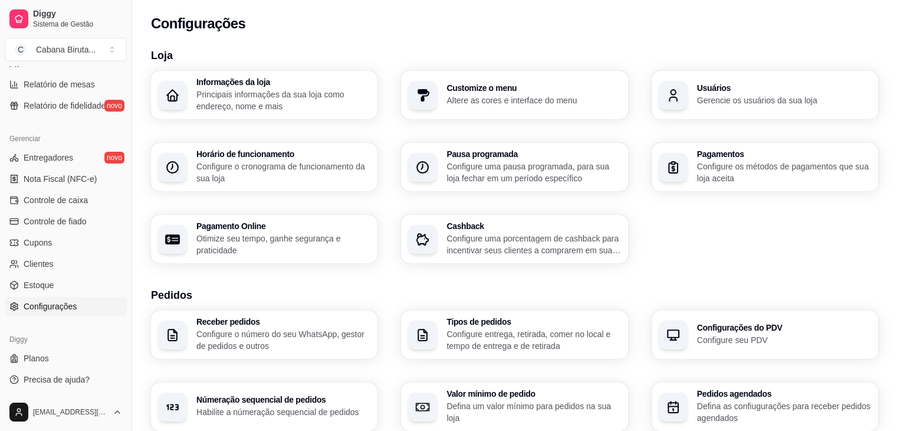
click at [241, 96] on p "Principais informações da sua loja como endereço, nome e mais" at bounding box center [283, 100] width 174 height 24
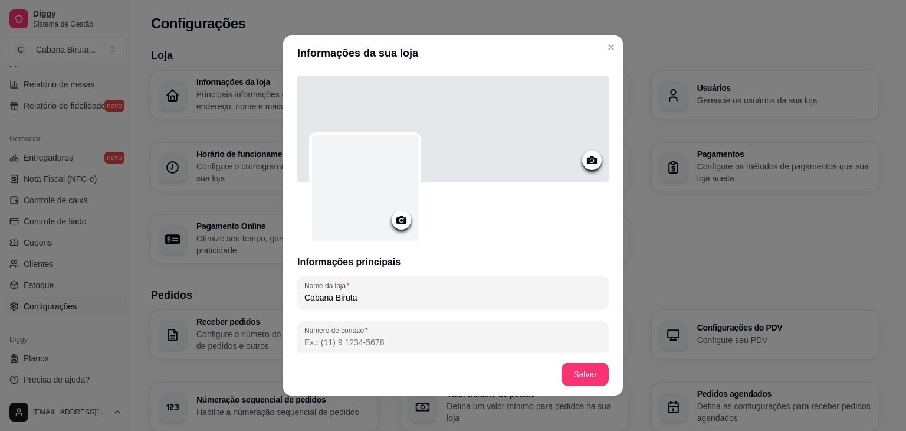
click at [401, 222] on icon at bounding box center [401, 220] width 10 height 8
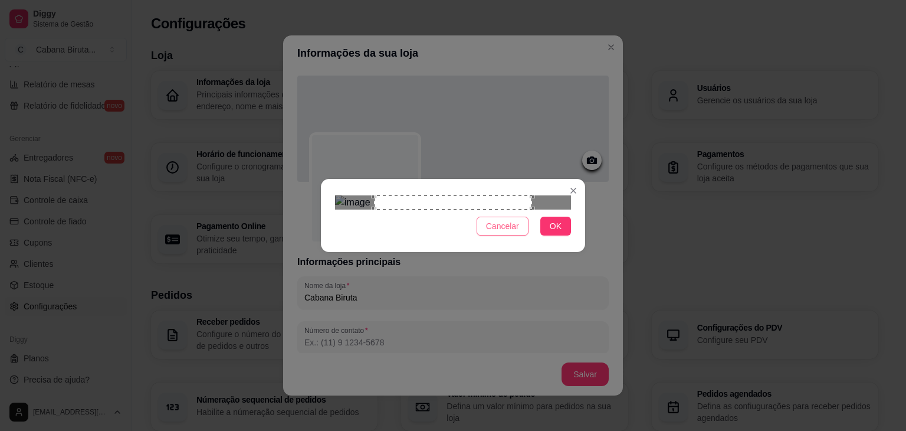
click at [503, 232] on span "Cancelar" at bounding box center [502, 225] width 33 height 13
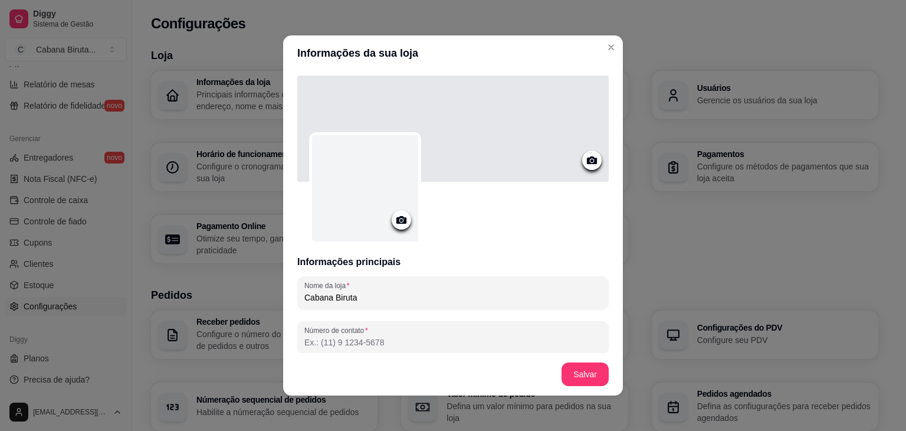
click at [400, 219] on circle at bounding box center [401, 220] width 3 height 3
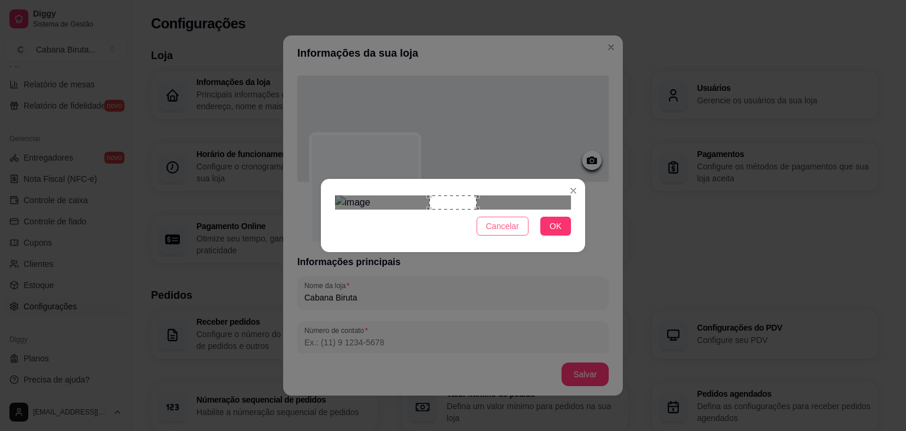
click at [510, 232] on span "Cancelar" at bounding box center [502, 225] width 33 height 13
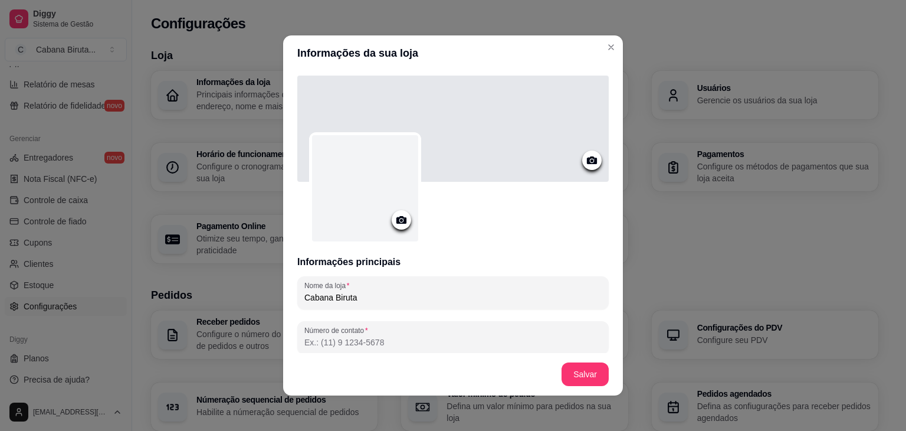
click at [585, 165] on icon at bounding box center [592, 160] width 14 height 14
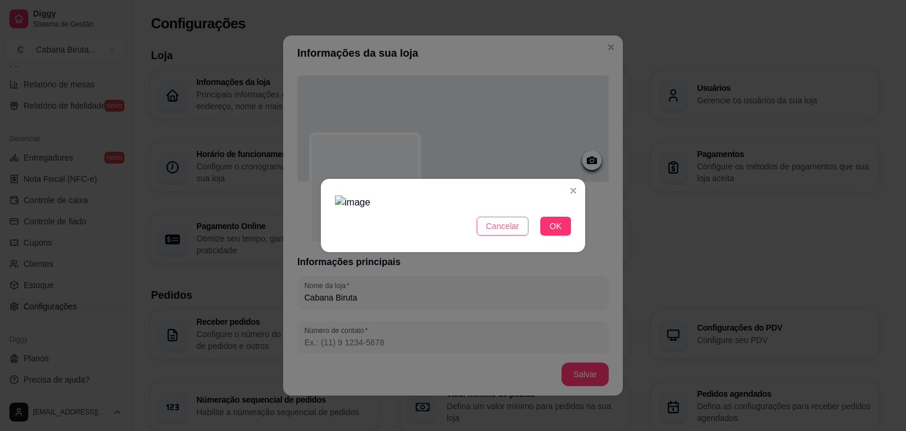
click at [507, 227] on span "Cancelar" at bounding box center [502, 225] width 33 height 13
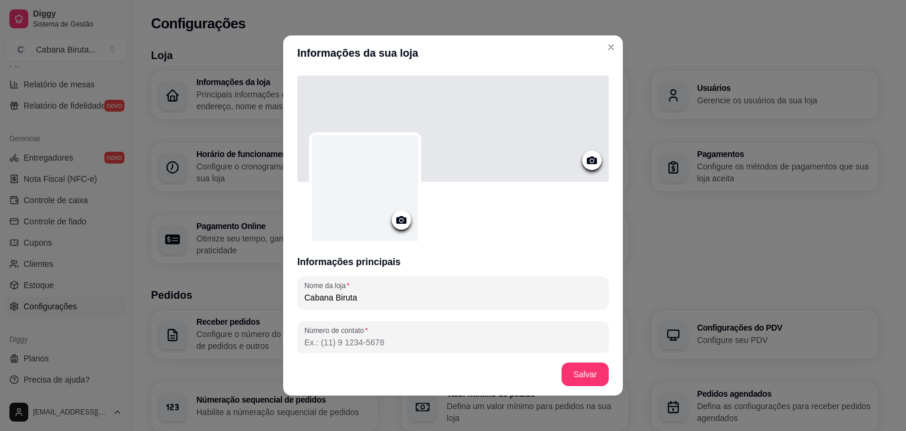
click at [587, 160] on icon at bounding box center [592, 160] width 10 height 8
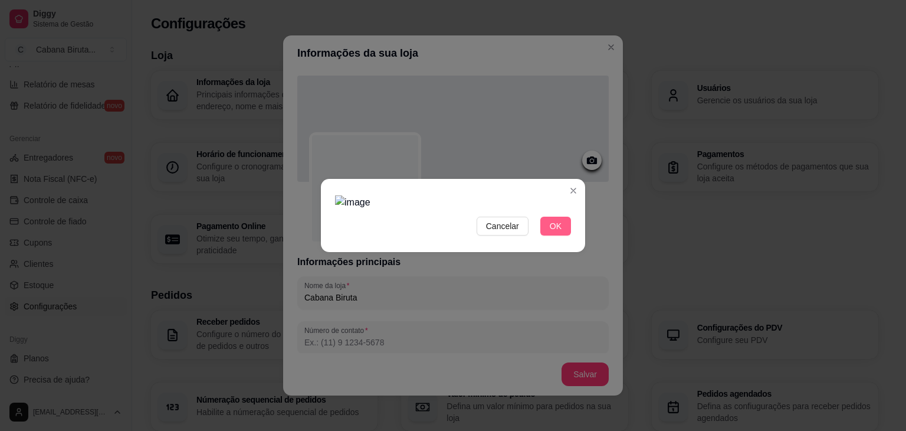
click at [556, 227] on span "OK" at bounding box center [556, 225] width 12 height 13
click at [507, 227] on span "Cancelar" at bounding box center [502, 225] width 33 height 13
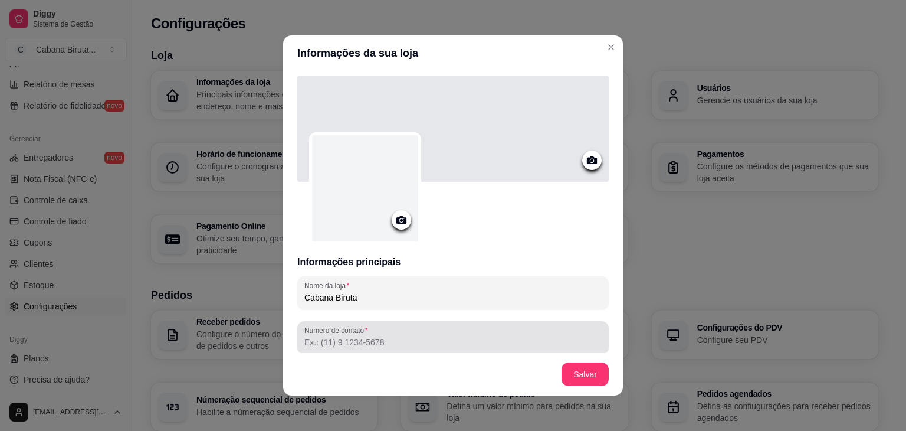
click at [370, 340] on input "Número de contato" at bounding box center [452, 342] width 297 height 12
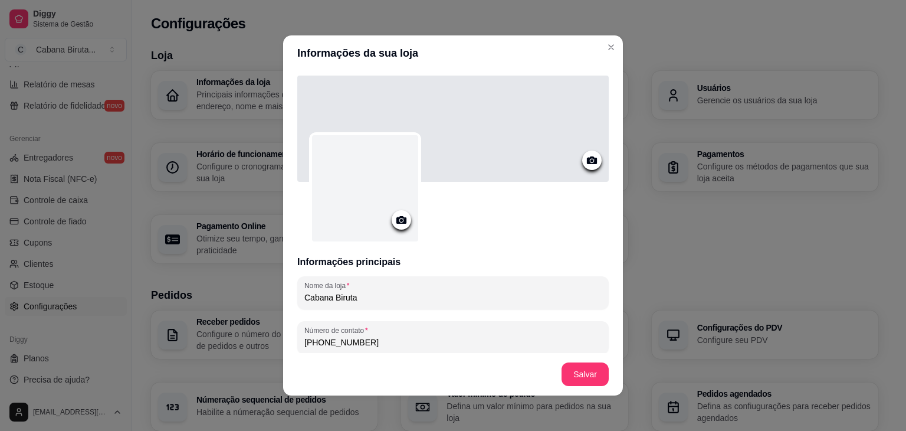
type input "[PHONE_NUMBER]"
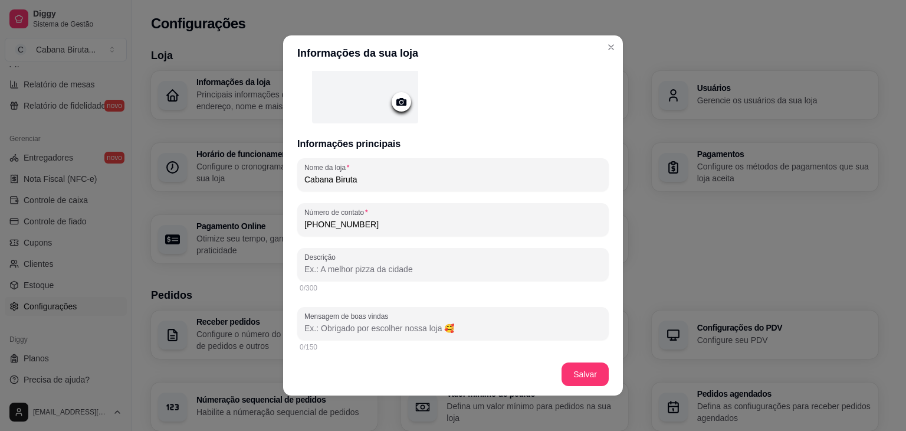
scroll to position [142, 0]
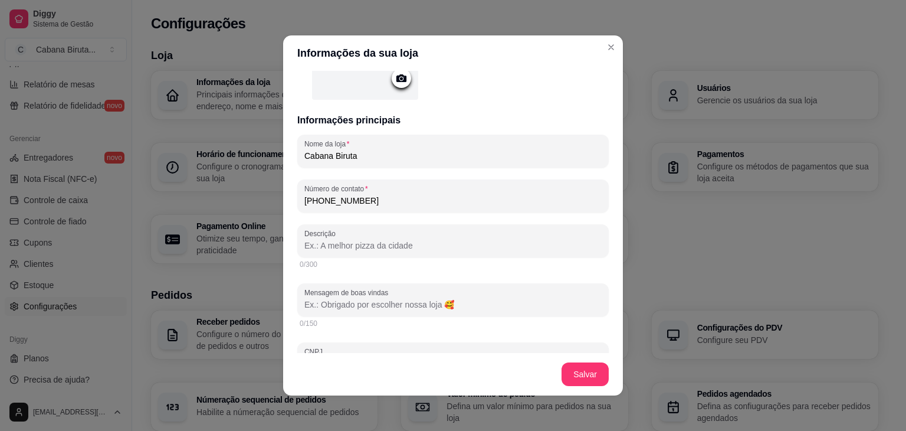
click at [427, 247] on input "Descrição" at bounding box center [452, 246] width 297 height 12
click at [433, 306] on input "Mensagem de boas vindas" at bounding box center [452, 304] width 297 height 12
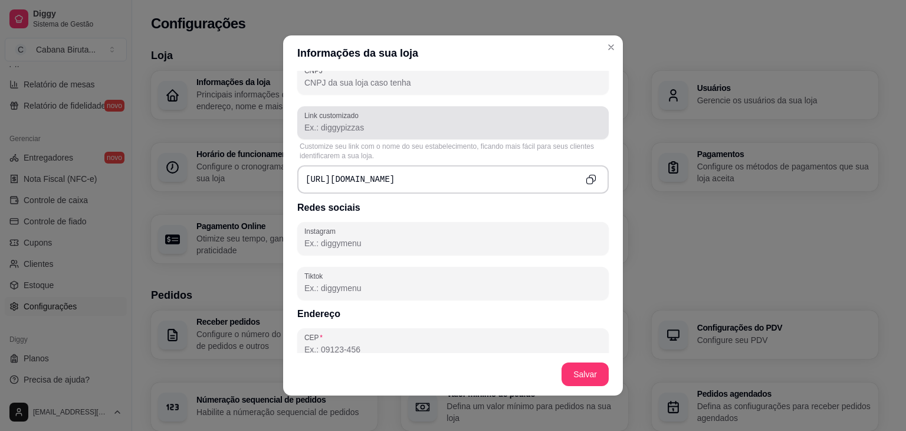
scroll to position [437, 0]
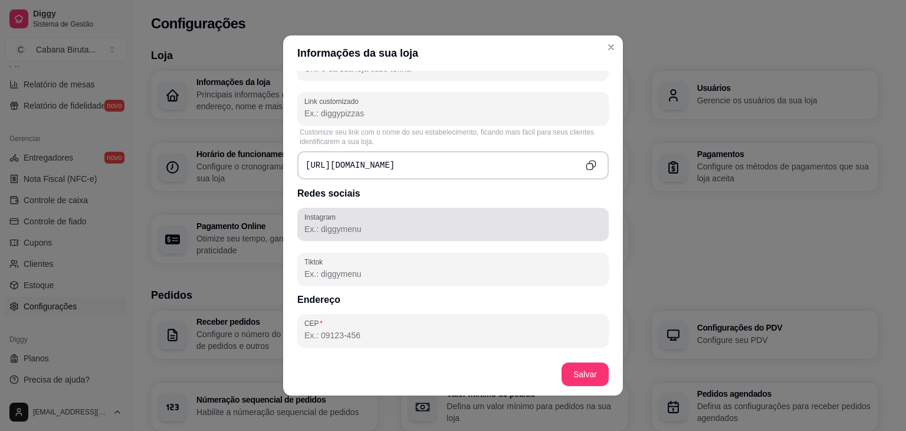
type input "sejam bem vindos !!"
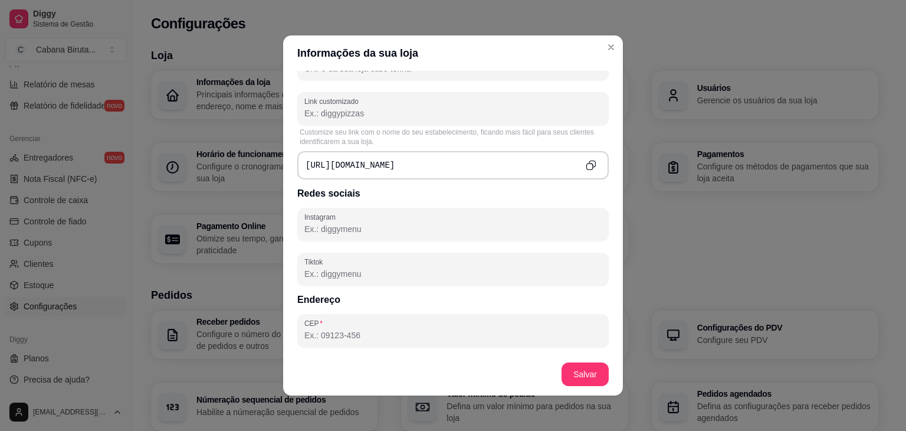
click at [388, 231] on input "Instagram" at bounding box center [452, 229] width 297 height 12
type input "@cabanabiruta"
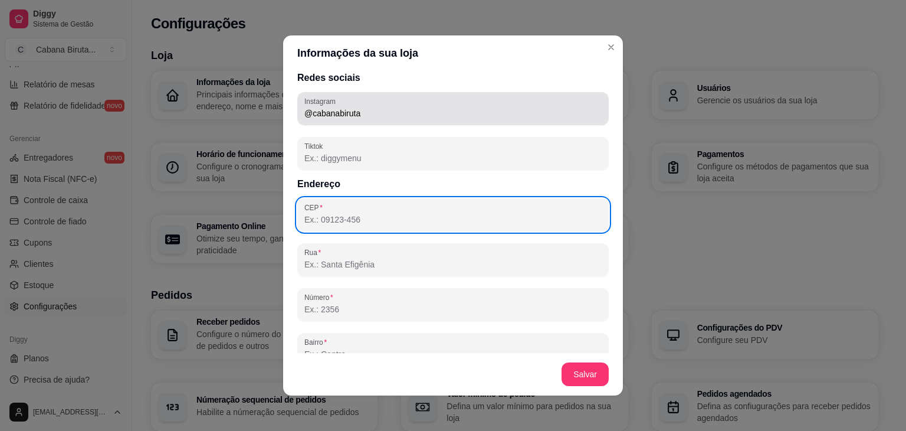
scroll to position [555, 0]
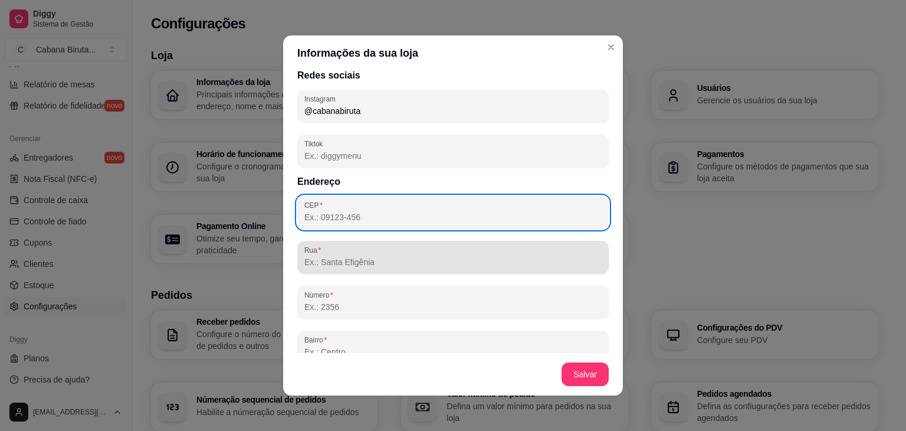
click at [379, 261] on input "Rua" at bounding box center [452, 262] width 297 height 12
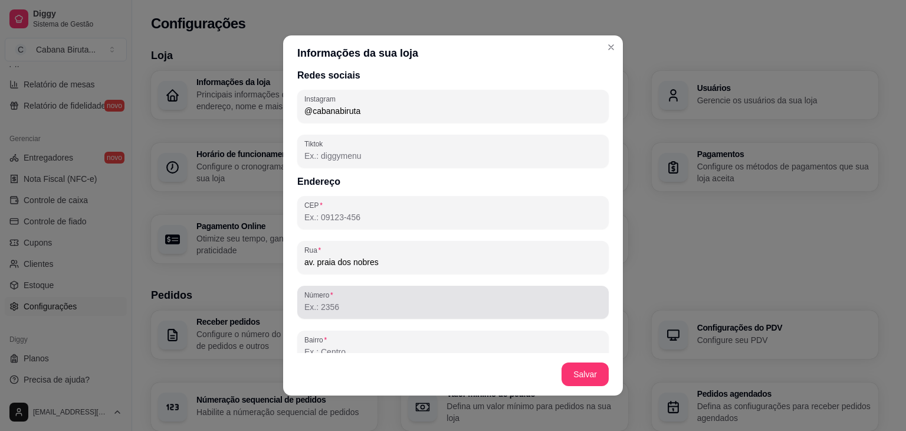
type input "av. praia dos nobres"
click at [350, 304] on input "Número" at bounding box center [452, 307] width 297 height 12
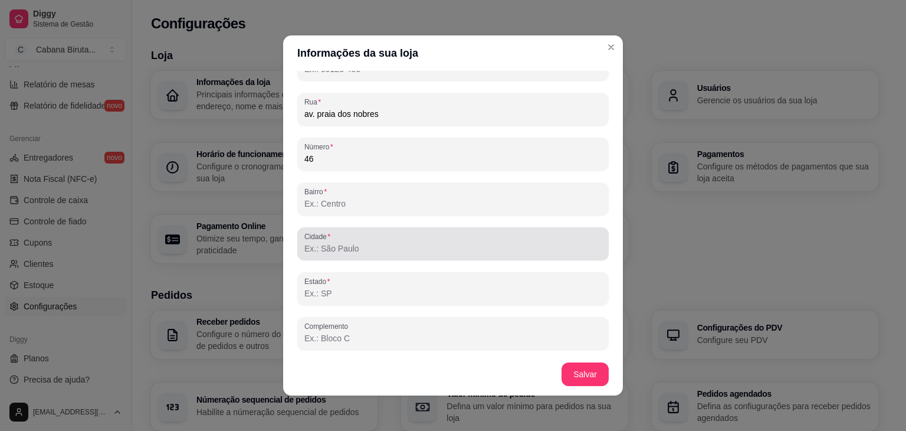
scroll to position [704, 0]
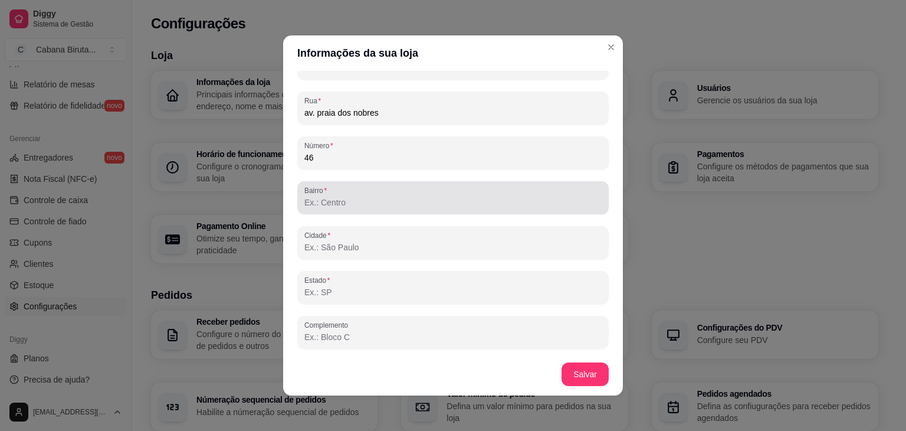
type input "46"
click at [363, 203] on input "Bairro" at bounding box center [452, 202] width 297 height 12
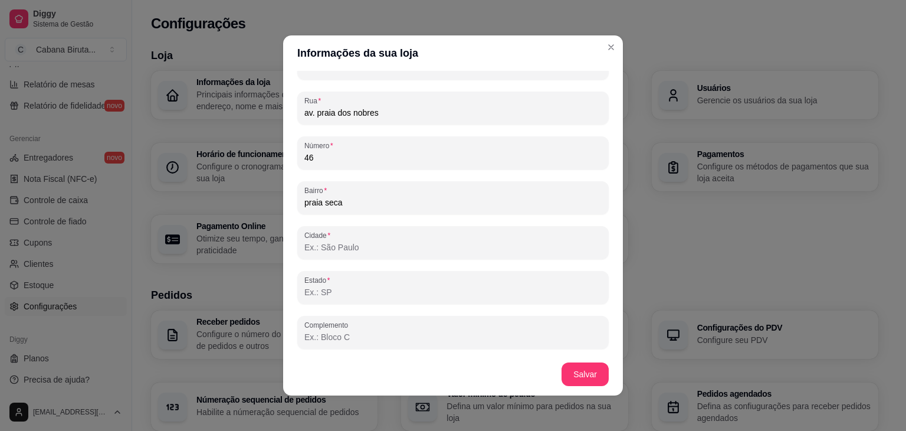
type input "praia seca"
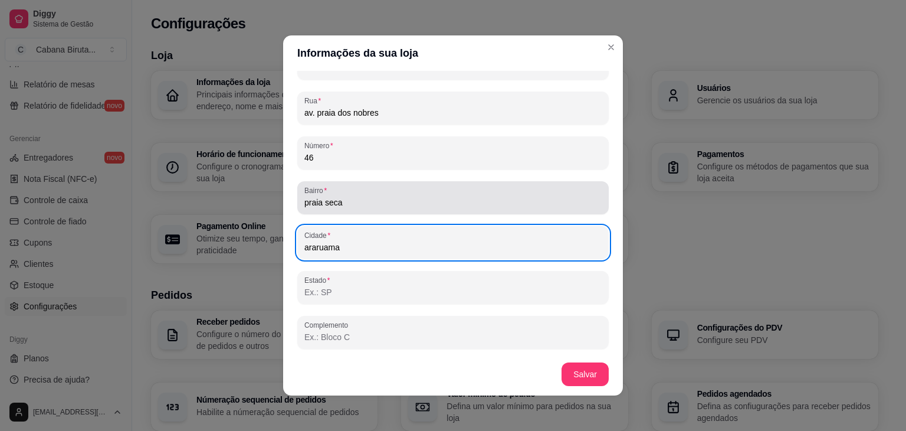
type input "araruama"
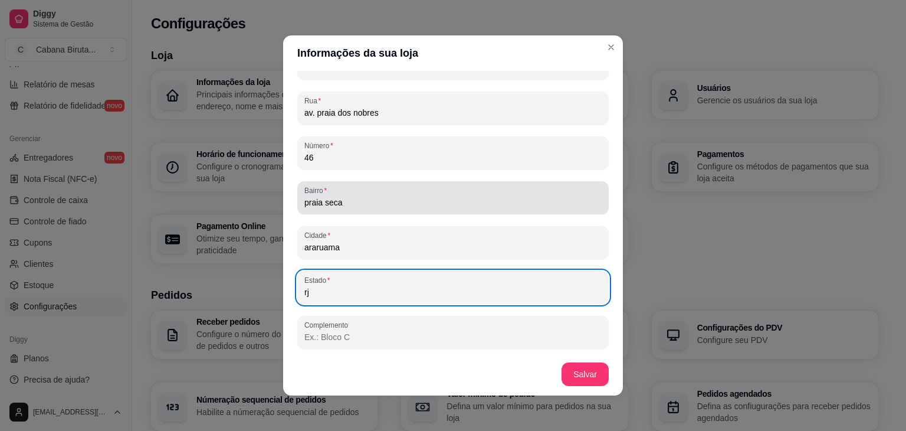
type input "r"
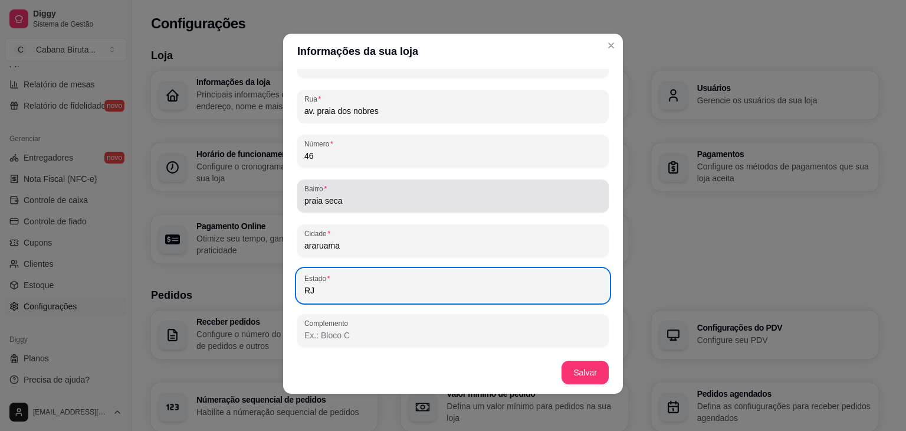
scroll to position [2, 0]
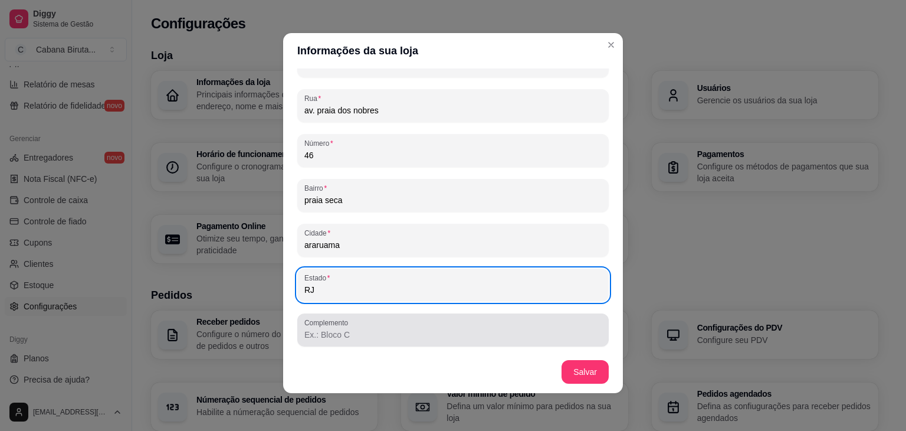
type input "RJ"
click at [376, 333] on input "Complemento" at bounding box center [452, 335] width 297 height 12
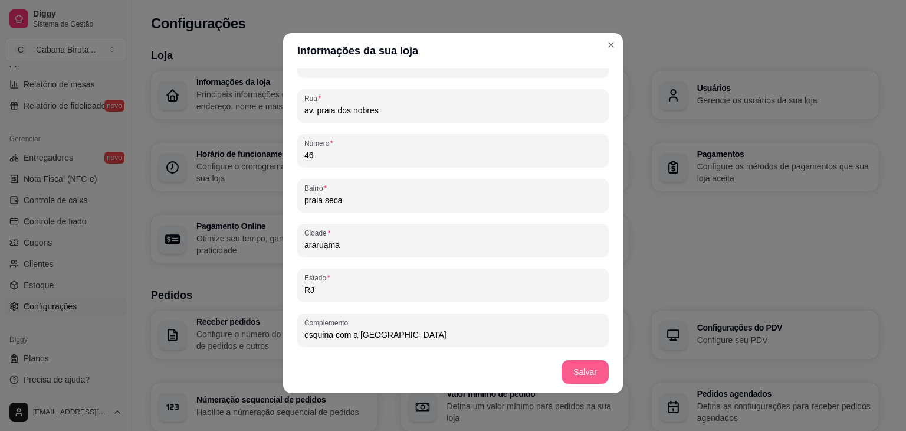
type input "esquina com a [GEOGRAPHIC_DATA]"
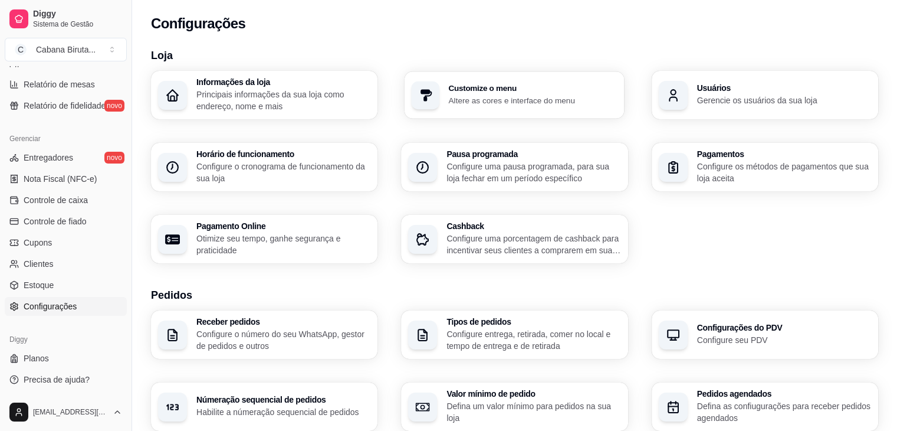
click at [491, 90] on h3 "Customize o menu" at bounding box center [533, 88] width 169 height 8
click at [739, 87] on h3 "Usuários" at bounding box center [784, 88] width 174 height 8
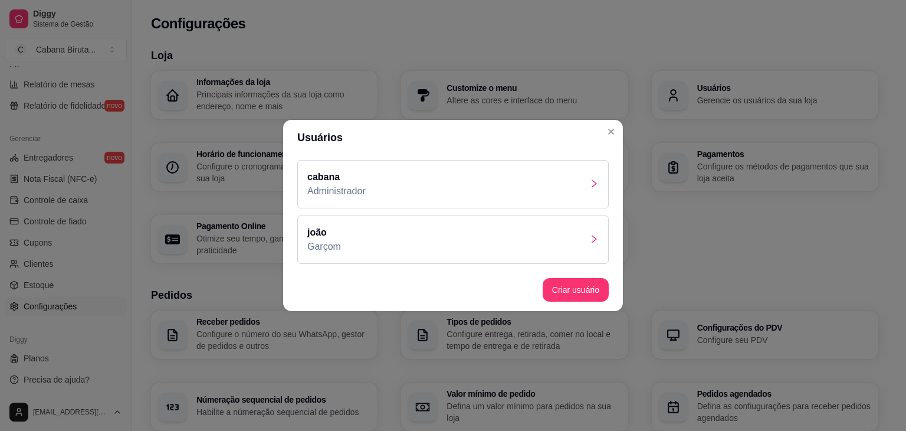
click at [563, 189] on div "cabana Administrador" at bounding box center [452, 184] width 311 height 48
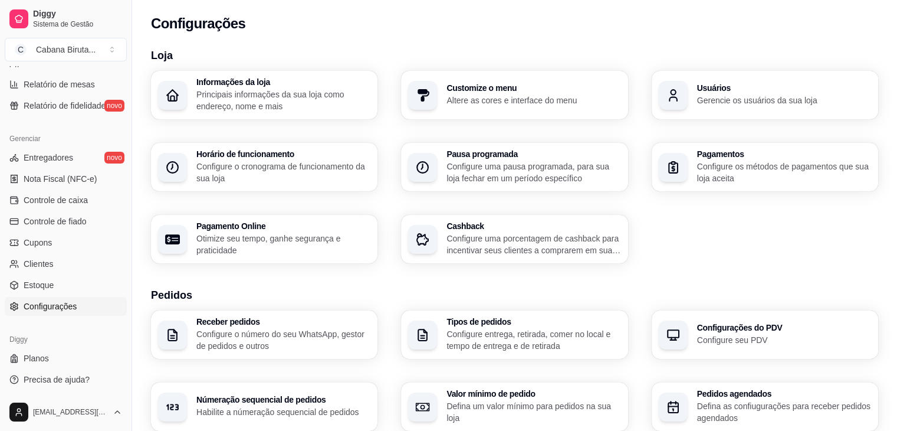
click at [259, 172] on p "Configure o cronograma de funcionamento da sua loja" at bounding box center [283, 172] width 174 height 24
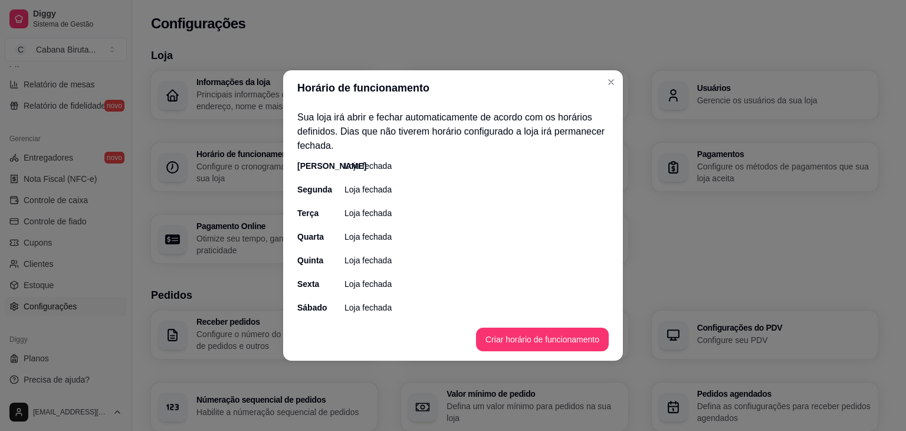
click at [352, 166] on p "Loja fechada" at bounding box center [368, 166] width 47 height 12
click at [530, 340] on button "Criar horário de funcionamento" at bounding box center [542, 339] width 129 height 23
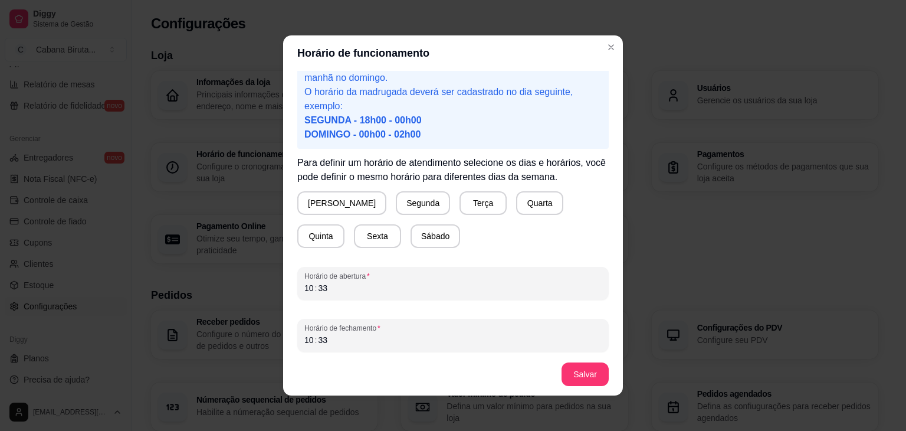
scroll to position [58, 0]
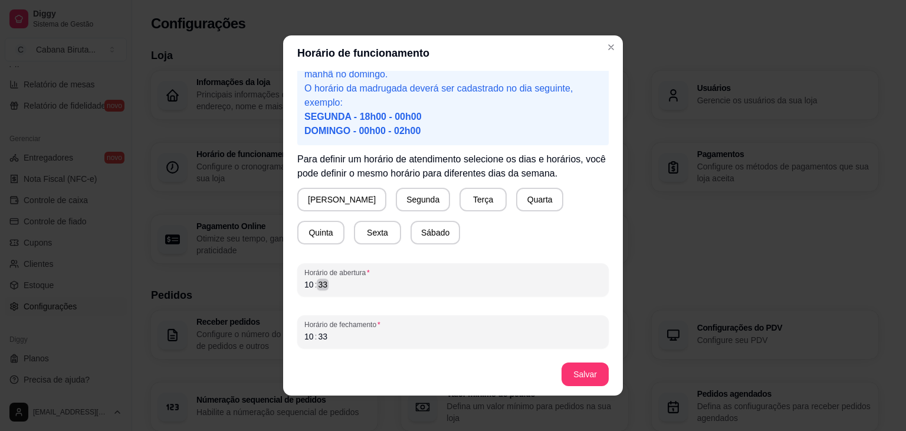
click at [332, 287] on div "10 : 33" at bounding box center [452, 284] width 297 height 14
click at [585, 375] on button "Salvar" at bounding box center [585, 374] width 46 height 23
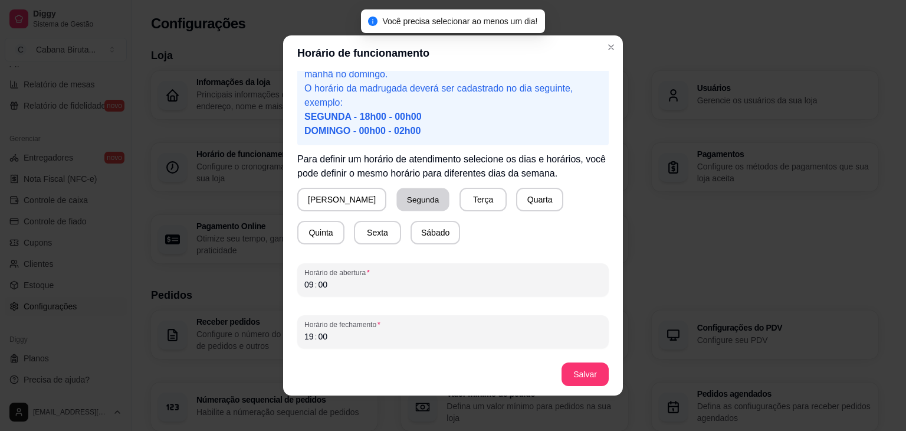
click at [397, 199] on button "Segunda" at bounding box center [423, 199] width 53 height 23
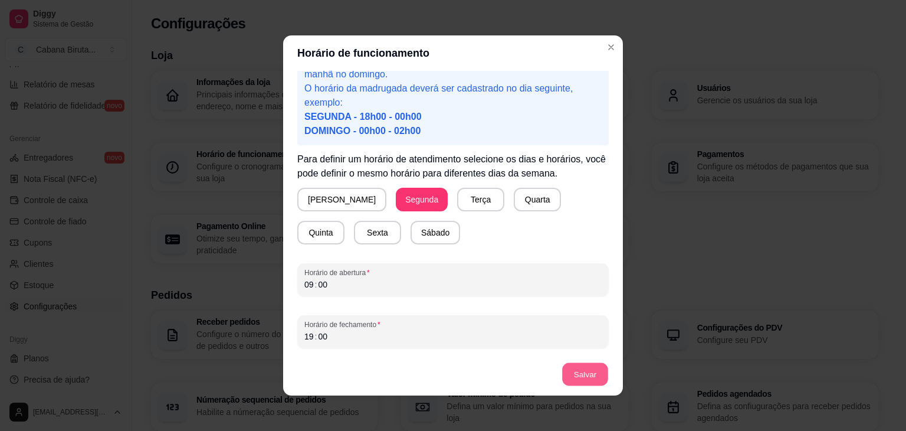
click at [576, 373] on button "Salvar" at bounding box center [585, 374] width 46 height 23
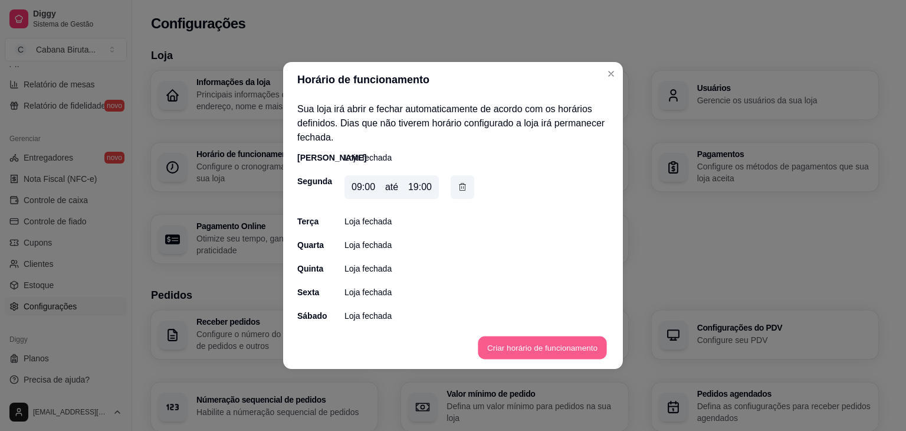
click at [526, 346] on button "Criar horário de funcionamento" at bounding box center [542, 347] width 129 height 23
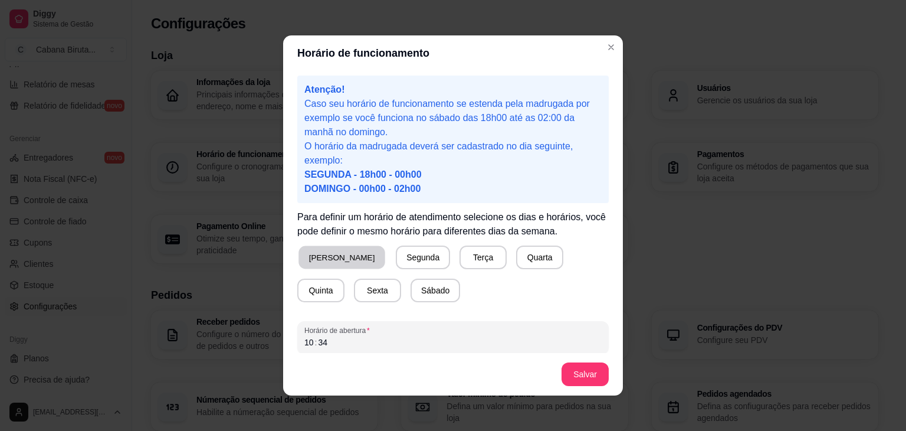
click at [323, 257] on button "[PERSON_NAME]" at bounding box center [341, 257] width 87 height 23
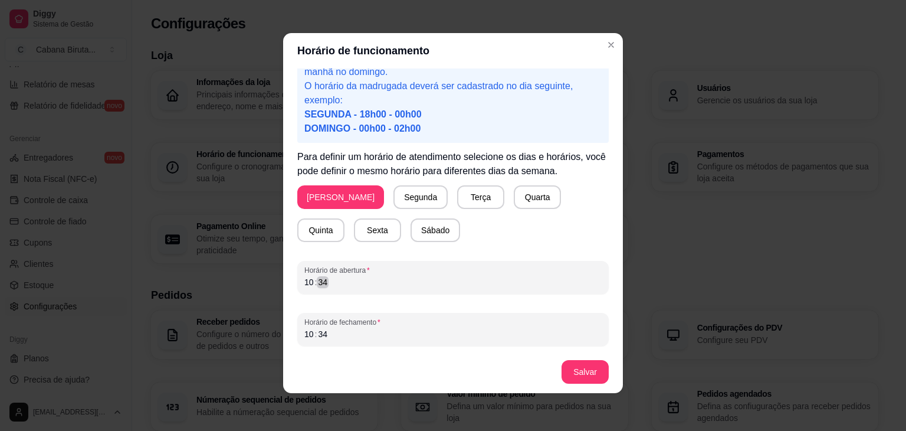
click at [320, 281] on div "34" at bounding box center [323, 282] width 12 height 12
drag, startPoint x: 300, startPoint y: 283, endPoint x: 361, endPoint y: 286, distance: 61.4
click at [344, 282] on div "10 : 34" at bounding box center [452, 282] width 297 height 14
click at [319, 333] on div "34" at bounding box center [323, 334] width 12 height 12
click at [584, 371] on button "Salvar" at bounding box center [585, 371] width 46 height 23
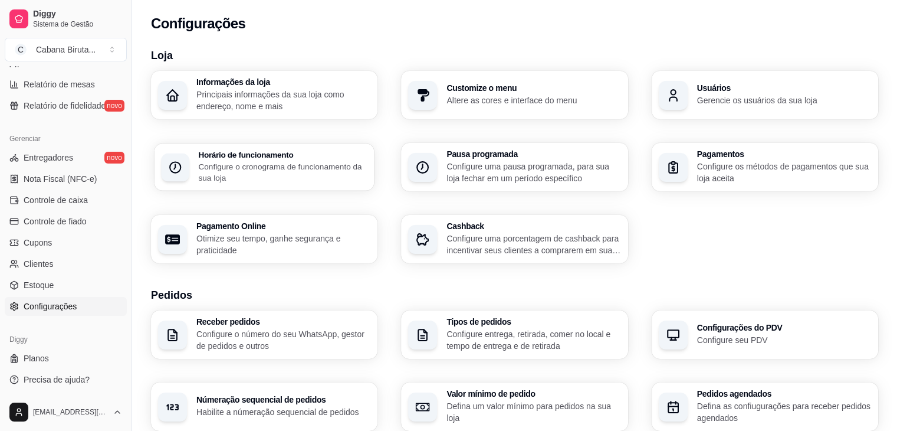
click at [287, 175] on p "Configure o cronograma de funcionamento da sua loja" at bounding box center [282, 171] width 169 height 23
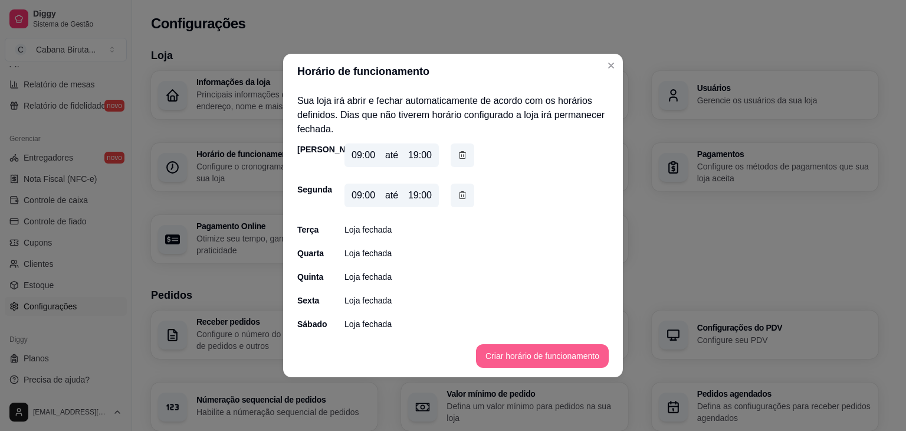
click at [506, 355] on button "Criar horário de funcionamento" at bounding box center [542, 356] width 133 height 24
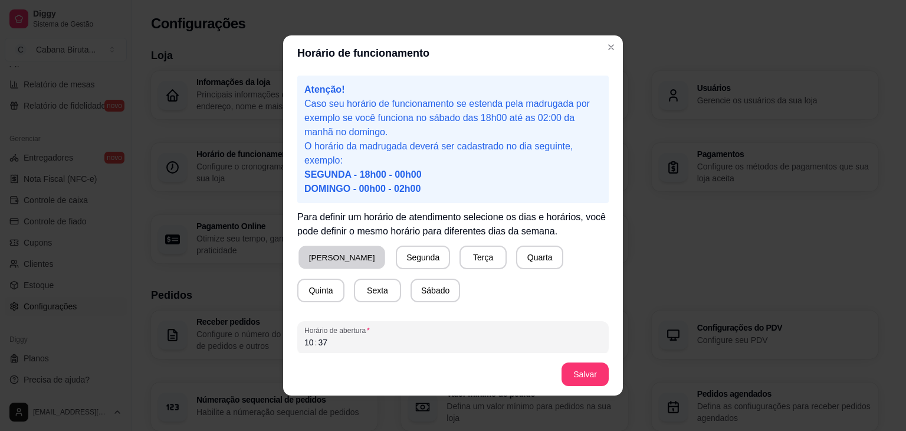
click at [314, 255] on button "[PERSON_NAME]" at bounding box center [341, 257] width 87 height 23
click at [395, 259] on button "Segunda" at bounding box center [421, 257] width 53 height 23
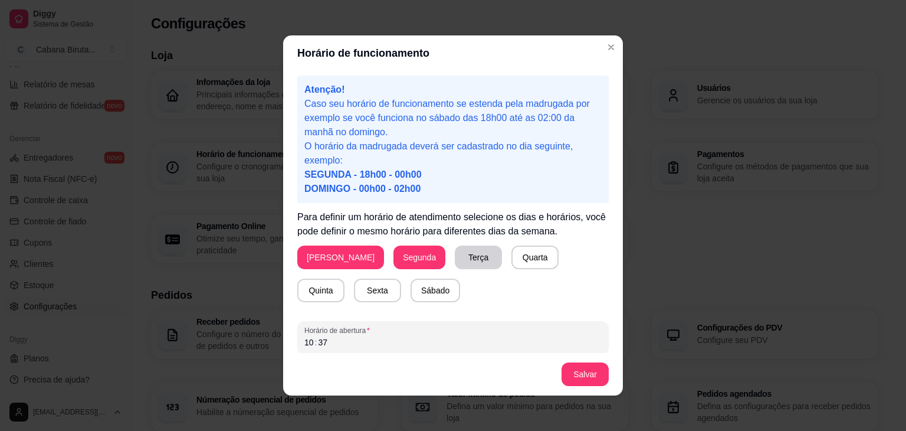
click at [455, 259] on button "Terça" at bounding box center [478, 257] width 47 height 24
click at [511, 253] on button "Quarta" at bounding box center [534, 257] width 47 height 24
click at [345, 278] on button "Quinta" at bounding box center [320, 290] width 47 height 24
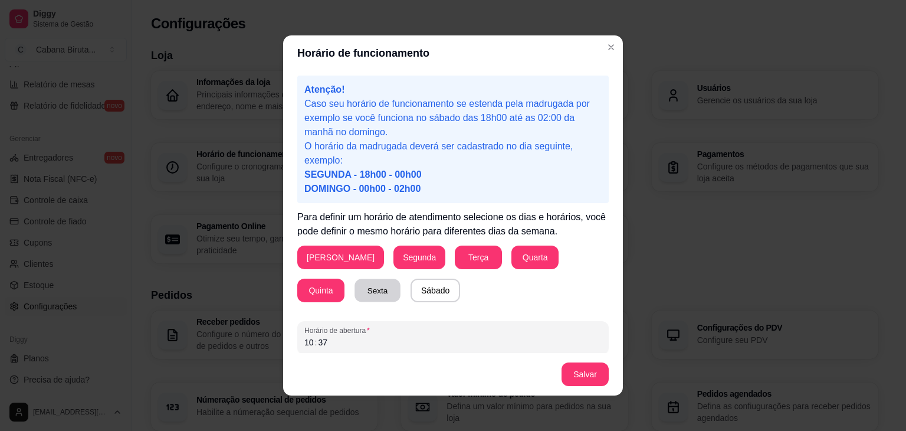
click at [355, 291] on button "Sexta" at bounding box center [378, 290] width 46 height 23
click at [411, 293] on button "Sábado" at bounding box center [435, 290] width 48 height 23
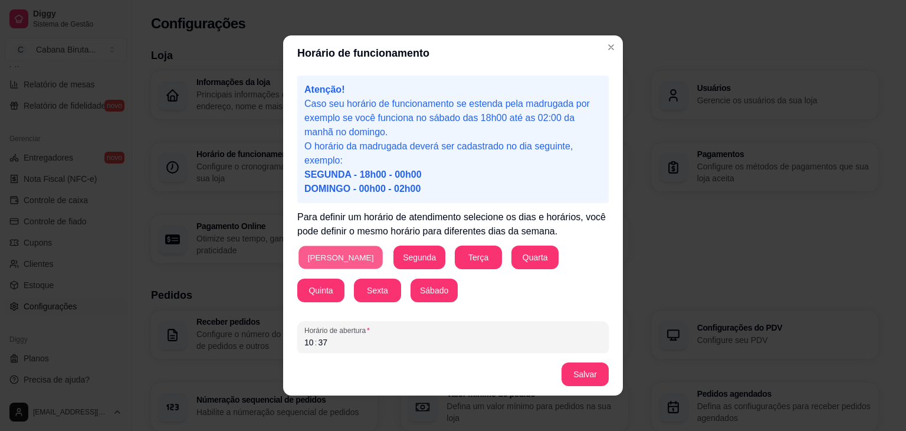
click at [323, 253] on button "[PERSON_NAME]" at bounding box center [340, 257] width 84 height 23
click at [396, 256] on button "Segunda" at bounding box center [421, 257] width 50 height 23
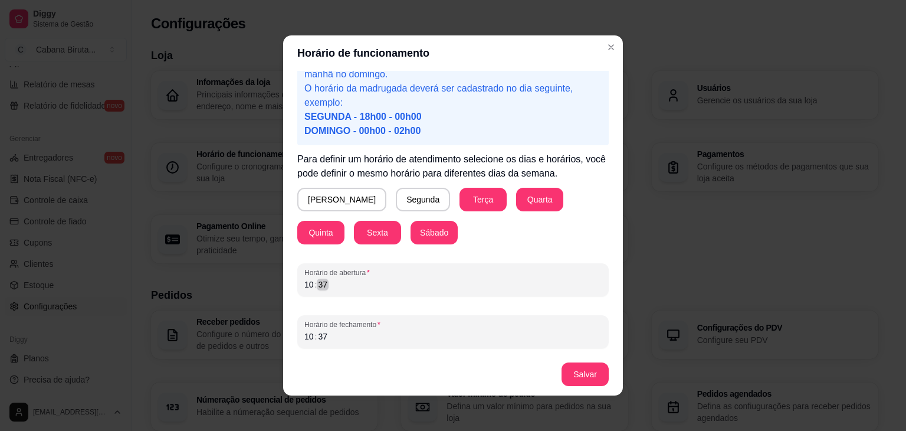
click at [323, 284] on div "37" at bounding box center [323, 284] width 12 height 12
click at [323, 336] on div "37" at bounding box center [323, 336] width 12 height 12
click at [588, 373] on button "Salvar" at bounding box center [585, 374] width 46 height 23
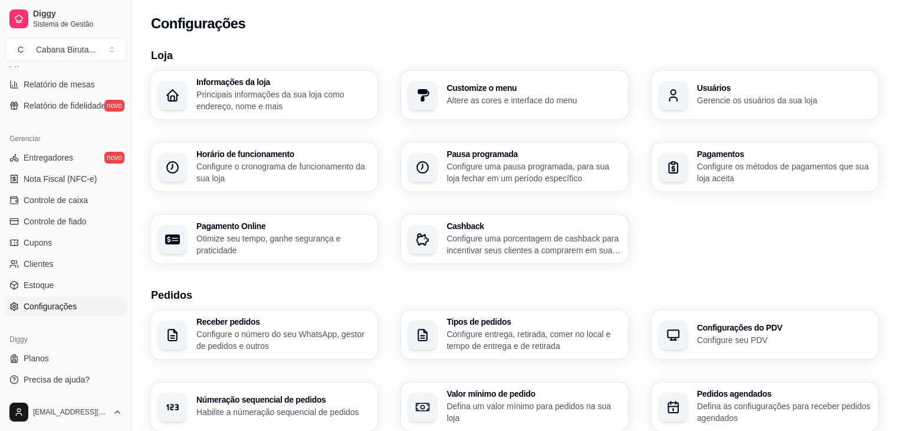
click at [498, 163] on p "Configure uma pausa programada, para sua loja fechar em um período específico" at bounding box center [534, 172] width 174 height 24
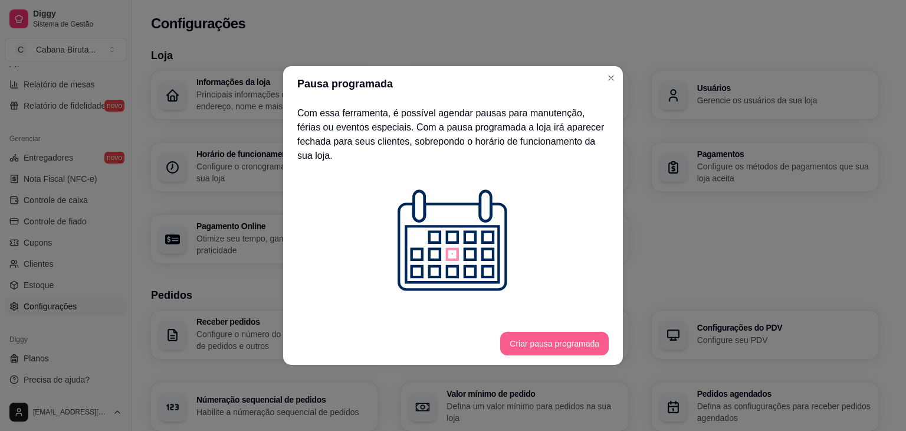
click at [562, 336] on button "Criar pausa programada" at bounding box center [554, 344] width 109 height 24
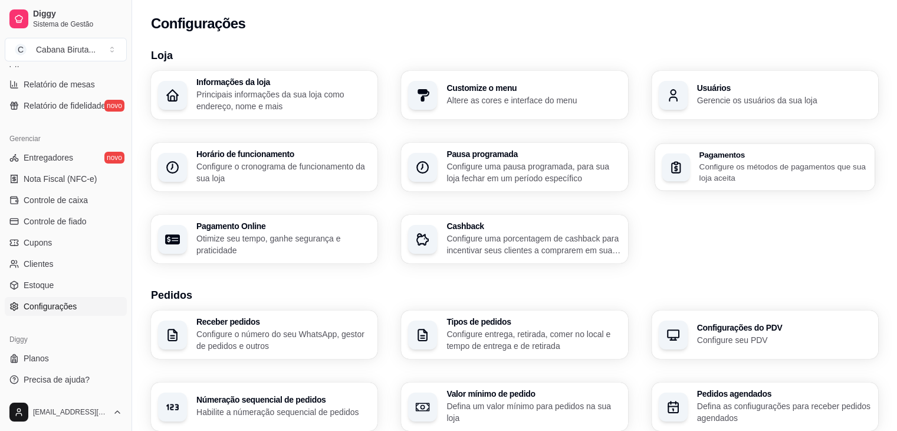
click at [731, 168] on p "Configure os métodos de pagamentos que sua loja aceita" at bounding box center [783, 171] width 169 height 23
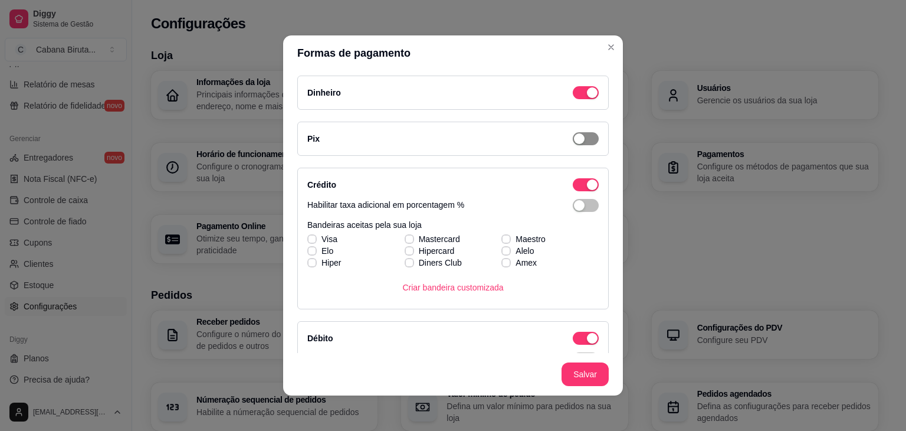
click at [575, 99] on span "button" at bounding box center [586, 92] width 26 height 13
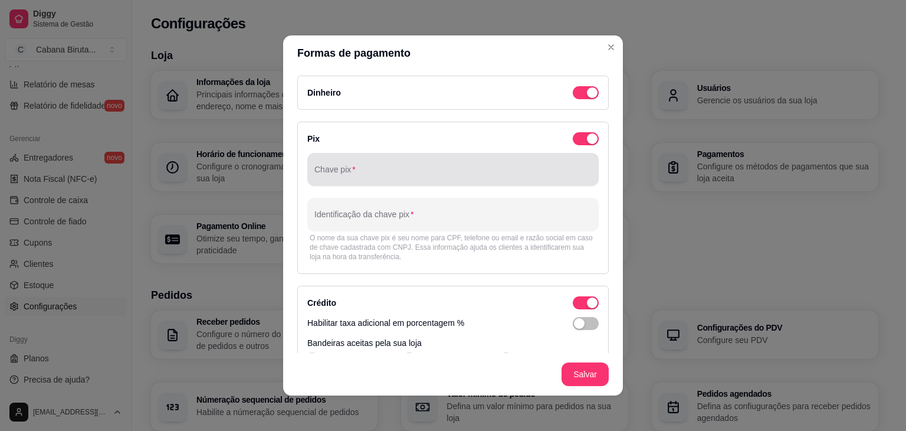
click at [378, 167] on div at bounding box center [452, 170] width 277 height 24
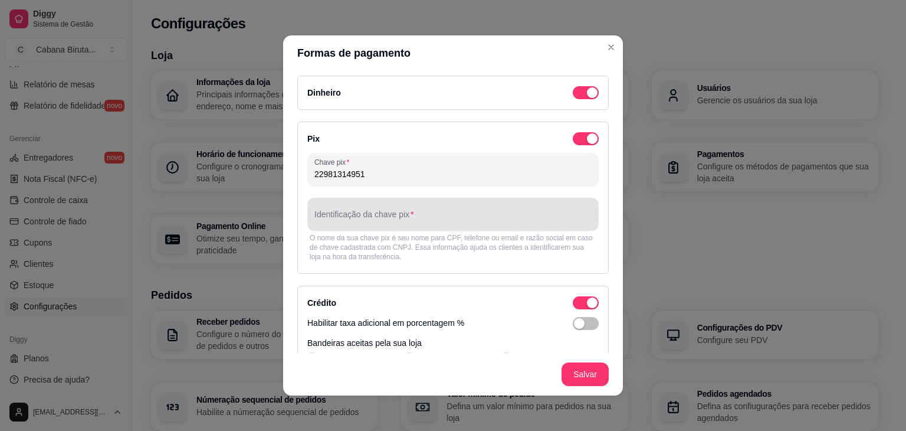
type input "22981314951"
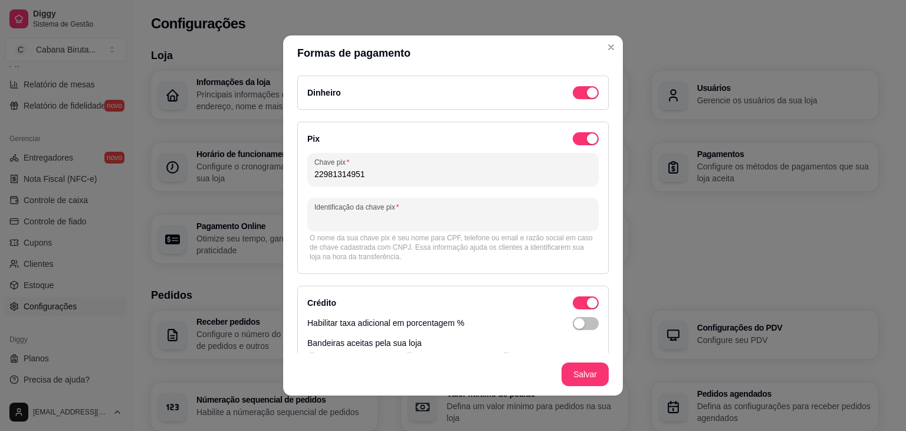
click at [421, 217] on input "Identificação da chave pix" at bounding box center [452, 219] width 277 height 12
click at [573, 99] on span "button" at bounding box center [586, 92] width 26 height 13
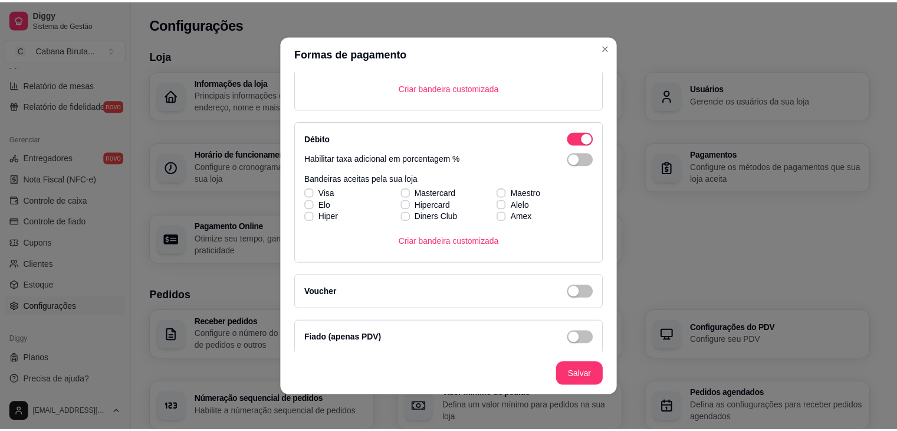
scroll to position [205, 0]
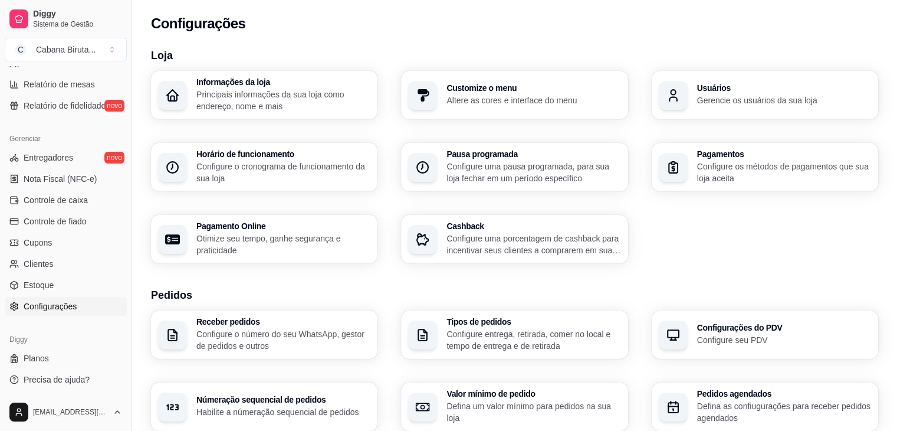
click at [520, 238] on p "Configure uma porcentagem de cashback para incentivar seus clientes a comprarem…" at bounding box center [534, 244] width 174 height 24
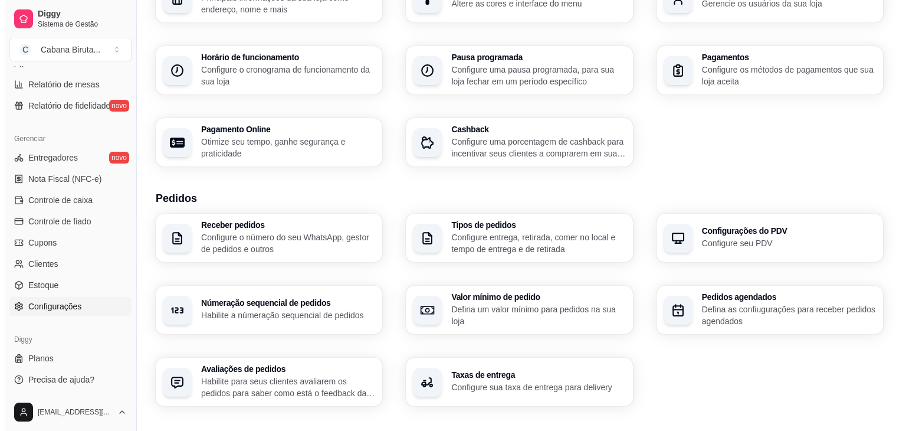
scroll to position [118, 0]
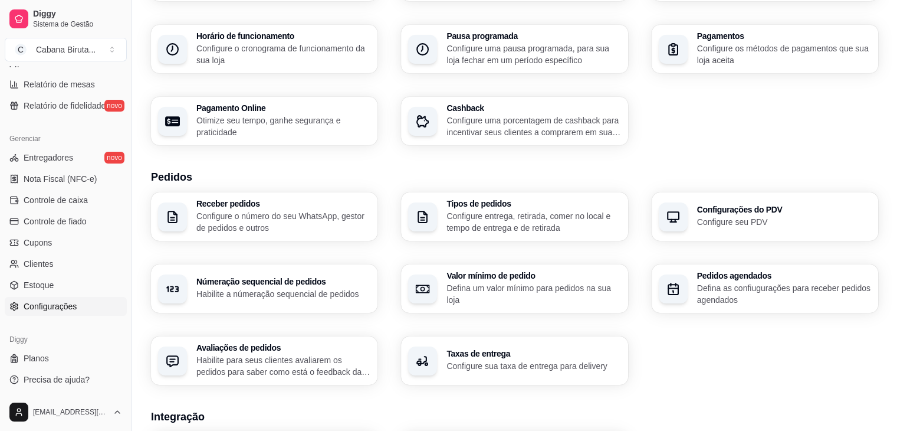
click at [498, 214] on p "Configure entrega, retirada, comer no local e tempo de entrega e de retirada" at bounding box center [534, 222] width 174 height 24
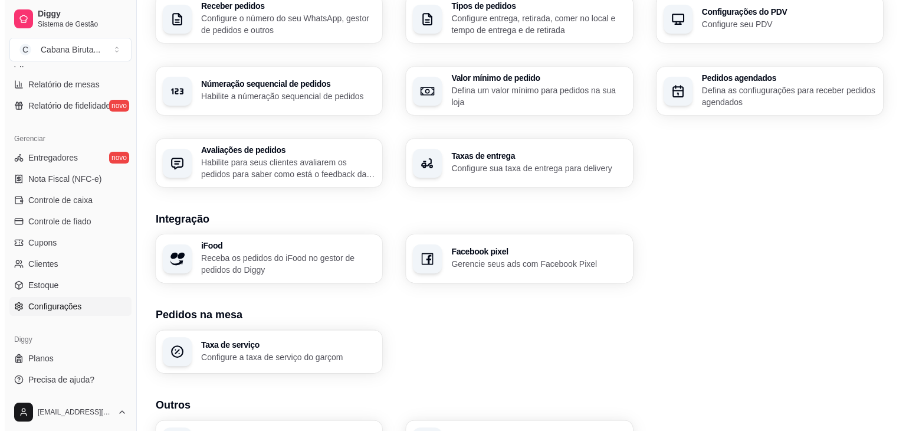
scroll to position [396, 0]
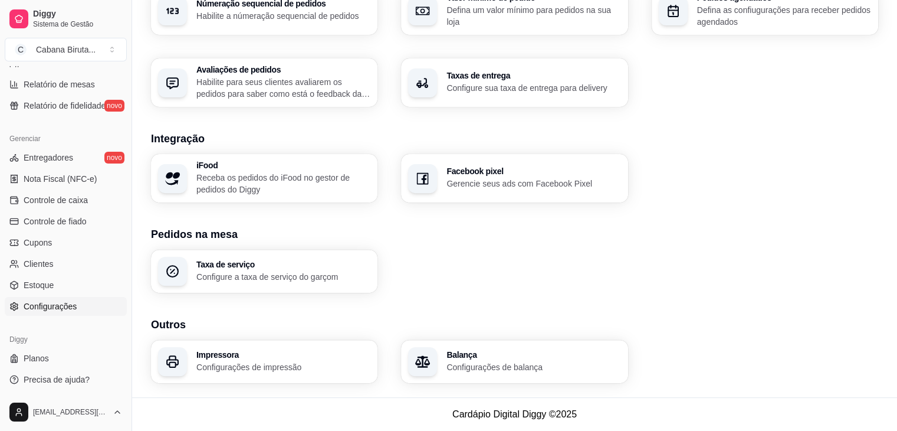
click at [303, 275] on p "Configure a taxa de serviço do garçom" at bounding box center [283, 277] width 174 height 12
click at [264, 356] on h3 "Impressora" at bounding box center [283, 354] width 174 height 8
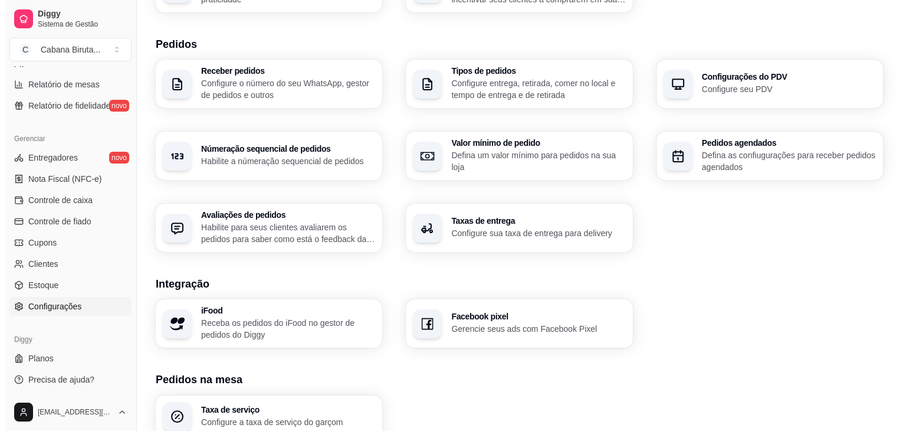
scroll to position [0, 0]
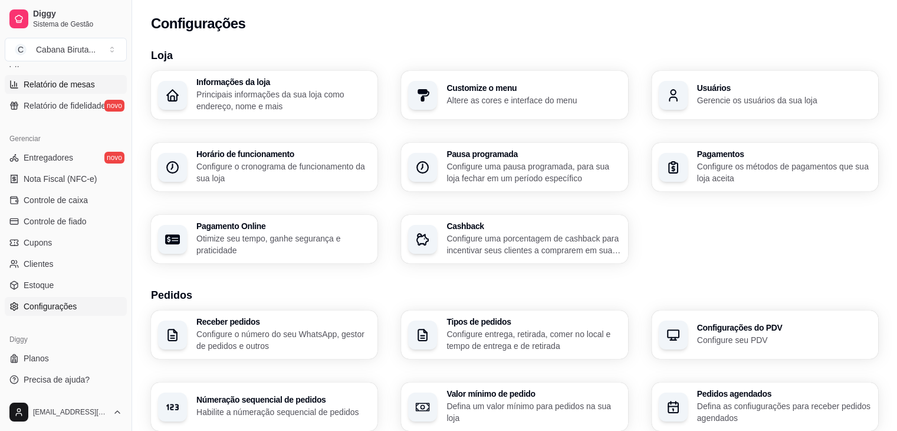
click at [54, 85] on span "Relatório de mesas" at bounding box center [59, 84] width 71 height 12
select select "TOTAL_OF_ORDERS"
select select "7"
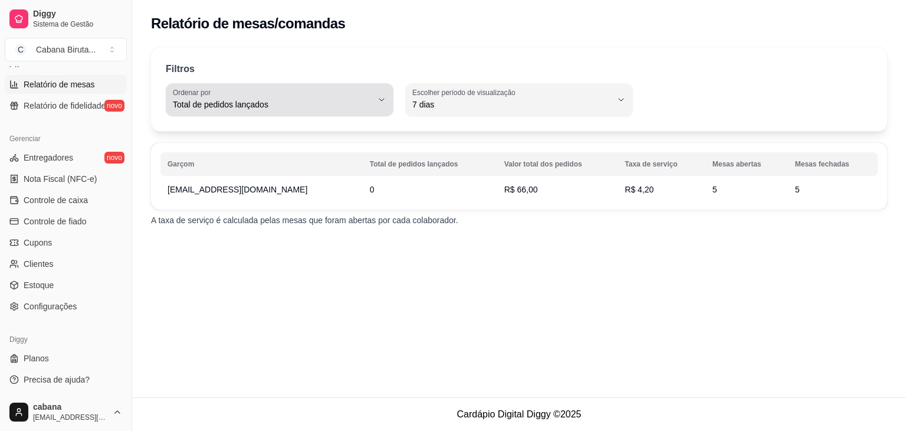
click at [382, 100] on icon "button" at bounding box center [381, 100] width 5 height 2
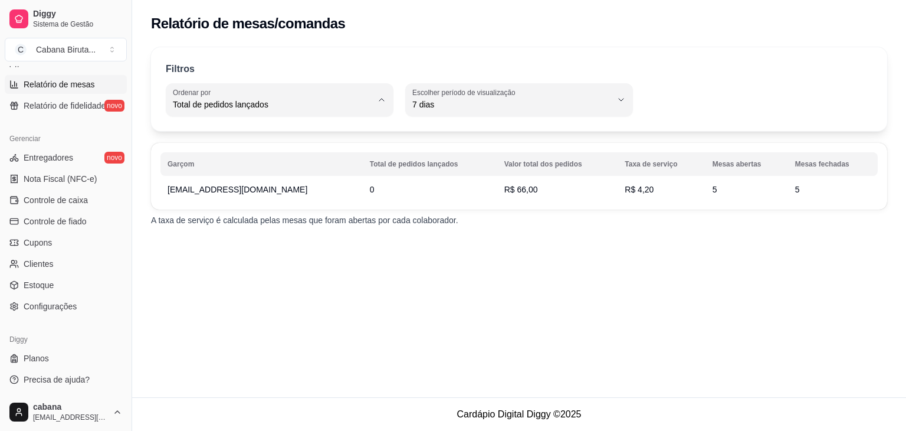
click at [199, 192] on span "Mesas abertas" at bounding box center [273, 189] width 189 height 11
type input "TOTAL_OF_OPENED_ORIGINS"
select select "TOTAL_OF_OPENED_ORIGINS"
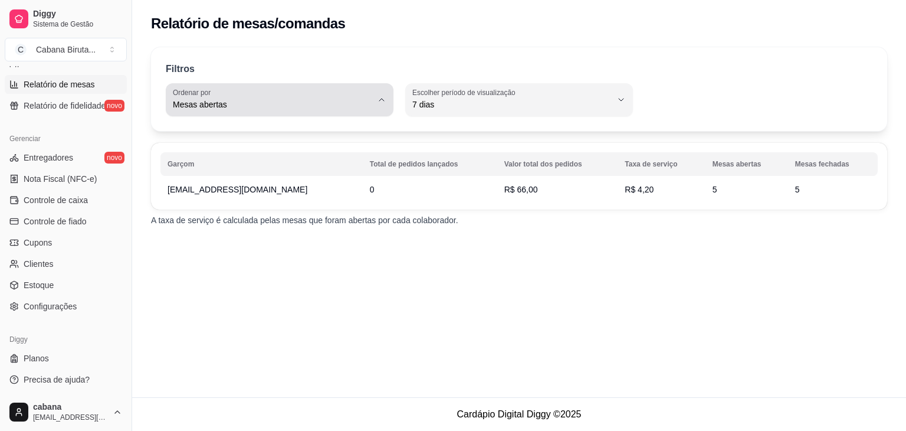
click at [373, 102] on button "Ordenar por Mesas abertas" at bounding box center [280, 99] width 228 height 33
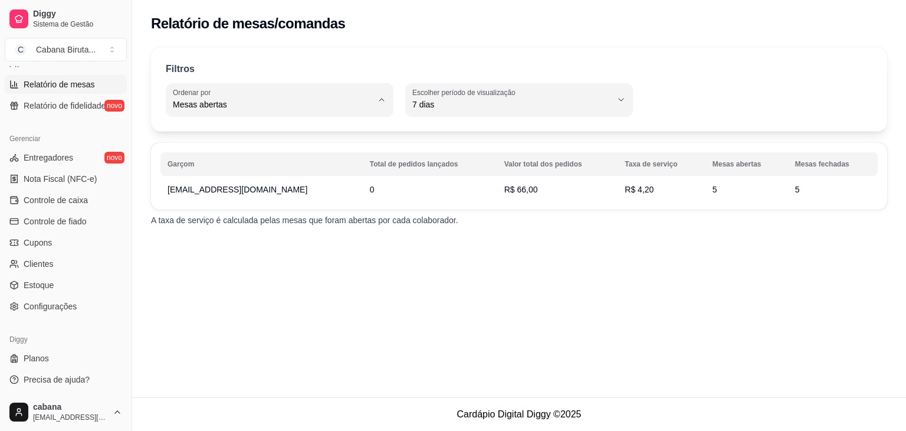
click at [228, 153] on span "Valor total dos pedidos" at bounding box center [273, 151] width 189 height 11
type input "TOTAL_AMOUNT_OF_ORDERS"
select select "TOTAL_AMOUNT_OF_ORDERS"
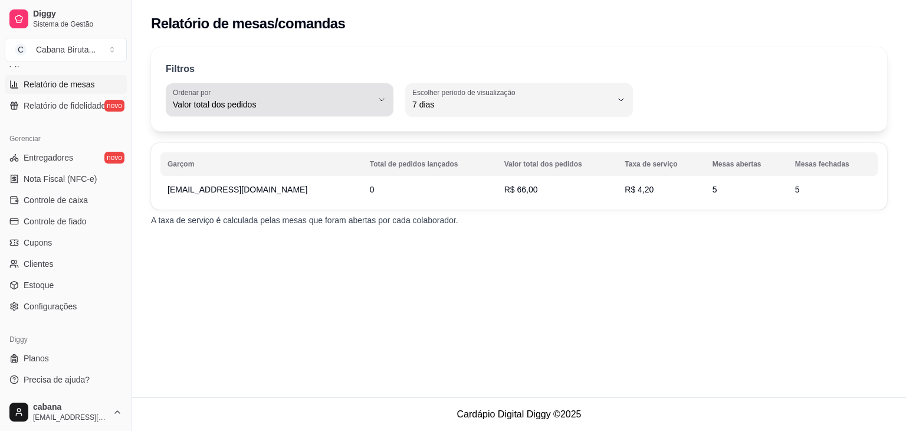
click at [382, 99] on icon "button" at bounding box center [381, 99] width 9 height 9
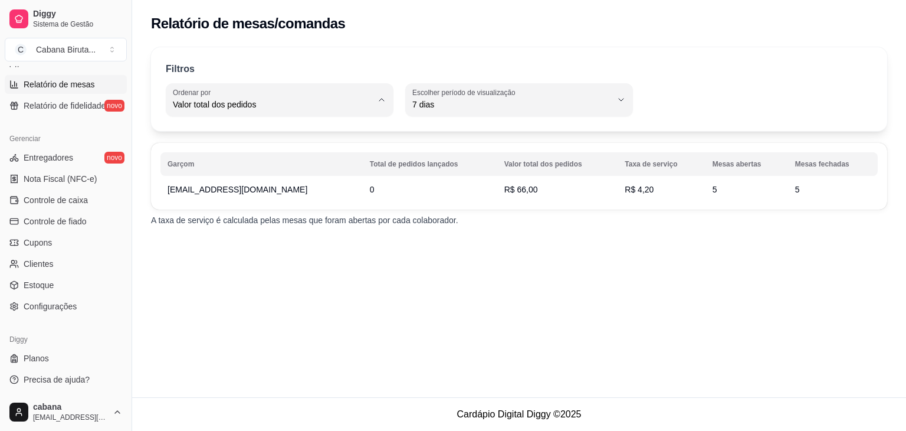
click at [359, 188] on span "Mesas abertas" at bounding box center [273, 189] width 189 height 11
type input "TOTAL_OF_OPENED_ORIGINS"
select select "TOTAL_OF_OPENED_ORIGINS"
click at [293, 258] on div "Relatório de mesas/comandas Filtros TOTAL_OF_OPENED_ORIGINS Ordenar por Total d…" at bounding box center [519, 198] width 774 height 397
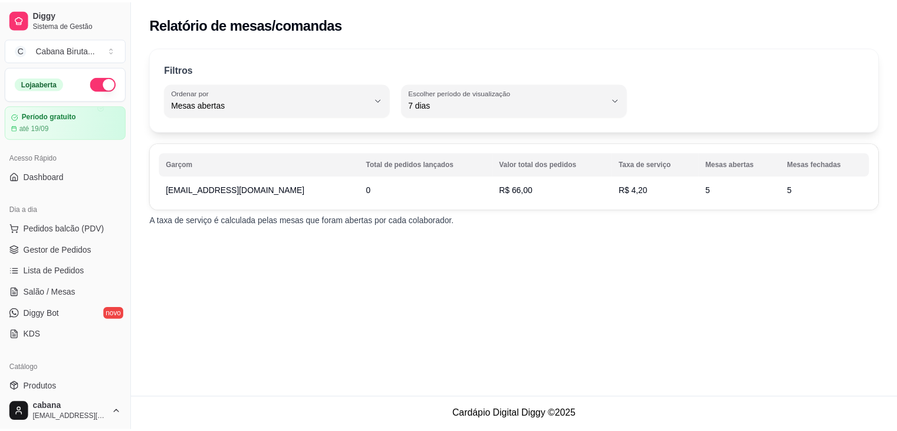
scroll to position [59, 0]
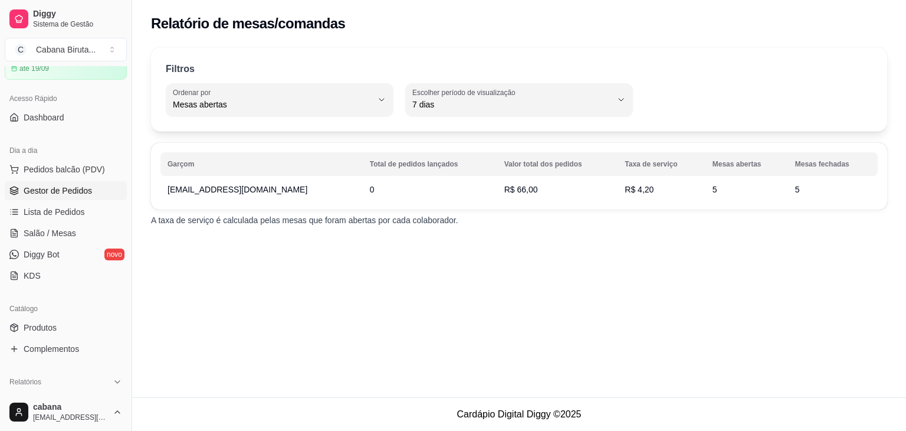
click at [54, 187] on span "Gestor de Pedidos" at bounding box center [58, 191] width 68 height 12
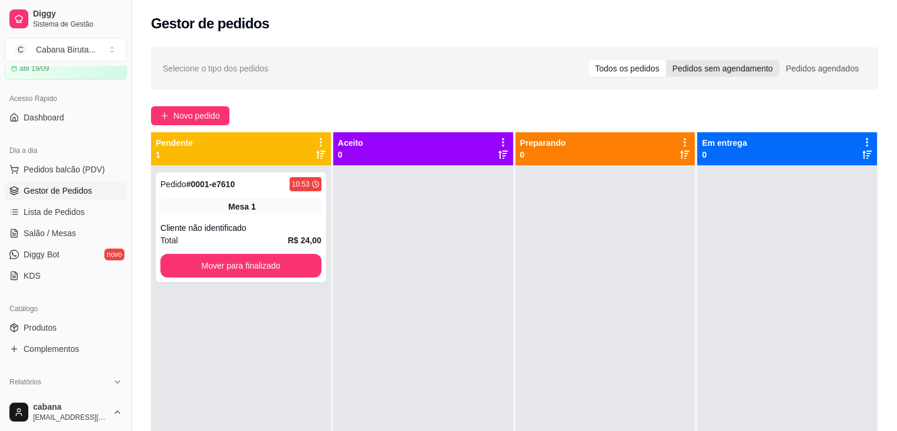
click at [734, 73] on div "Pedidos sem agendamento" at bounding box center [722, 68] width 113 height 17
click at [666, 60] on input "Pedidos sem agendamento" at bounding box center [666, 60] width 0 height 0
click at [812, 70] on div "Pedidos agendados" at bounding box center [822, 68] width 86 height 17
click at [779, 60] on input "Pedidos agendados" at bounding box center [779, 60] width 0 height 0
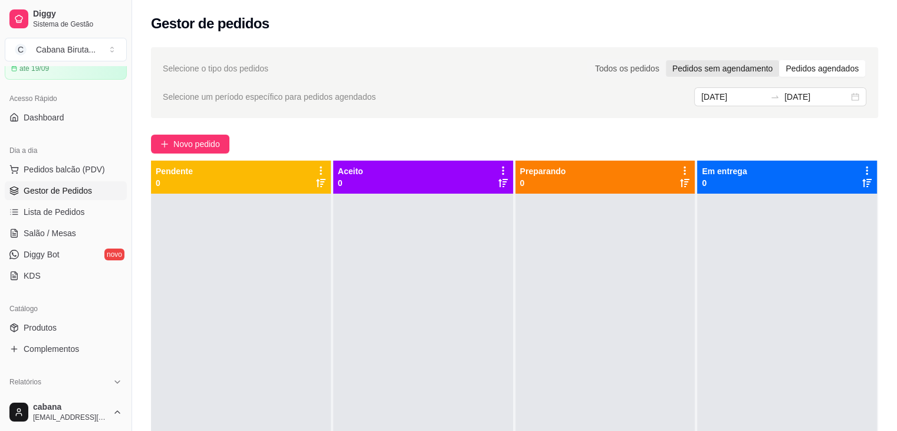
click at [730, 65] on div "Pedidos sem agendamento" at bounding box center [722, 68] width 113 height 17
click at [666, 60] on input "Pedidos sem agendamento" at bounding box center [666, 60] width 0 height 0
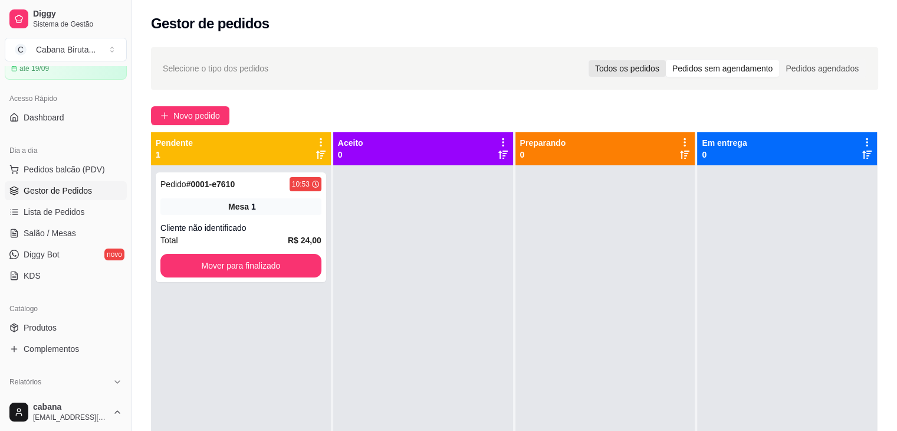
click at [634, 71] on div "Todos os pedidos" at bounding box center [627, 68] width 77 height 17
click at [589, 60] on input "Todos os pedidos" at bounding box center [589, 60] width 0 height 0
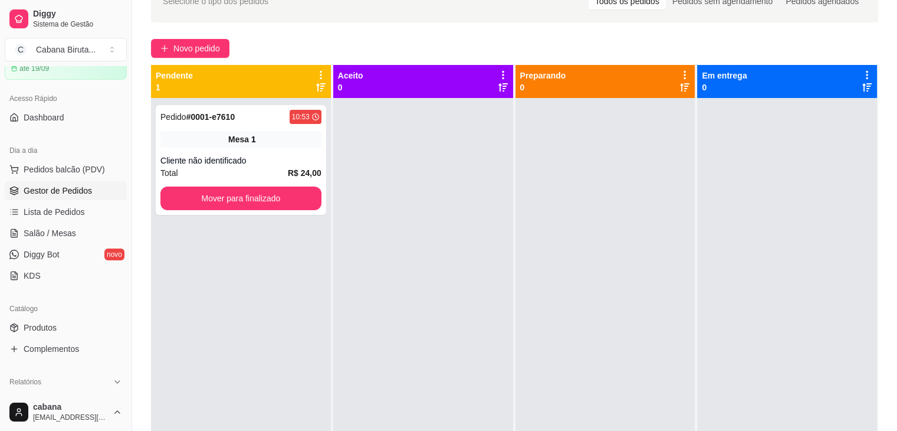
scroll to position [59, 0]
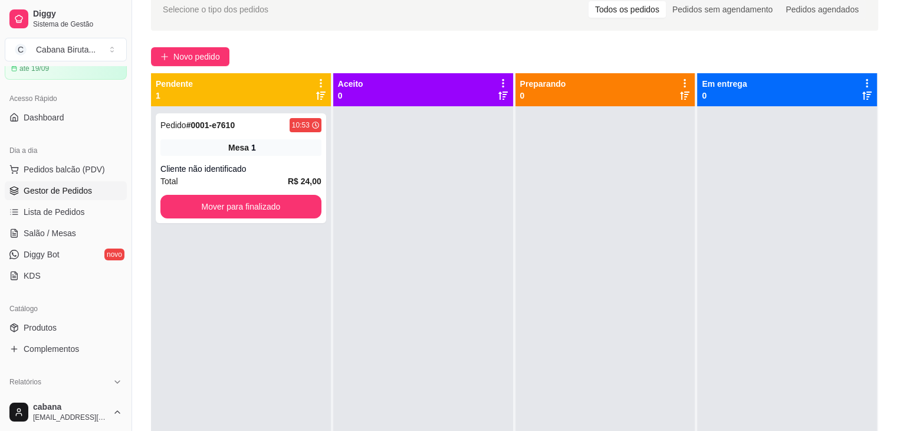
click at [319, 100] on icon at bounding box center [320, 95] width 9 height 9
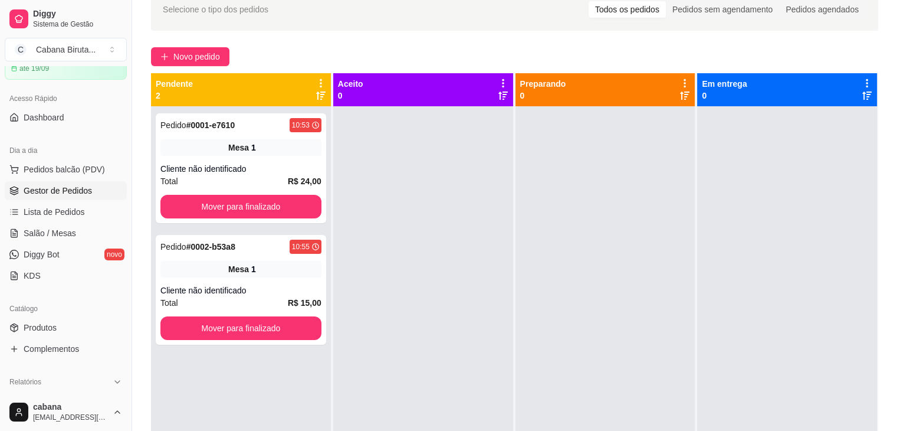
click at [320, 98] on icon at bounding box center [320, 95] width 9 height 9
click at [320, 95] on icon at bounding box center [320, 95] width 9 height 9
click at [321, 94] on icon at bounding box center [320, 95] width 9 height 8
click at [317, 97] on icon at bounding box center [320, 95] width 9 height 8
click at [317, 97] on icon at bounding box center [320, 95] width 9 height 9
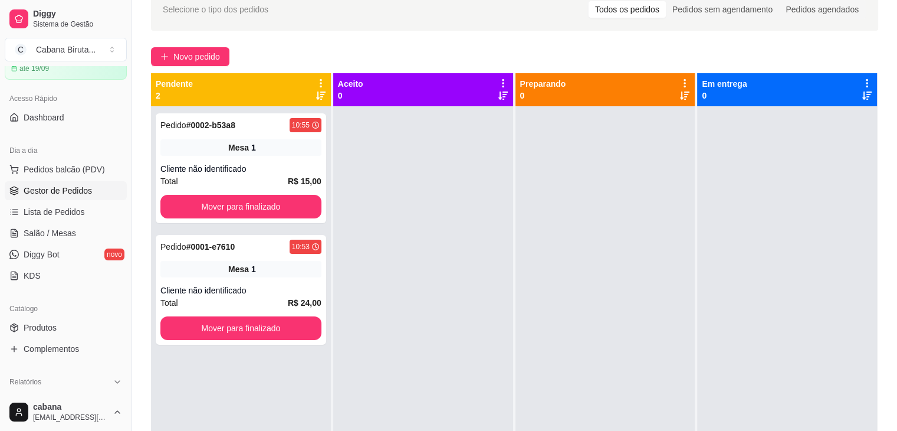
click at [317, 97] on icon at bounding box center [320, 95] width 9 height 9
click at [231, 169] on div "Cliente não identificado" at bounding box center [240, 169] width 161 height 12
click at [320, 83] on icon at bounding box center [321, 83] width 2 height 8
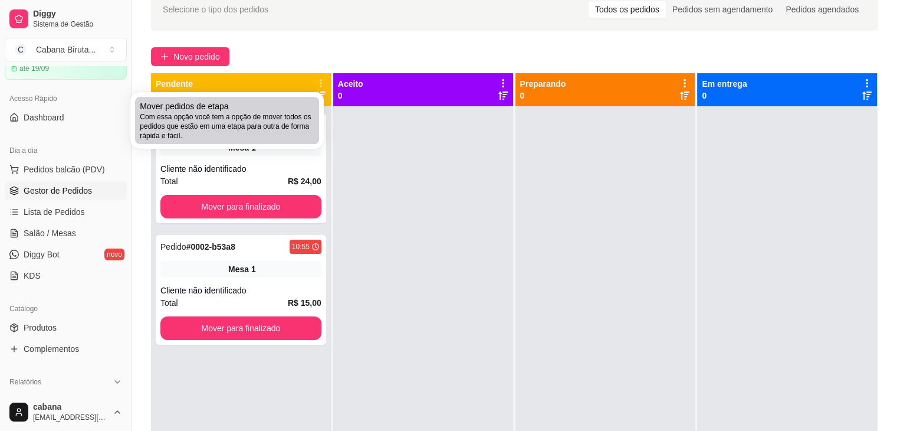
click at [210, 107] on span "Mover pedidos de etapa" at bounding box center [184, 106] width 88 height 12
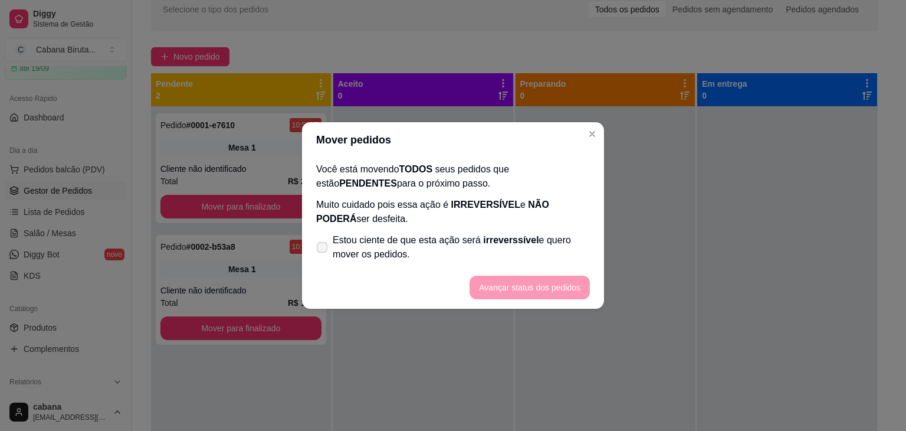
click at [320, 250] on icon at bounding box center [321, 247] width 9 height 6
click at [320, 250] on input "Estou ciente de que esta ação será irreverssível e quero mover os pedidos." at bounding box center [320, 254] width 8 height 8
checkbox input "true"
click at [527, 288] on button "Avançar status dos pedidos" at bounding box center [529, 287] width 117 height 23
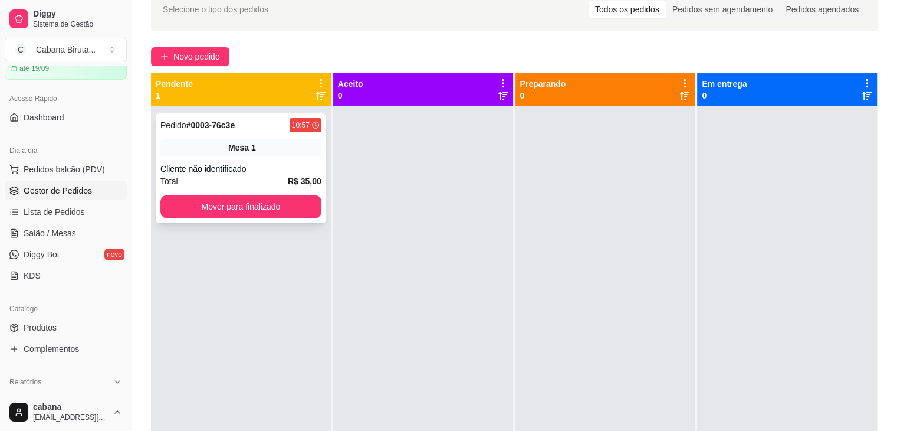
click at [265, 152] on div "Mesa 1" at bounding box center [240, 147] width 161 height 17
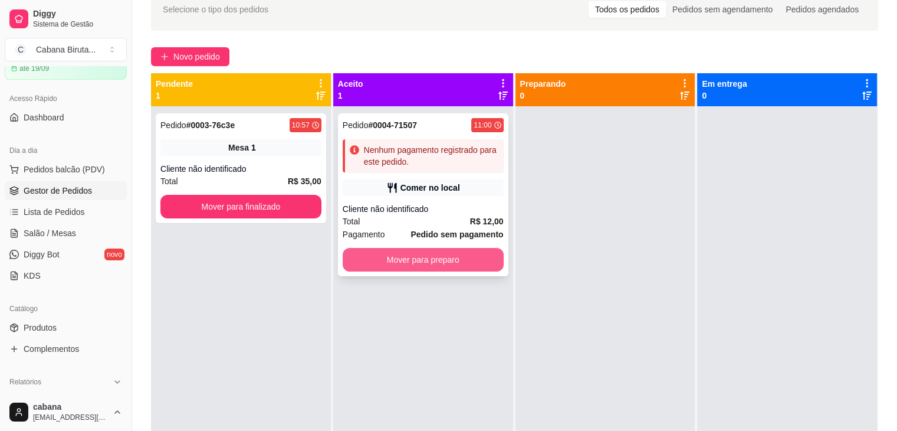
click at [414, 258] on button "Mover para preparo" at bounding box center [423, 260] width 161 height 24
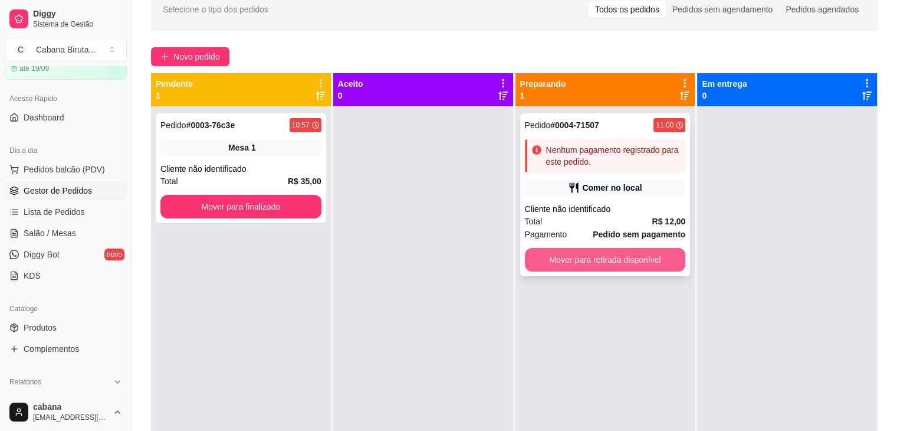
click at [585, 258] on button "Mover para retirada disponível" at bounding box center [605, 260] width 161 height 24
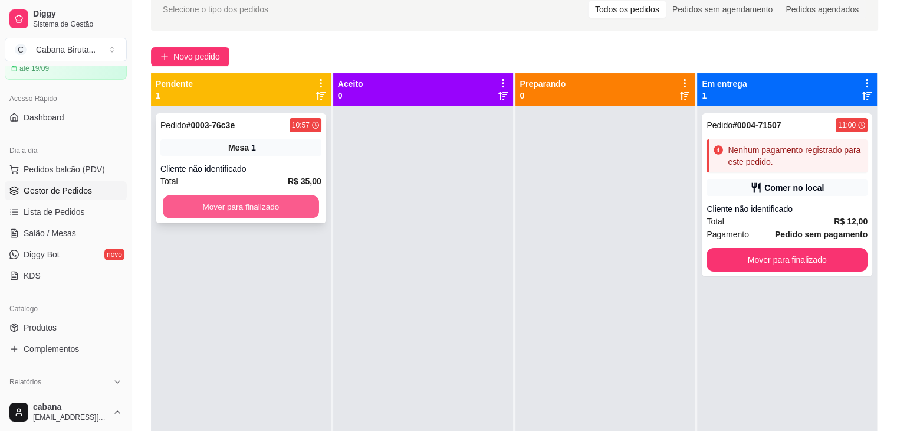
click at [257, 206] on button "Mover para finalizado" at bounding box center [241, 206] width 156 height 23
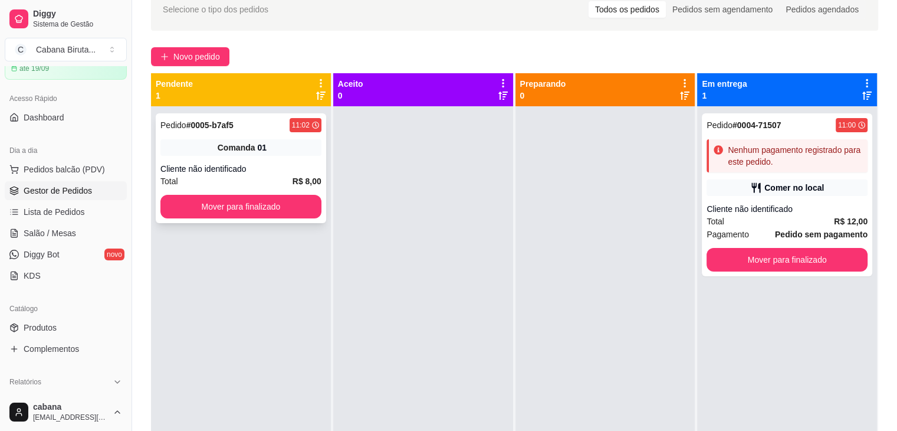
click at [246, 170] on div "Cliente não identificado" at bounding box center [240, 169] width 161 height 12
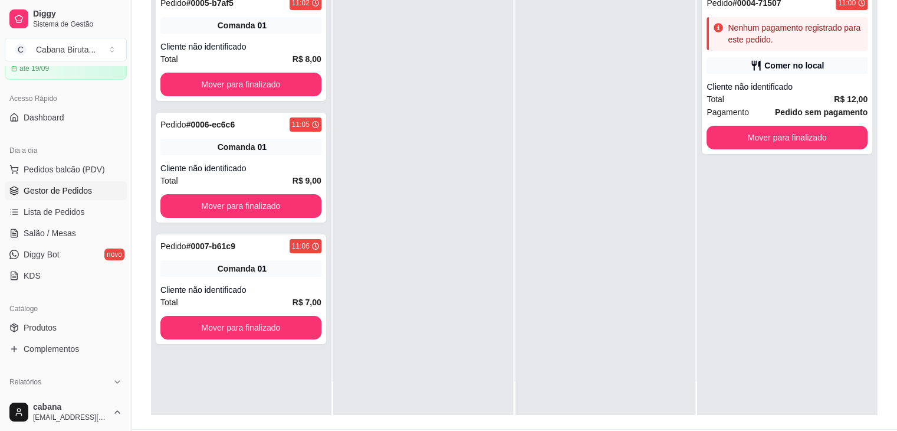
scroll to position [177, 0]
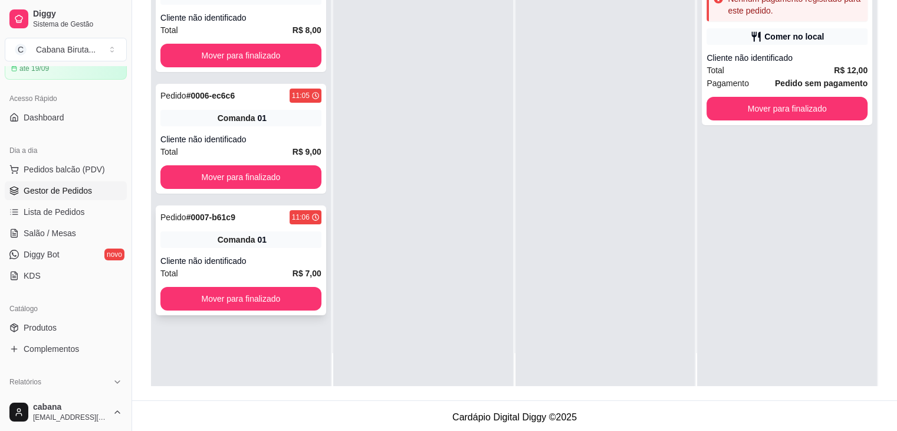
click at [234, 262] on div "Cliente não identificado" at bounding box center [240, 261] width 161 height 12
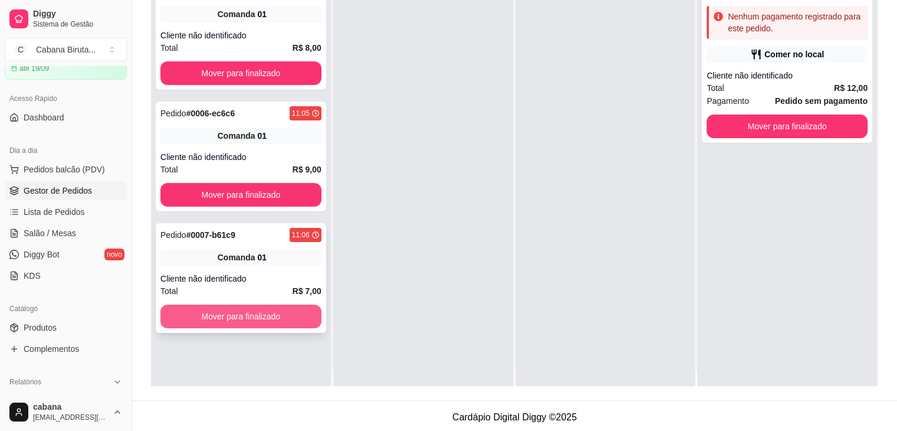
scroll to position [0, 0]
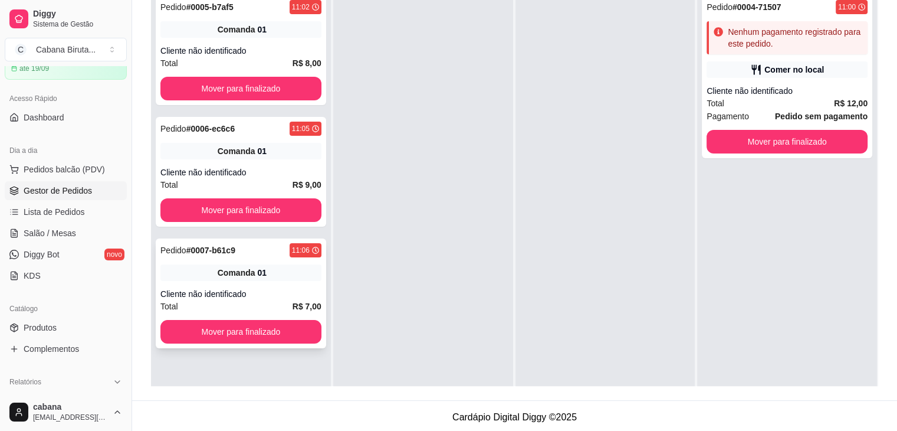
click at [252, 304] on div "Total R$ 7,00" at bounding box center [240, 306] width 161 height 13
